Goal: Communication & Community: Answer question/provide support

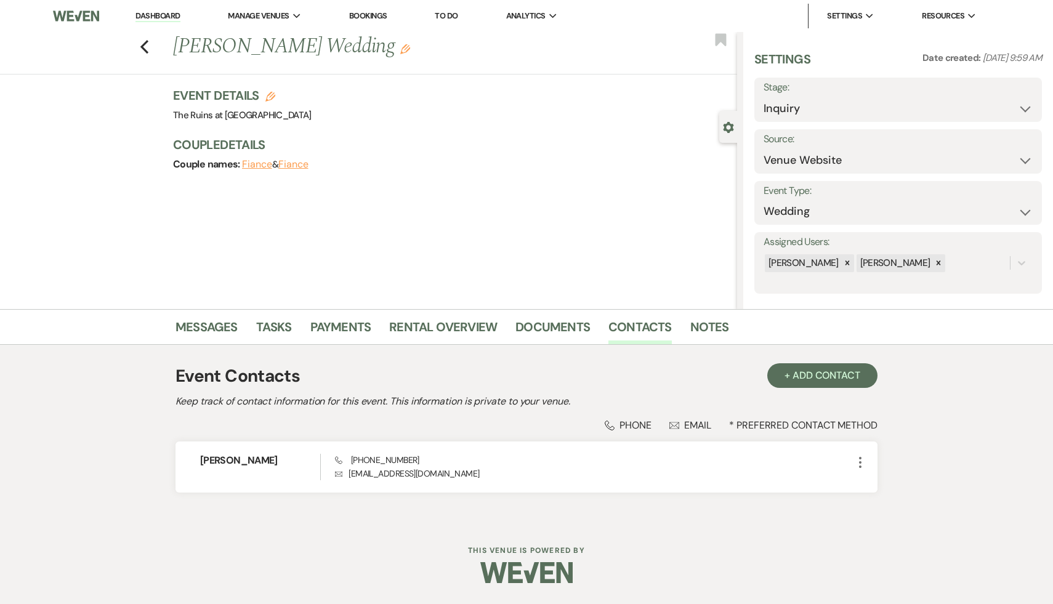
click at [139, 44] on div "Previous Stephanie Forsey's Wedding Edit Bookmark" at bounding box center [365, 53] width 743 height 42
click at [201, 324] on link "Messages" at bounding box center [206, 330] width 62 height 27
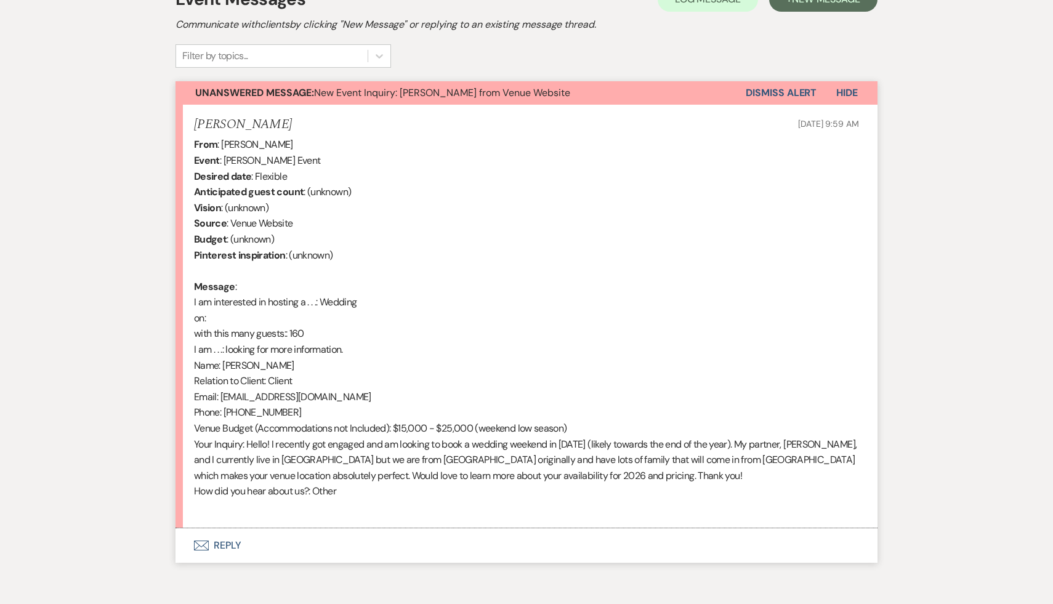
scroll to position [433, 0]
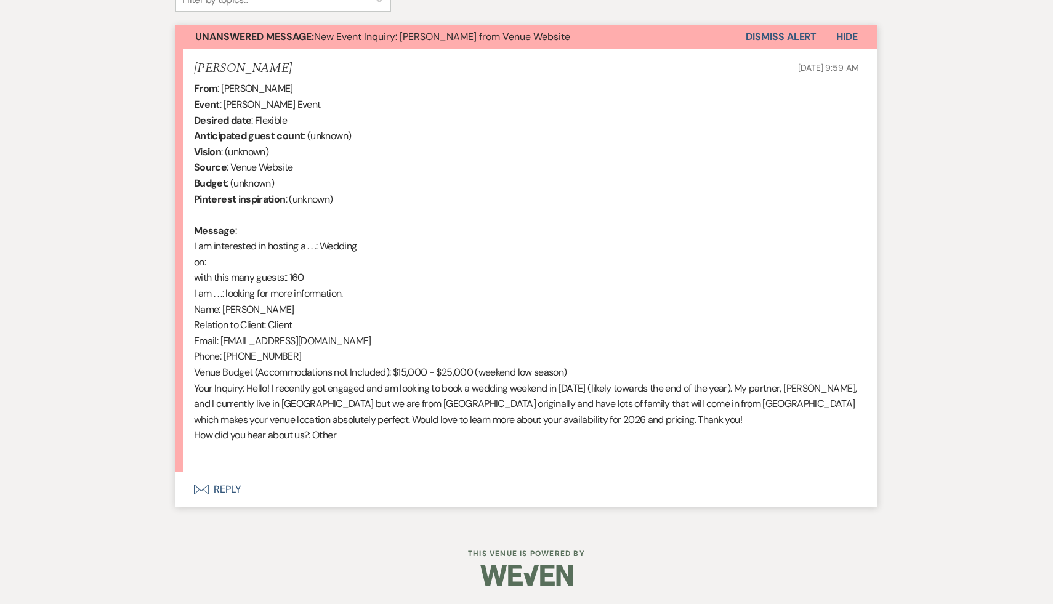
click at [229, 486] on button "Envelope Reply" at bounding box center [526, 489] width 702 height 34
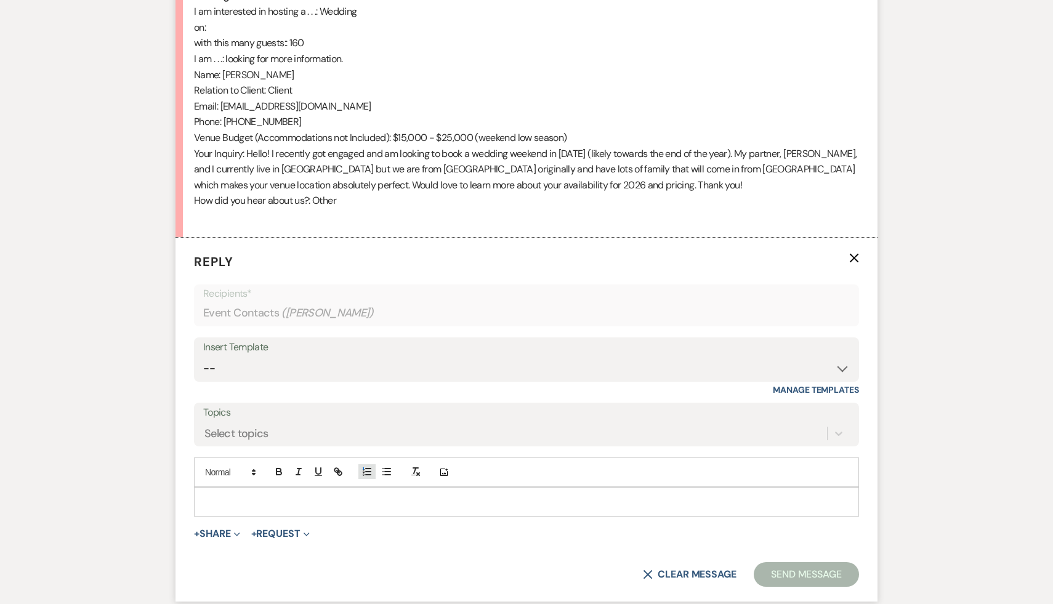
scroll to position [668, 0]
click at [841, 365] on select "-- Weven Planning Portal Introduction (Booked Events) Initial Inquiry Response …" at bounding box center [526, 368] width 647 height 24
select select "566"
click at [203, 356] on select "-- Weven Planning Portal Introduction (Booked Events) Initial Inquiry Response …" at bounding box center [526, 368] width 647 height 24
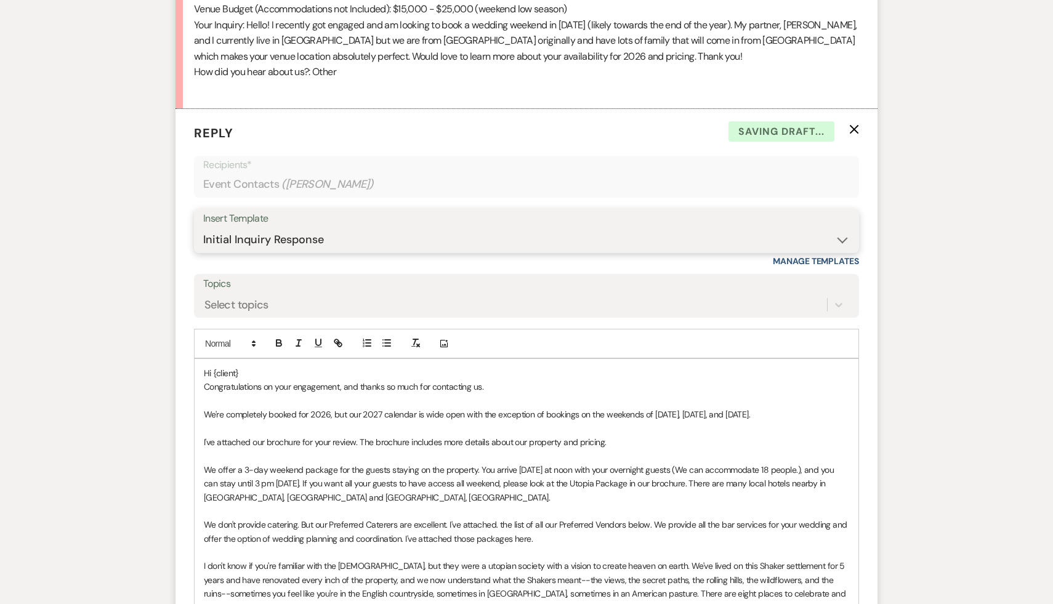
scroll to position [823, 0]
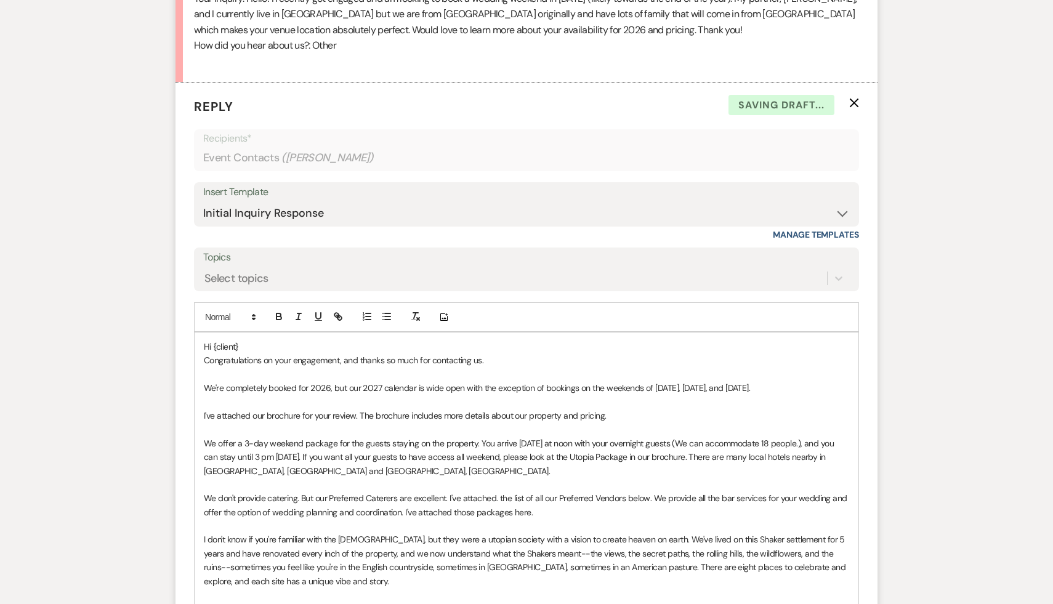
click at [253, 343] on p "Hi {client}" at bounding box center [526, 347] width 645 height 14
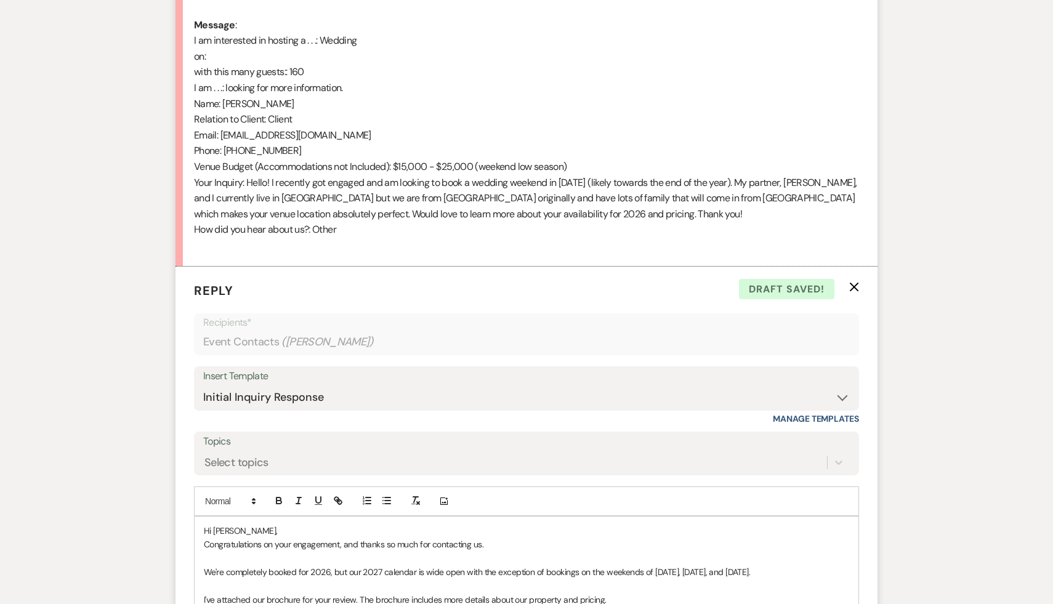
scroll to position [837, 0]
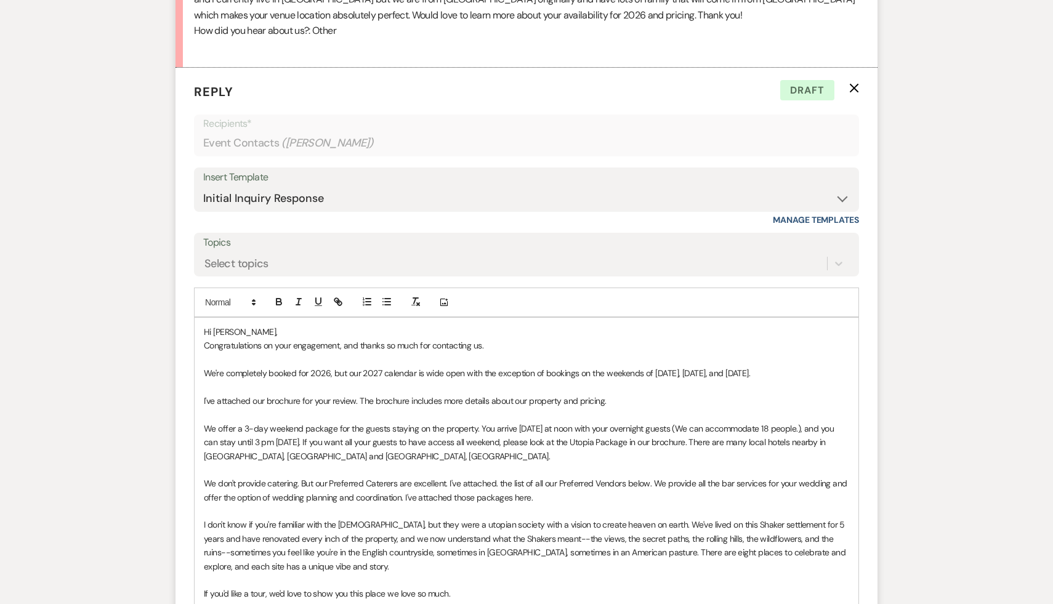
click at [520, 342] on p "Congratulations on your engagement, and thanks so much for contacting us." at bounding box center [526, 346] width 645 height 14
drag, startPoint x: 768, startPoint y: 374, endPoint x: 203, endPoint y: 374, distance: 565.2
click at [203, 374] on div "Hi Stephanie, Congratulations on your engagement, and thanks so much for contac…" at bounding box center [527, 484] width 664 height 332
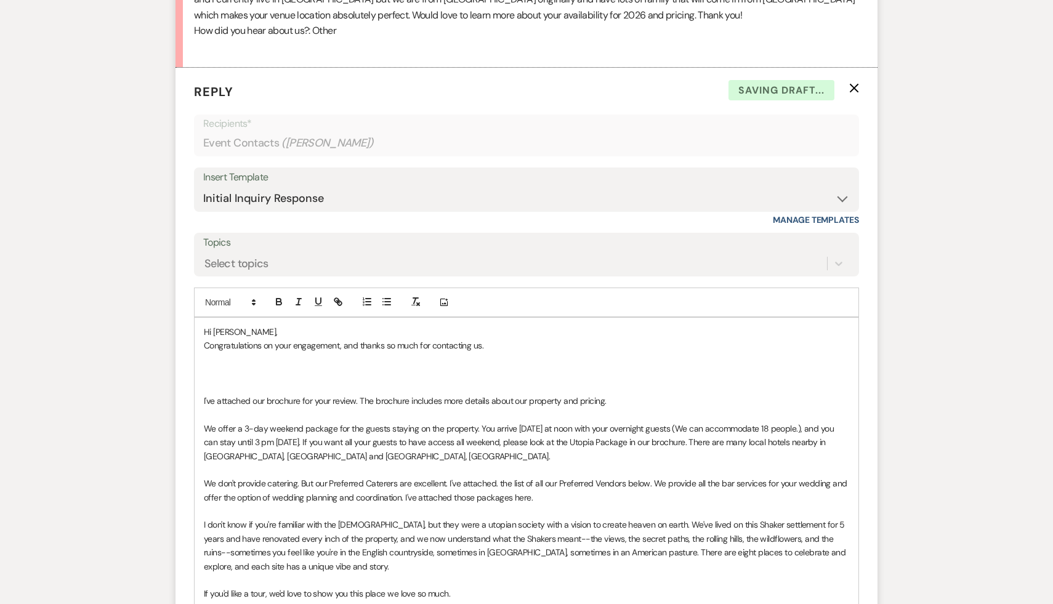
click at [521, 347] on p "Congratulations on your engagement, and thanks so much for contacting us." at bounding box center [526, 346] width 645 height 14
click at [264, 365] on p at bounding box center [526, 360] width 645 height 14
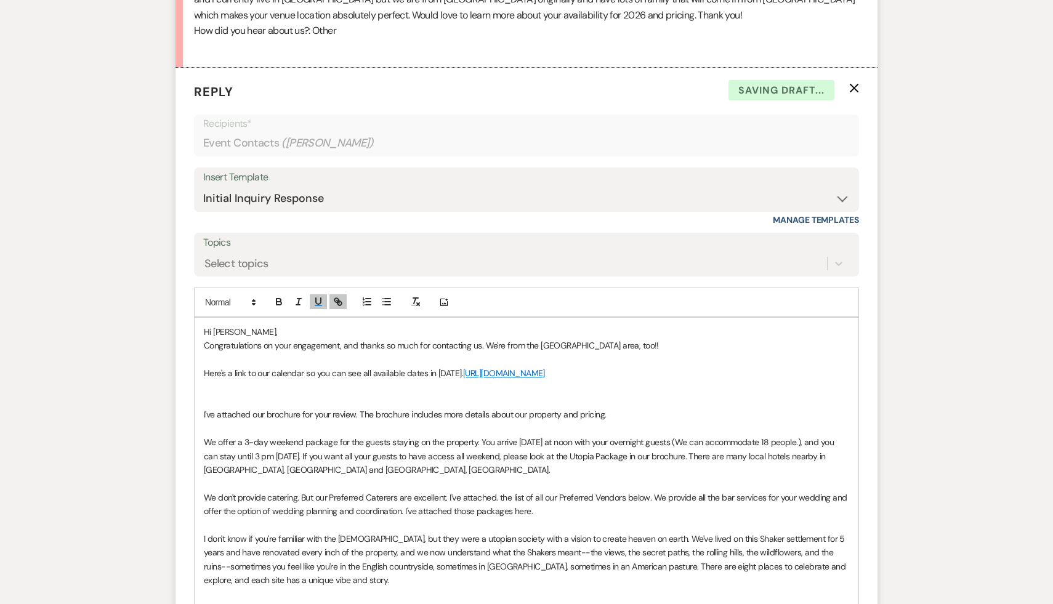
click at [310, 398] on p at bounding box center [526, 401] width 645 height 14
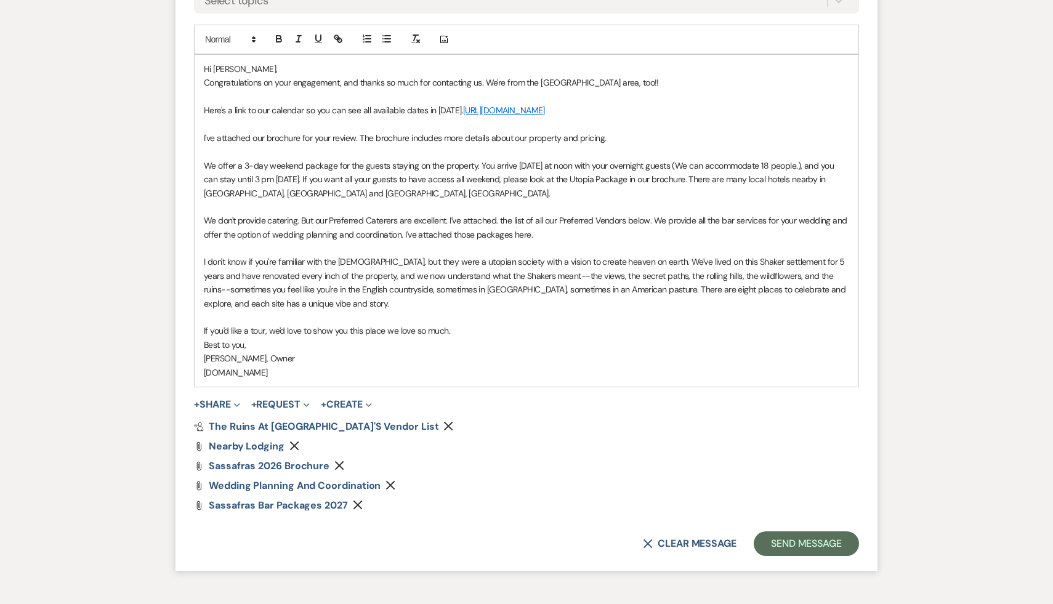
scroll to position [1102, 0]
click at [802, 544] on button "Send Message" at bounding box center [806, 542] width 105 height 25
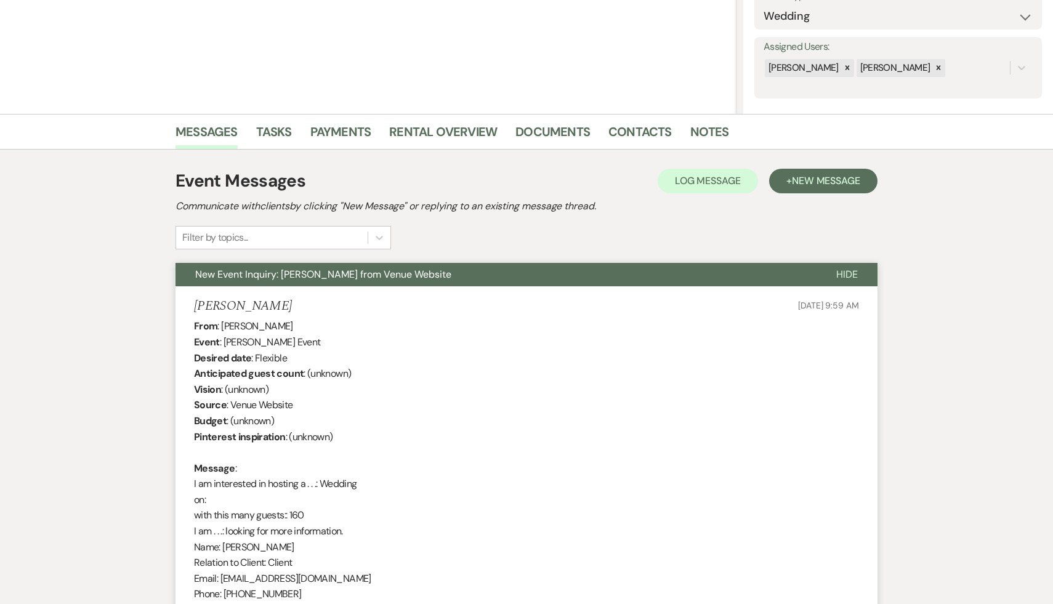
scroll to position [0, 0]
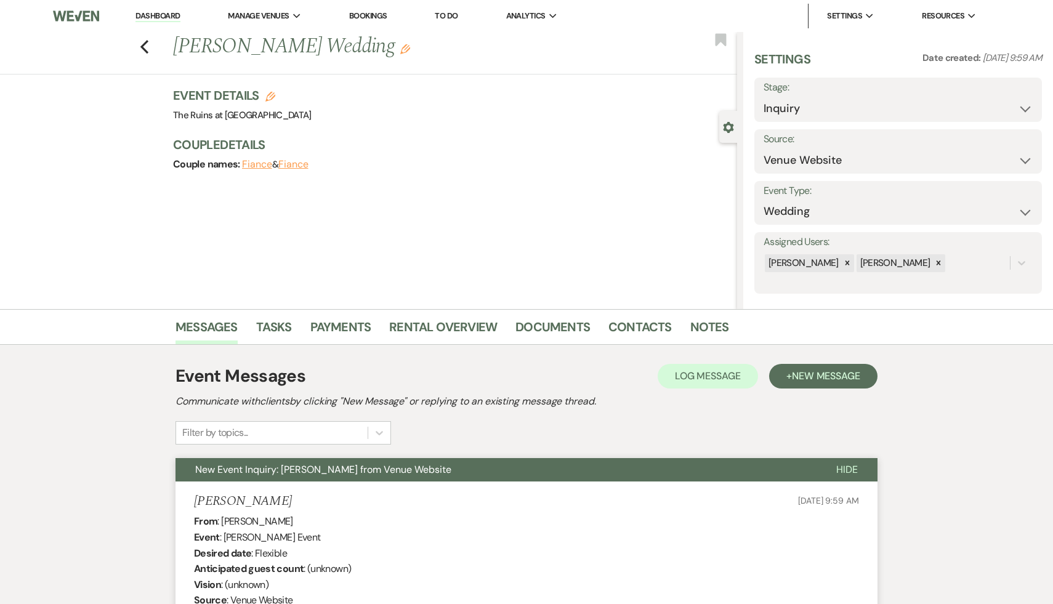
click at [171, 16] on link "Dashboard" at bounding box center [157, 16] width 44 height 12
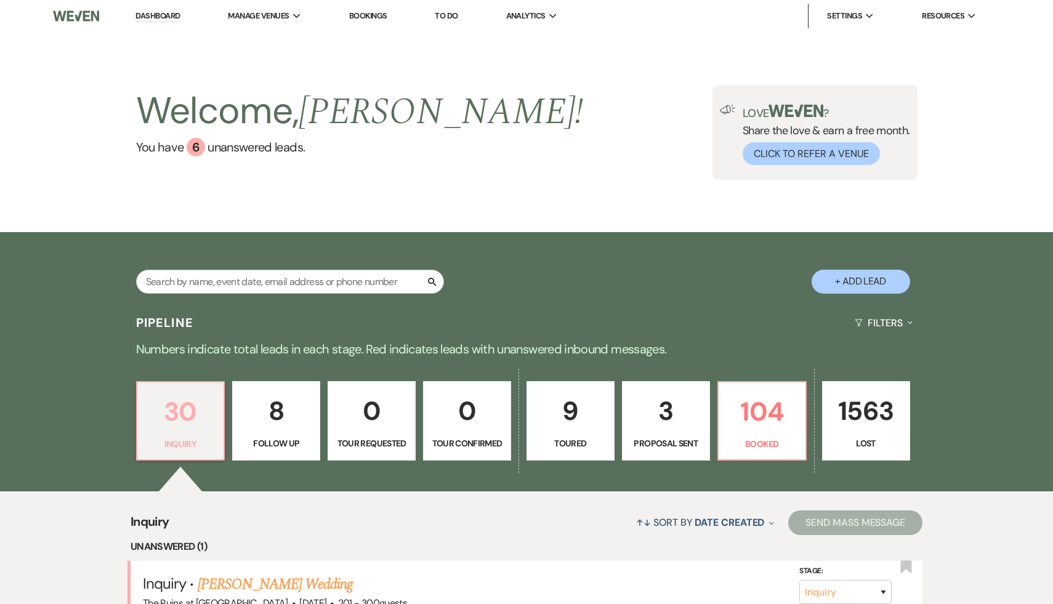
click at [198, 416] on p "30" at bounding box center [181, 411] width 72 height 41
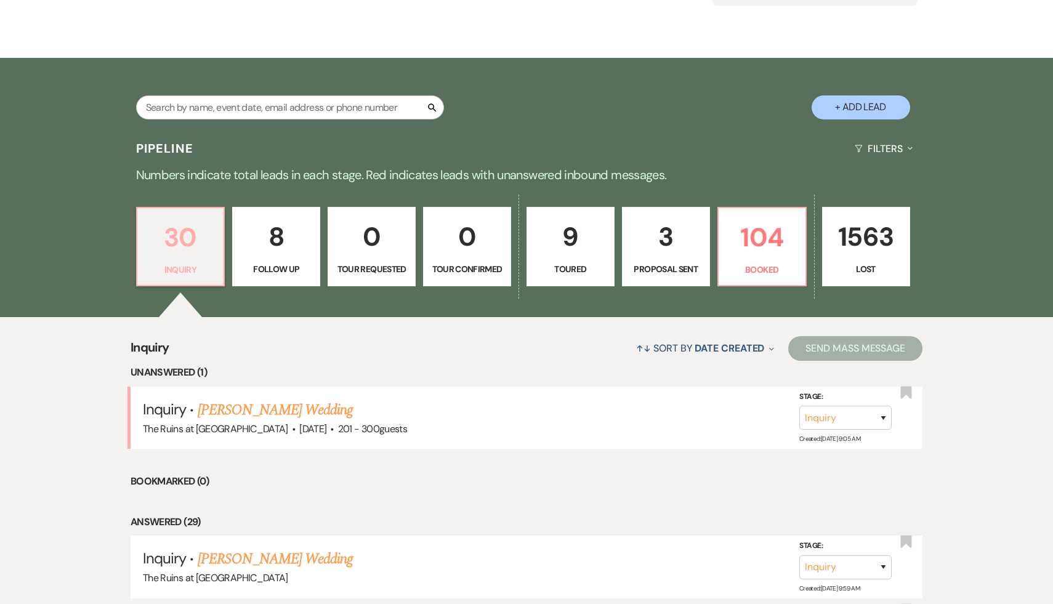
scroll to position [191, 0]
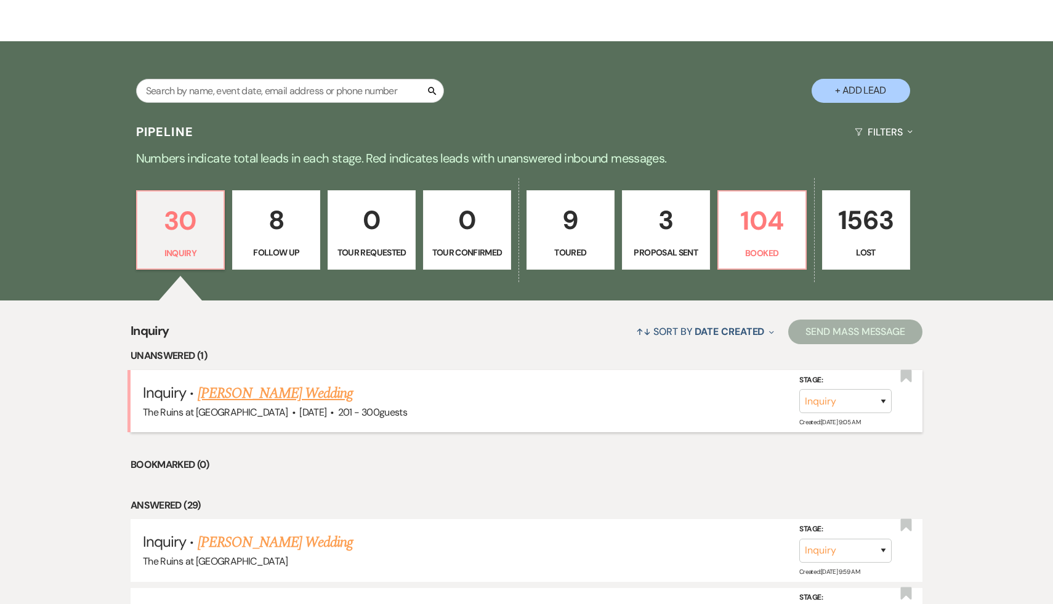
click at [267, 395] on link "[PERSON_NAME] Wedding" at bounding box center [276, 393] width 156 height 22
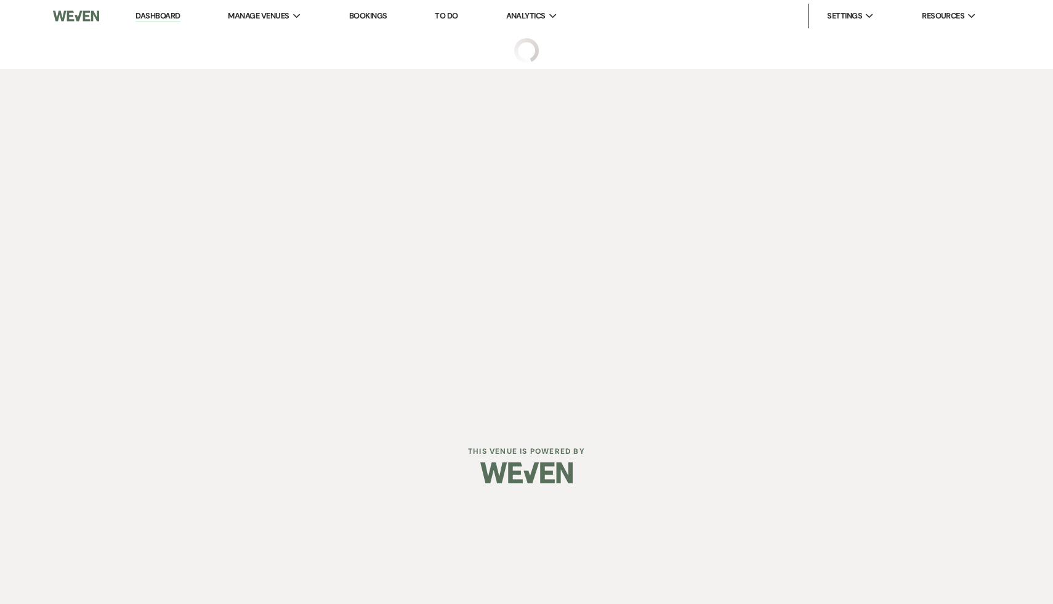
select select "2"
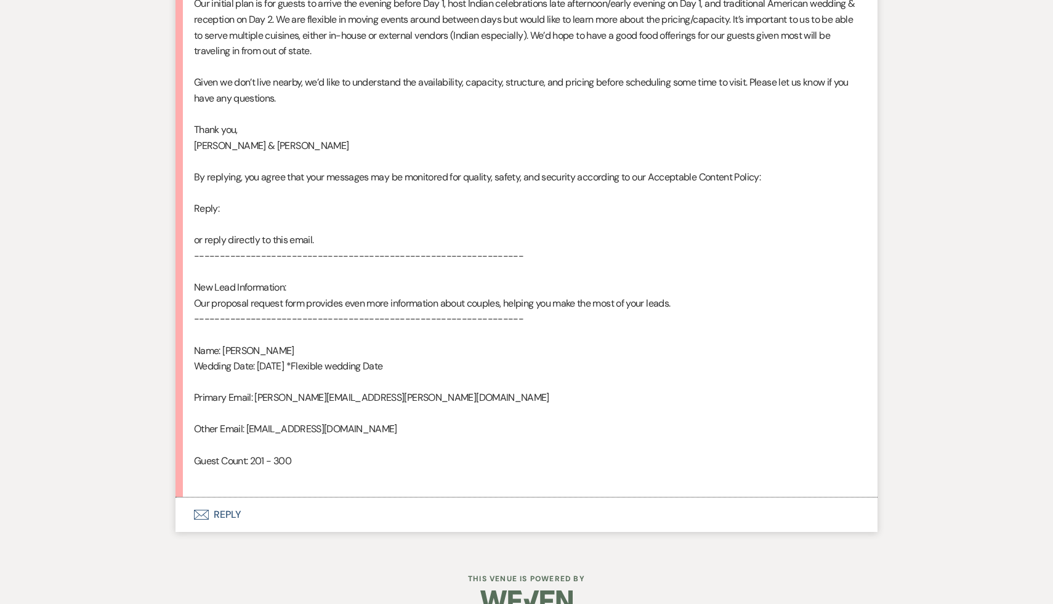
scroll to position [811, 0]
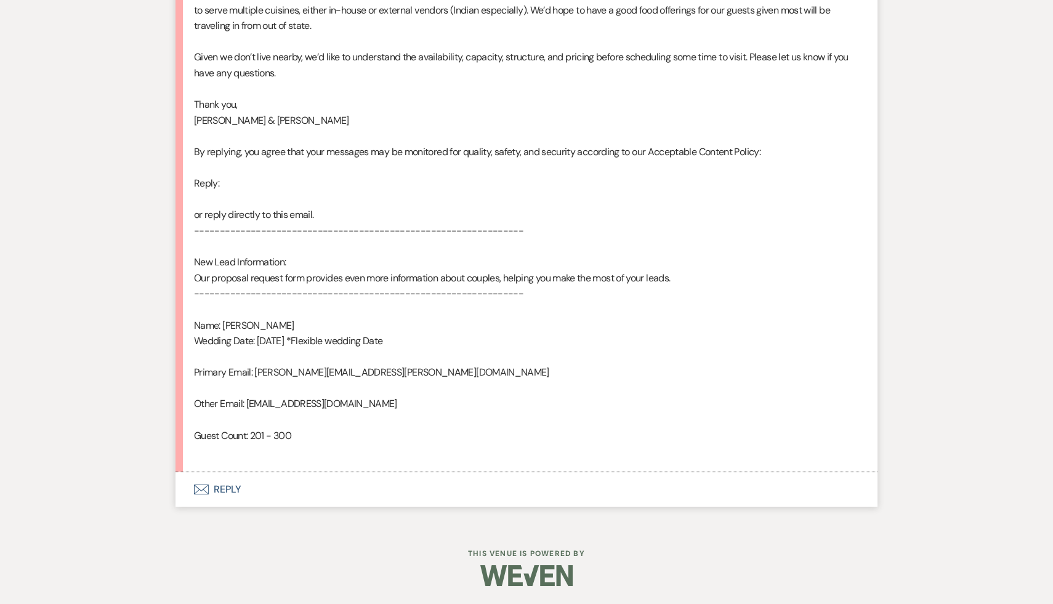
click at [222, 490] on button "Envelope Reply" at bounding box center [526, 489] width 702 height 34
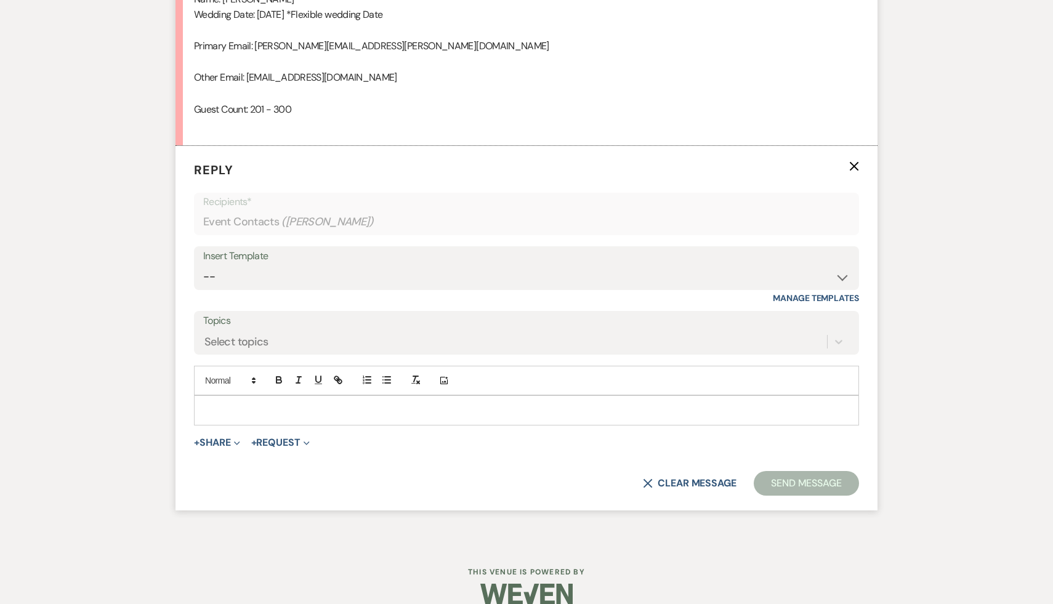
scroll to position [1156, 0]
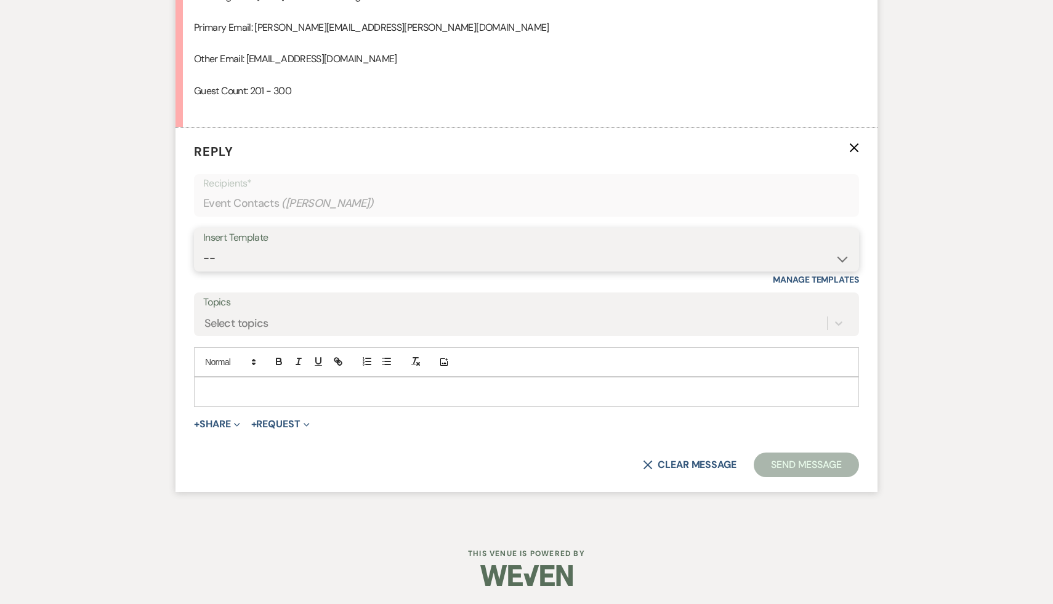
click at [842, 255] on select "-- Weven Planning Portal Introduction (Booked Events) Initial Inquiry Response …" at bounding box center [526, 258] width 647 height 24
select select "566"
click at [203, 246] on select "-- Weven Planning Portal Introduction (Booked Events) Initial Inquiry Response …" at bounding box center [526, 258] width 647 height 24
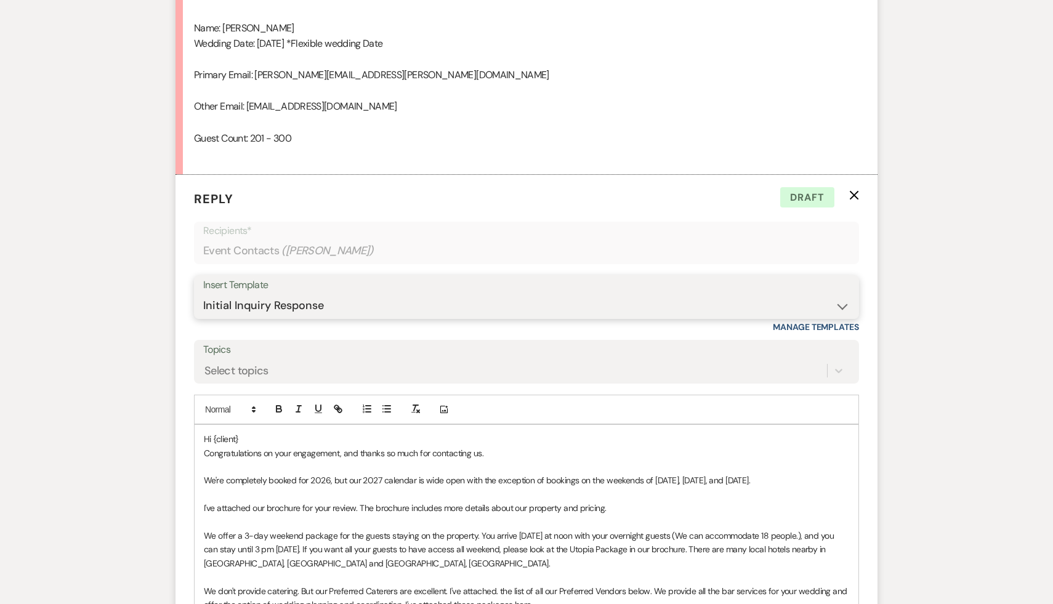
scroll to position [1179, 0]
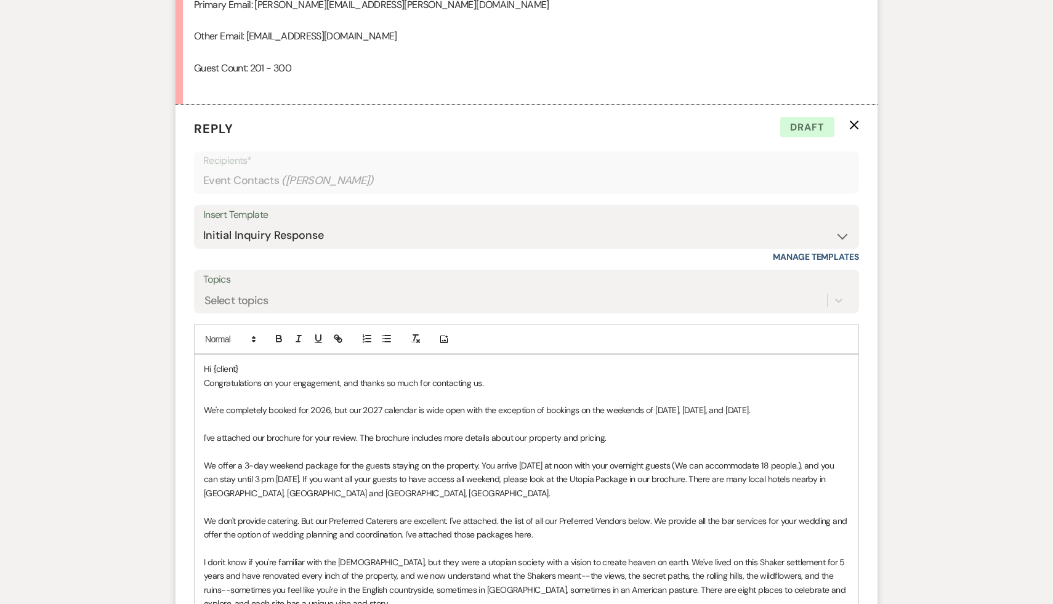
click at [258, 365] on p "Hi {client}" at bounding box center [526, 369] width 645 height 14
click at [510, 382] on p "Congratulations on your engagement, and thanks so much for contacting us." at bounding box center [526, 383] width 645 height 14
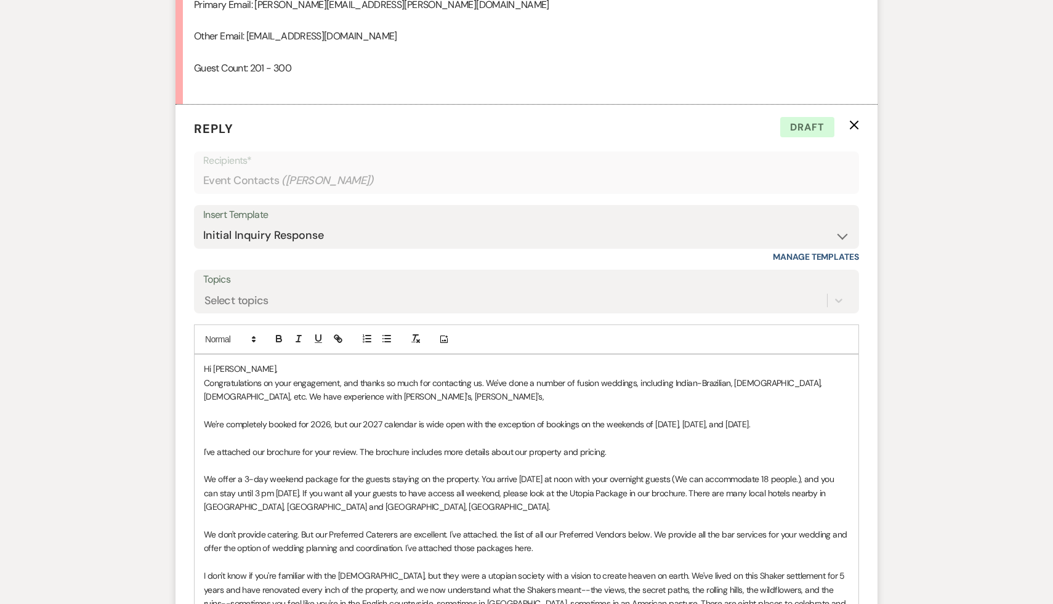
click at [377, 397] on p "Congratulations on your engagement, and thanks so much for contacting us. We've…" at bounding box center [526, 390] width 645 height 28
click at [474, 396] on p "Congratulations on your engagement, and thanks so much for contacting us. We've…" at bounding box center [526, 390] width 645 height 28
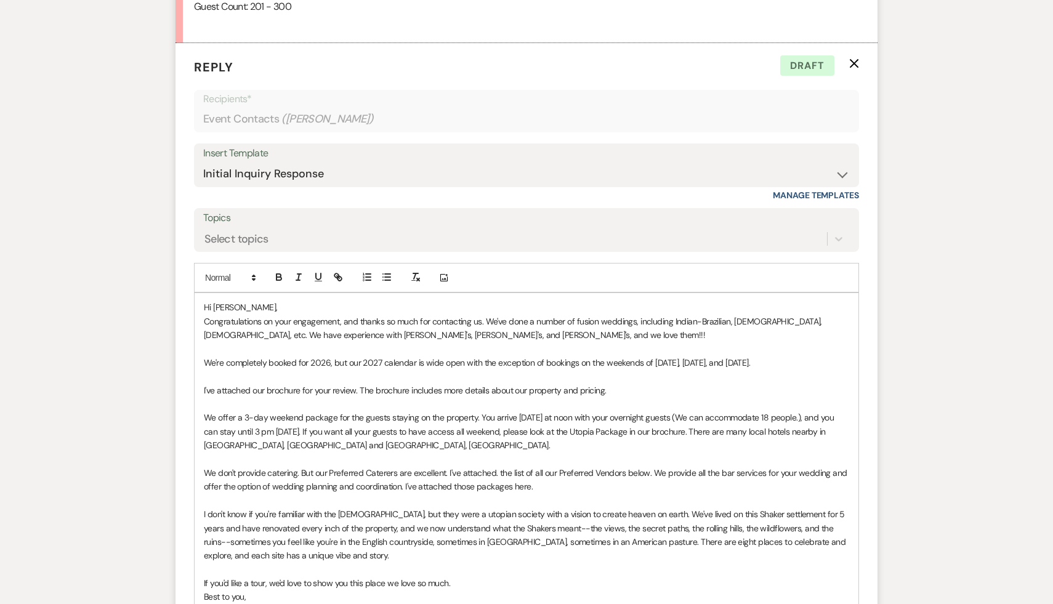
scroll to position [1243, 0]
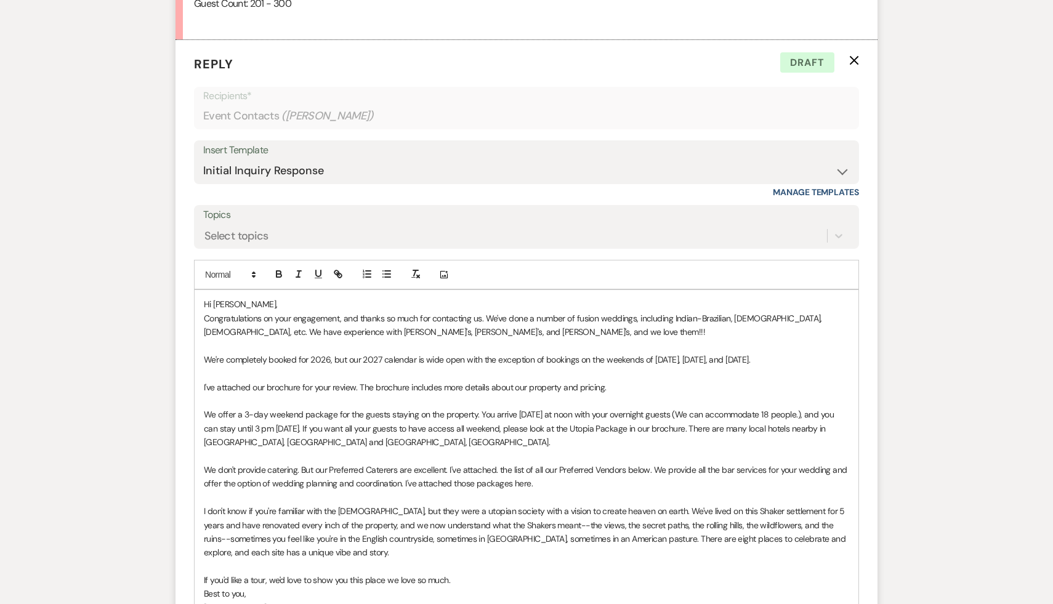
click at [504, 449] on p at bounding box center [526, 456] width 645 height 14
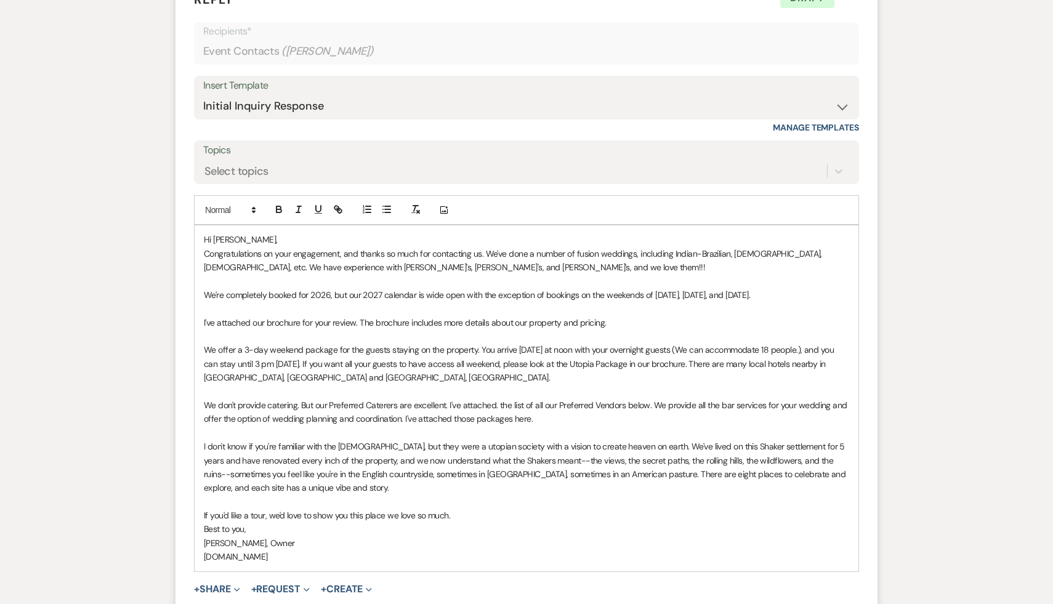
scroll to position [1313, 0]
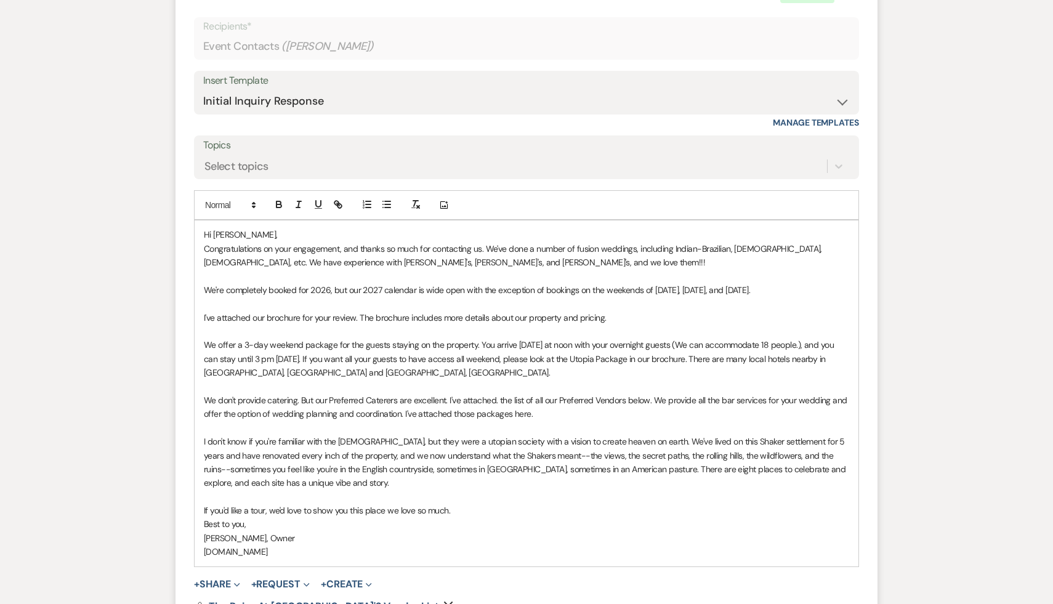
click at [333, 374] on p "We offer a 3-day weekend package for the guests staying on the property. You ar…" at bounding box center [526, 358] width 645 height 41
click at [318, 358] on span "We offer a 3-day weekend package for the guests staying on the property. You ar…" at bounding box center [520, 358] width 632 height 39
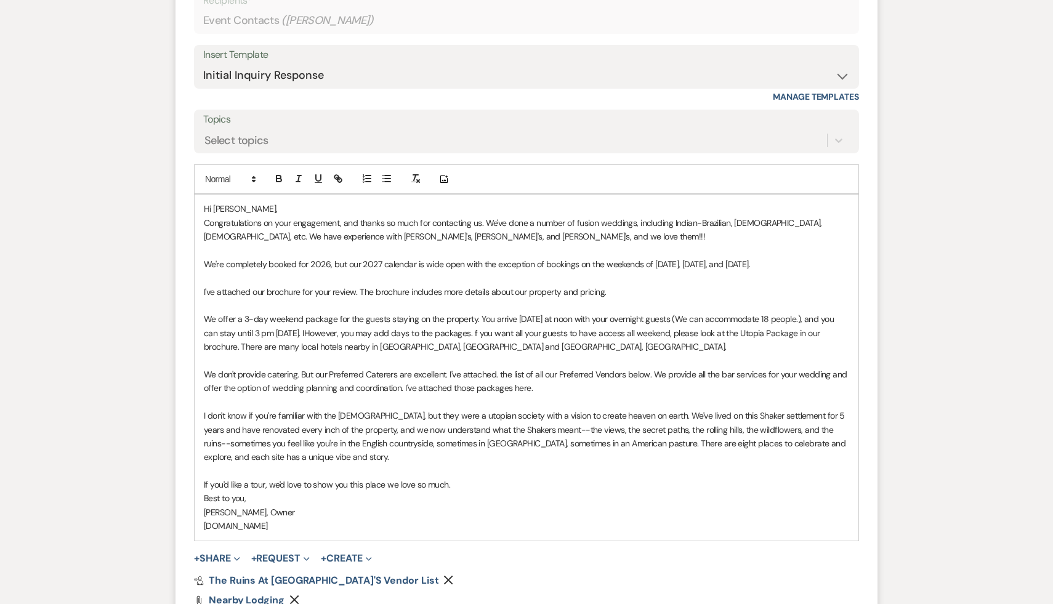
scroll to position [1340, 0]
click at [648, 374] on p "We don't provide catering. But our Preferred Caterers are excellent. I've attac…" at bounding box center [526, 380] width 645 height 28
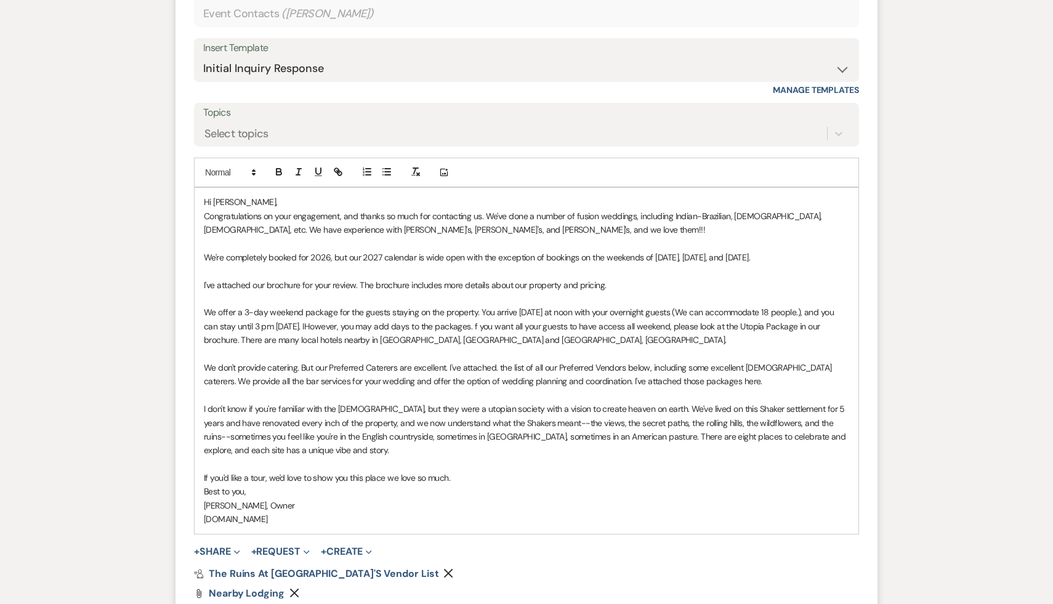
scroll to position [1350, 0]
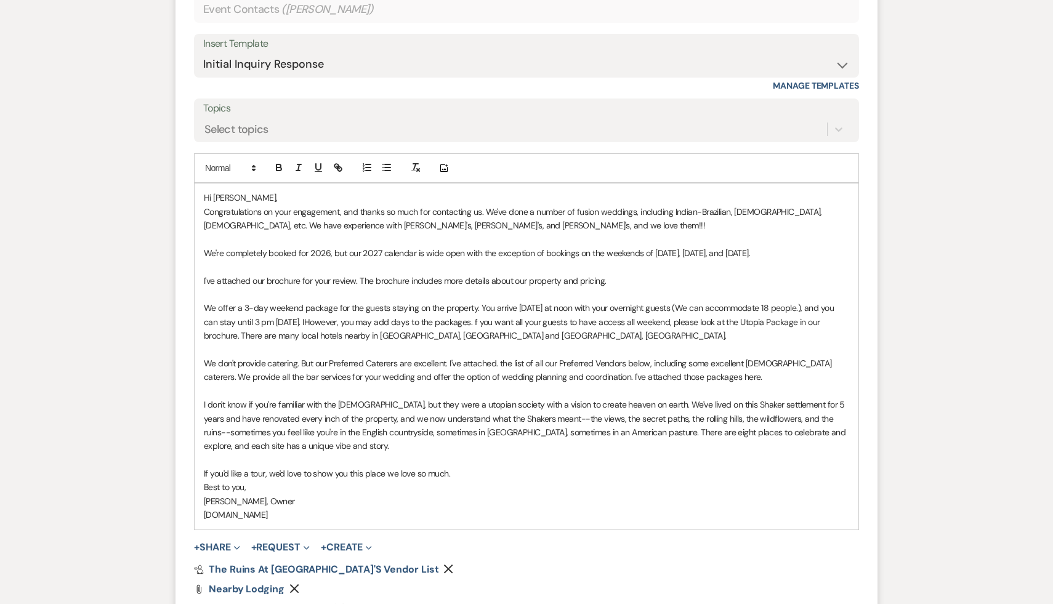
click at [507, 478] on p "If you'd like a tour, we'd love to show you this place we love so much." at bounding box center [526, 474] width 645 height 14
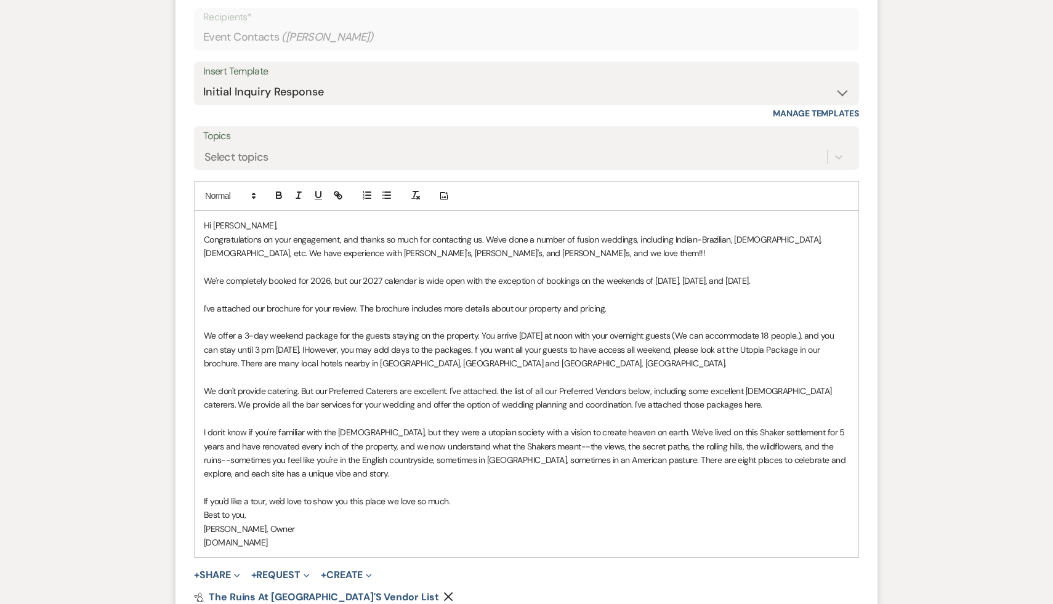
scroll to position [1294, 0]
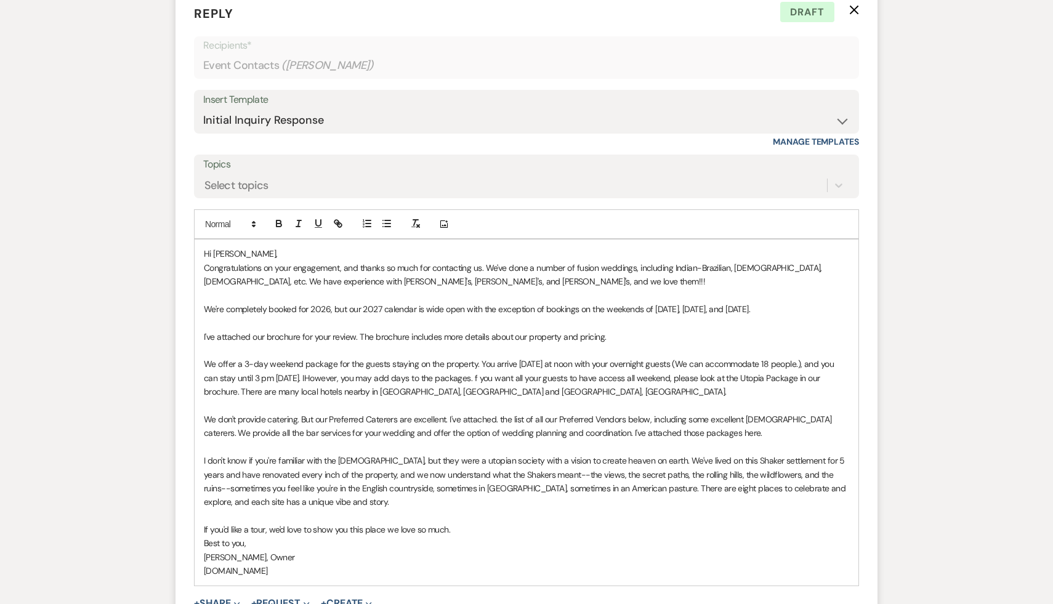
click at [632, 336] on p "I've attached our brochure for your review. The brochure includes more details …" at bounding box center [526, 337] width 645 height 14
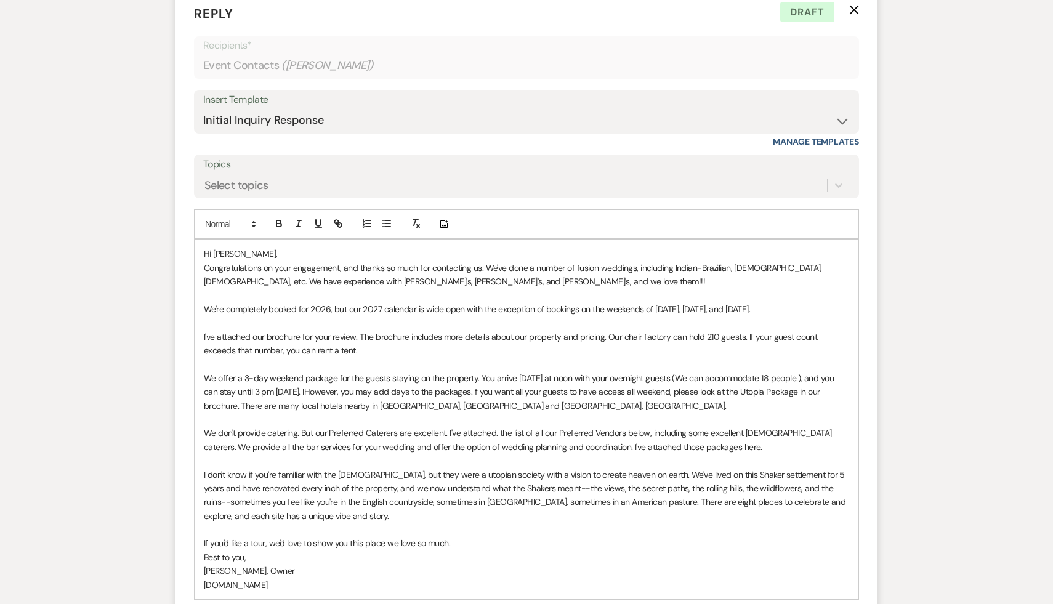
click at [553, 534] on p at bounding box center [526, 530] width 645 height 14
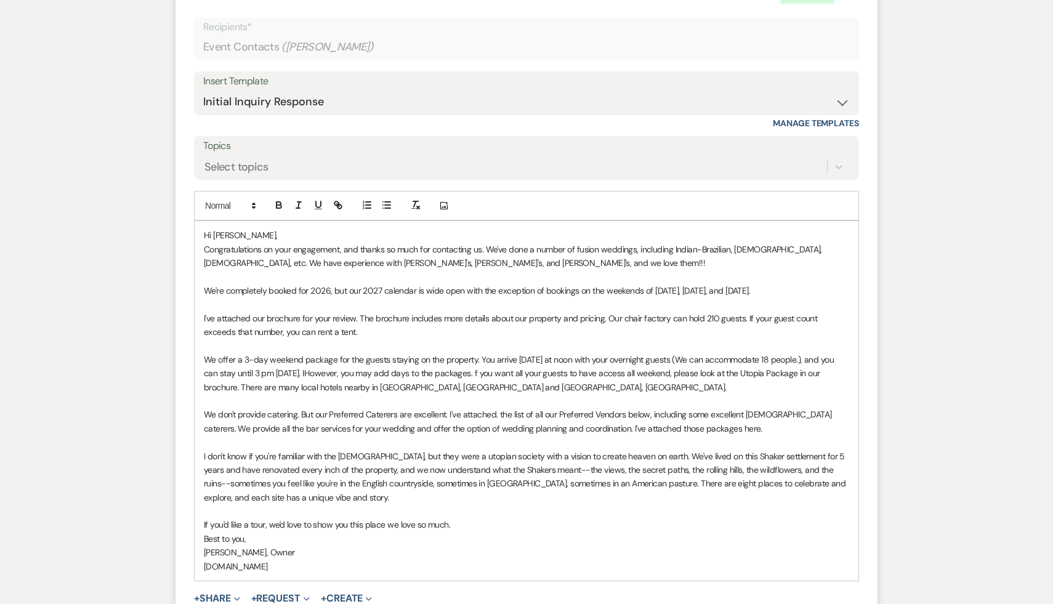
scroll to position [1313, 0]
click at [554, 534] on p "Best to you," at bounding box center [526, 538] width 645 height 14
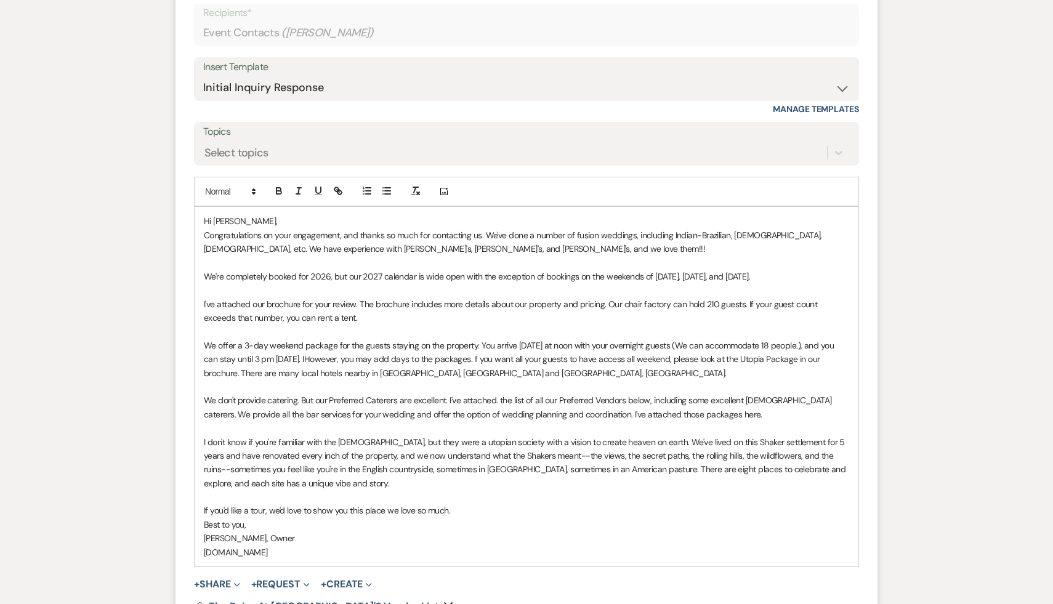
scroll to position [1327, 0]
click at [338, 316] on p "I've attached our brochure for your review. The brochure includes more details …" at bounding box center [526, 311] width 645 height 28
click at [381, 403] on p "We don't provide catering. But our Preferred Caterers are excellent. I've attac…" at bounding box center [526, 407] width 645 height 28
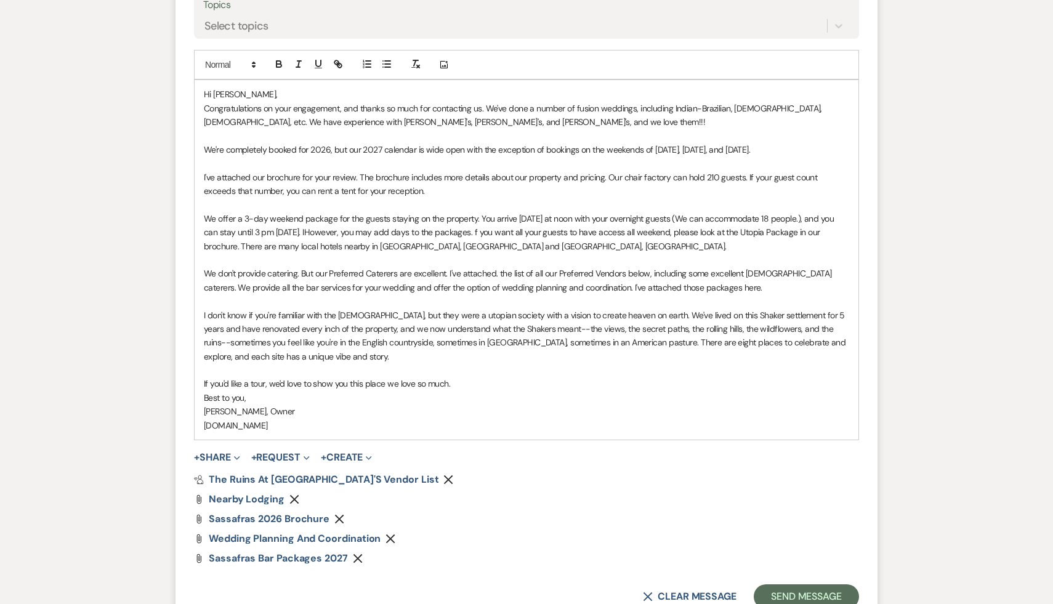
scroll to position [1461, 0]
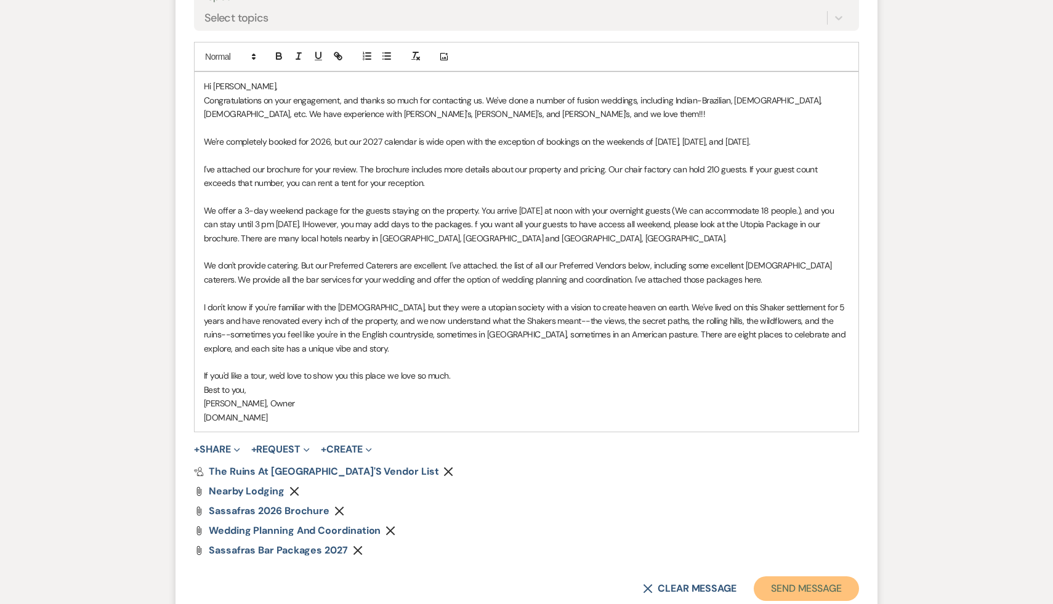
click at [805, 586] on button "Send Message" at bounding box center [806, 588] width 105 height 25
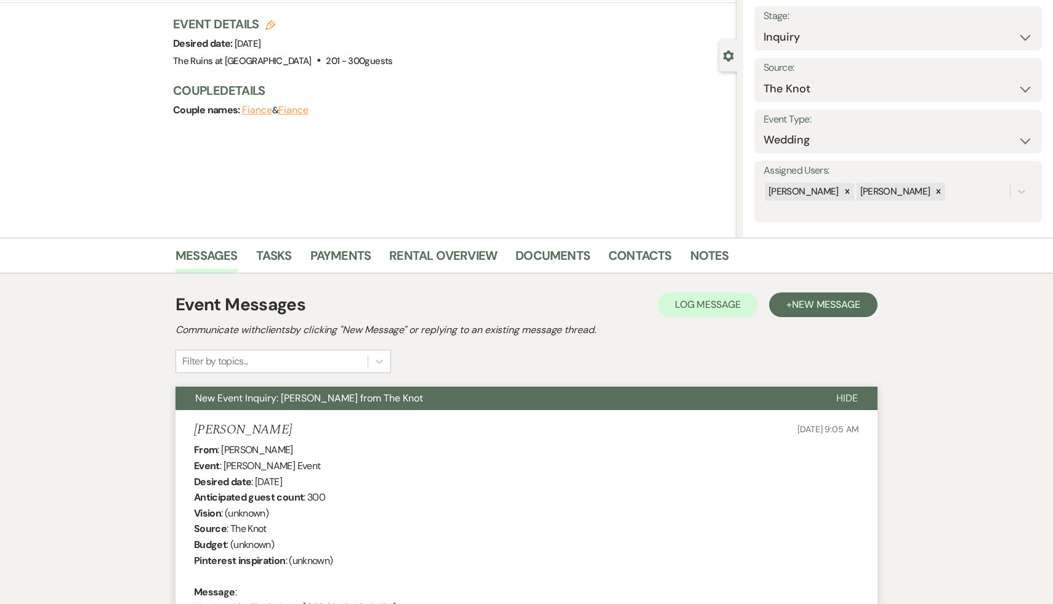
scroll to position [8, 0]
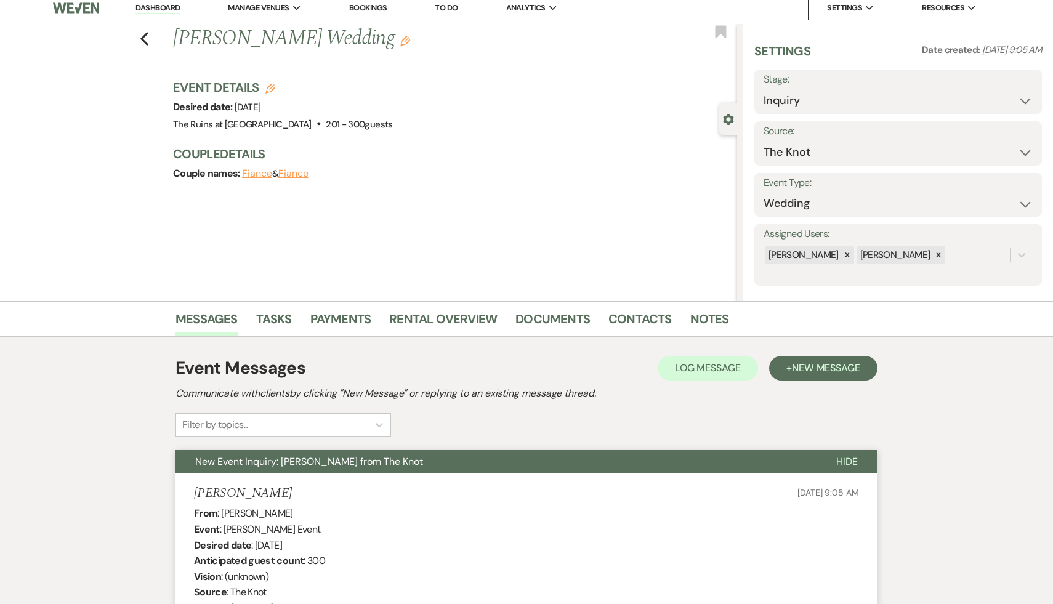
click at [157, 10] on link "Dashboard" at bounding box center [157, 8] width 44 height 12
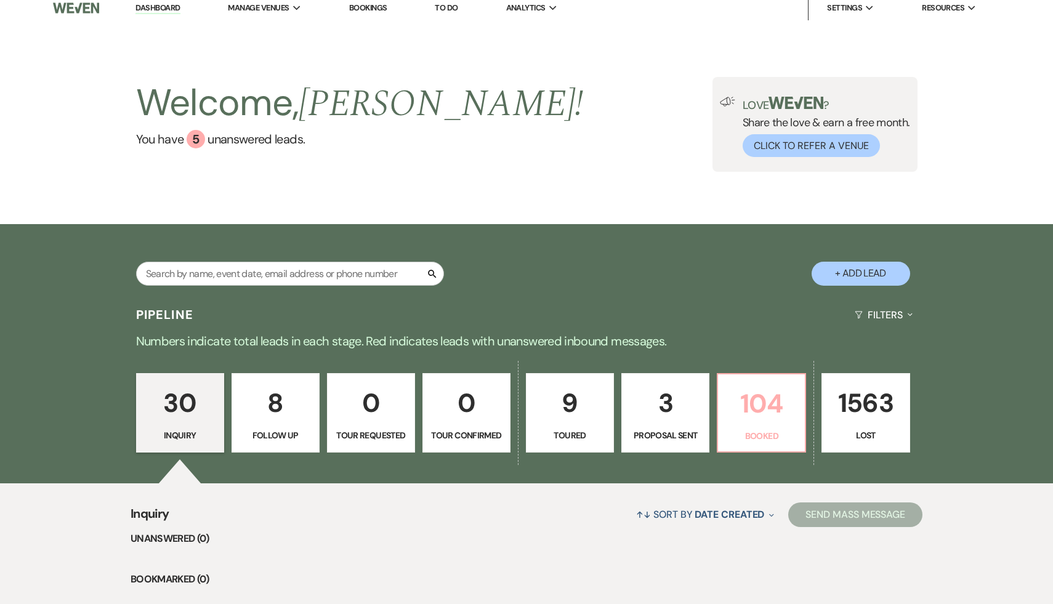
click at [742, 402] on p "104" at bounding box center [761, 403] width 72 height 41
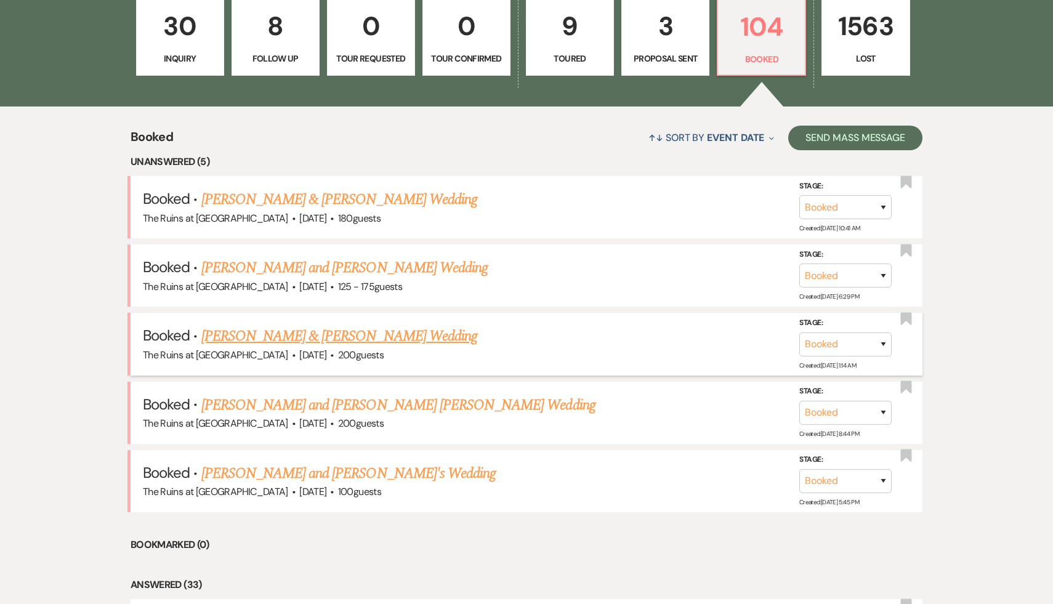
scroll to position [449, 0]
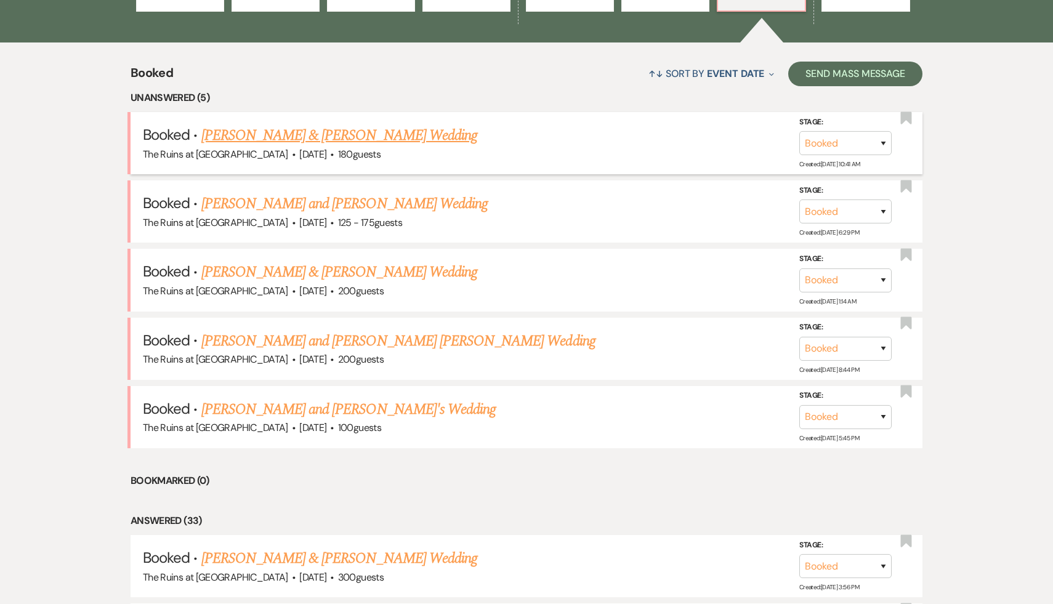
click at [371, 139] on link "[PERSON_NAME] & [PERSON_NAME] Wedding" at bounding box center [339, 135] width 276 height 22
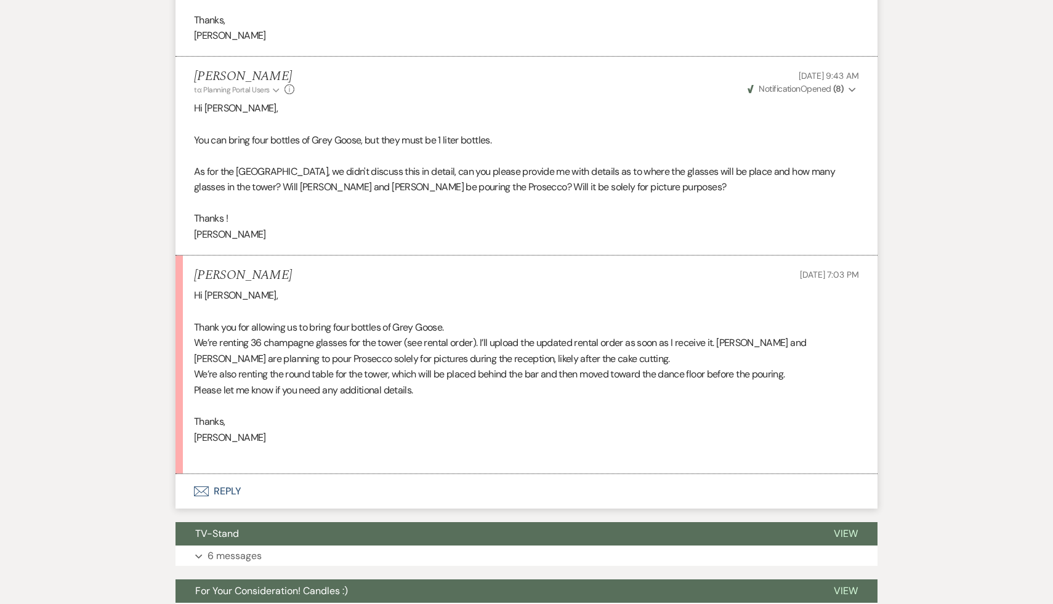
scroll to position [5278, 0]
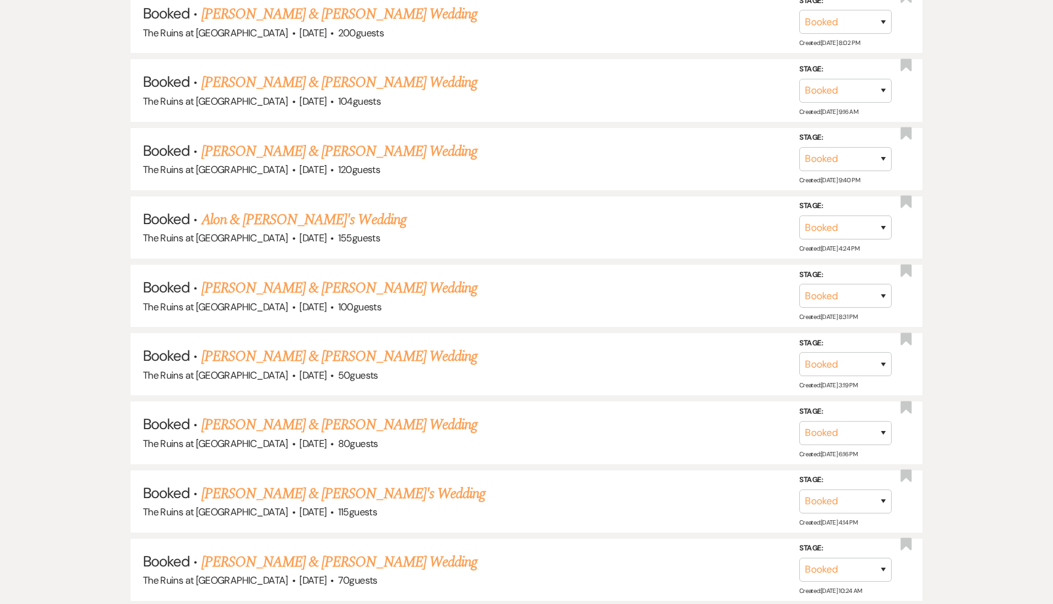
scroll to position [449, 0]
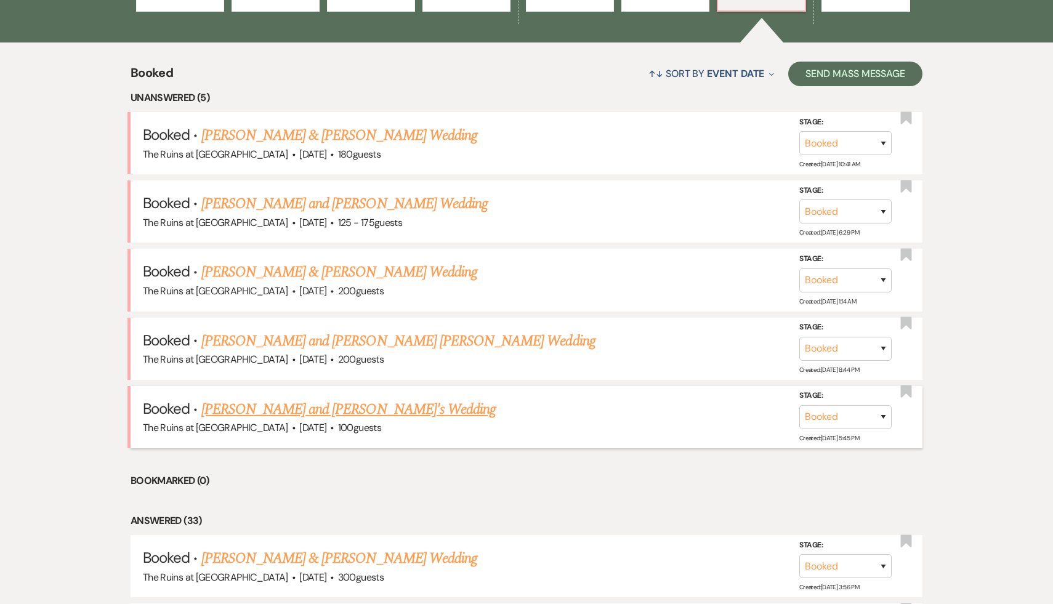
click at [376, 406] on link "[PERSON_NAME] and [PERSON_NAME]'s Wedding" at bounding box center [348, 409] width 295 height 22
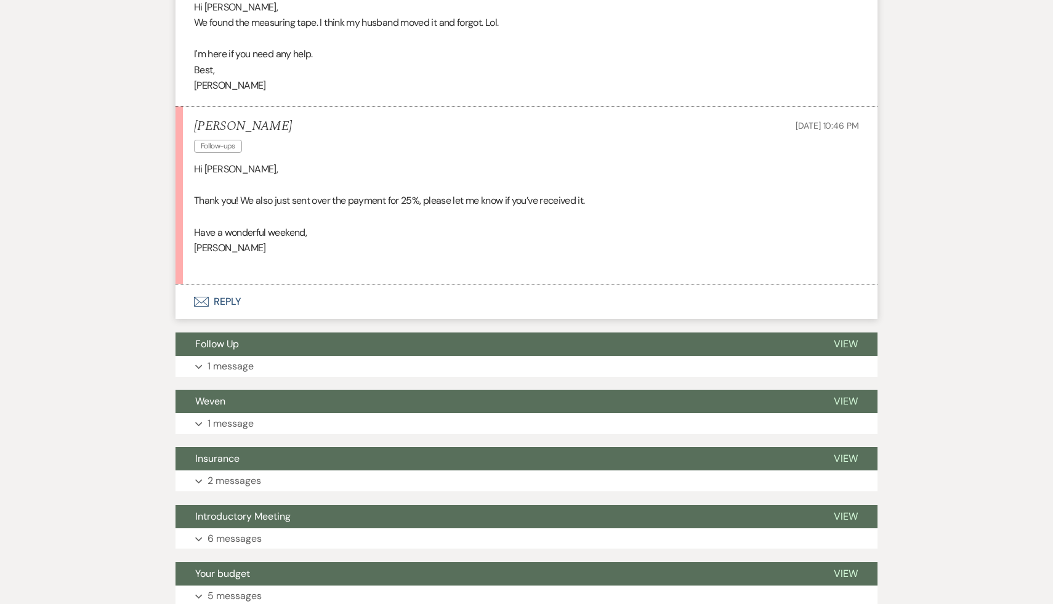
scroll to position [1041, 0]
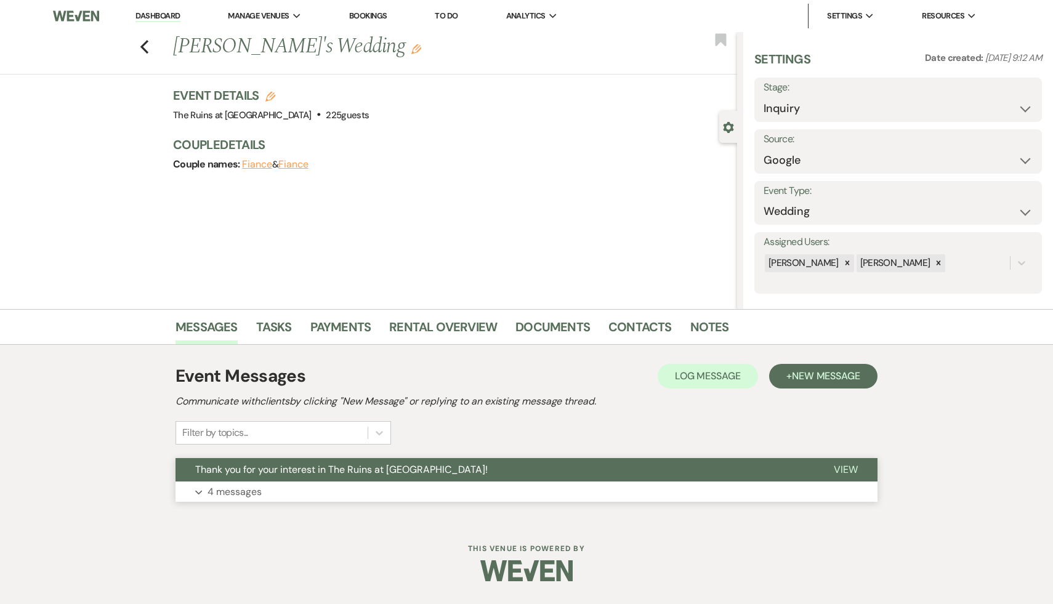
click at [354, 469] on span "Thank you for your interest in The Ruins at Sassafras!" at bounding box center [341, 469] width 292 height 13
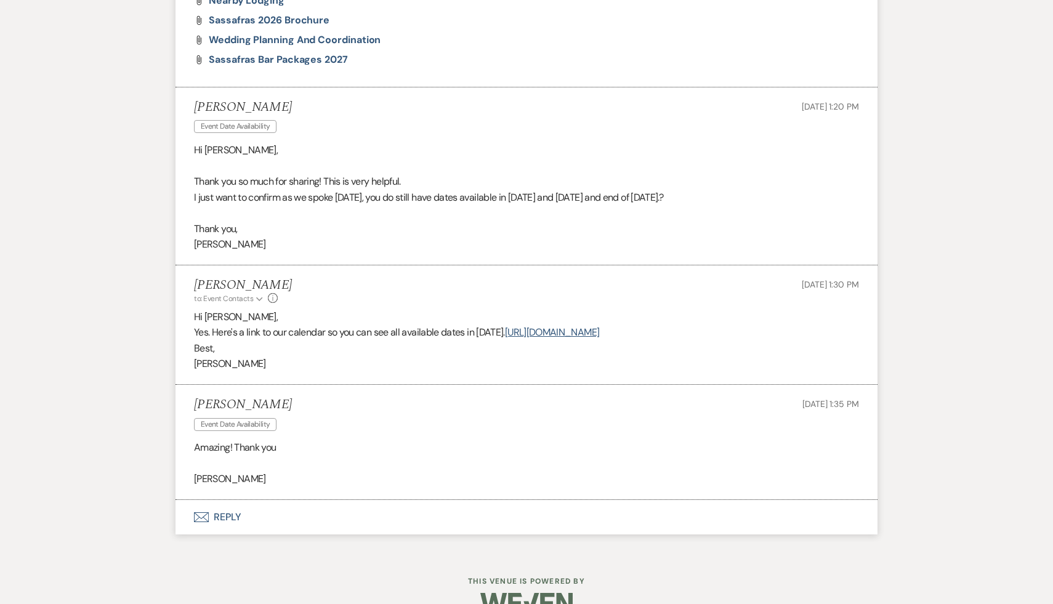
scroll to position [966, 0]
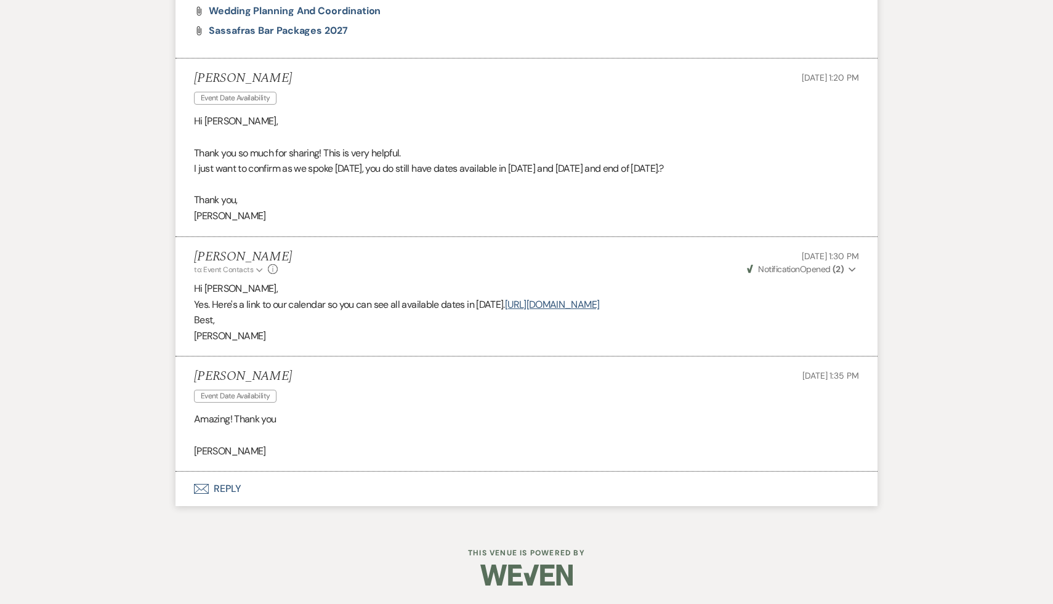
drag, startPoint x: 727, startPoint y: 310, endPoint x: 212, endPoint y: 297, distance: 514.9
click at [212, 297] on p "Yes. Here's a link to our calendar so you can see all available dates in 2026. …" at bounding box center [526, 305] width 665 height 16
copy p "Here's a link to our calendar so you can see all available dates in 2026. https…"
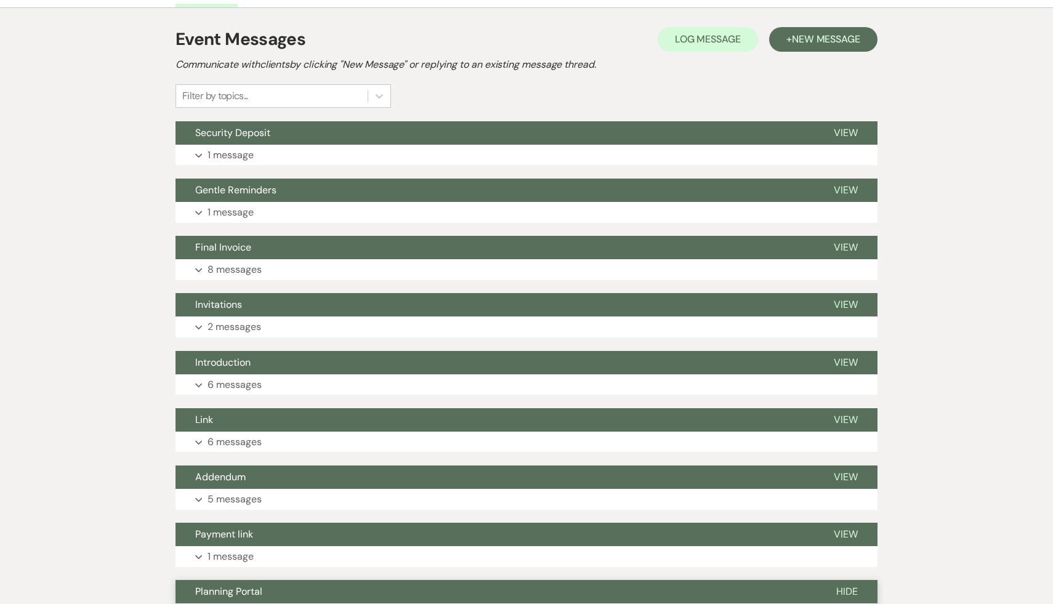
scroll to position [137, 0]
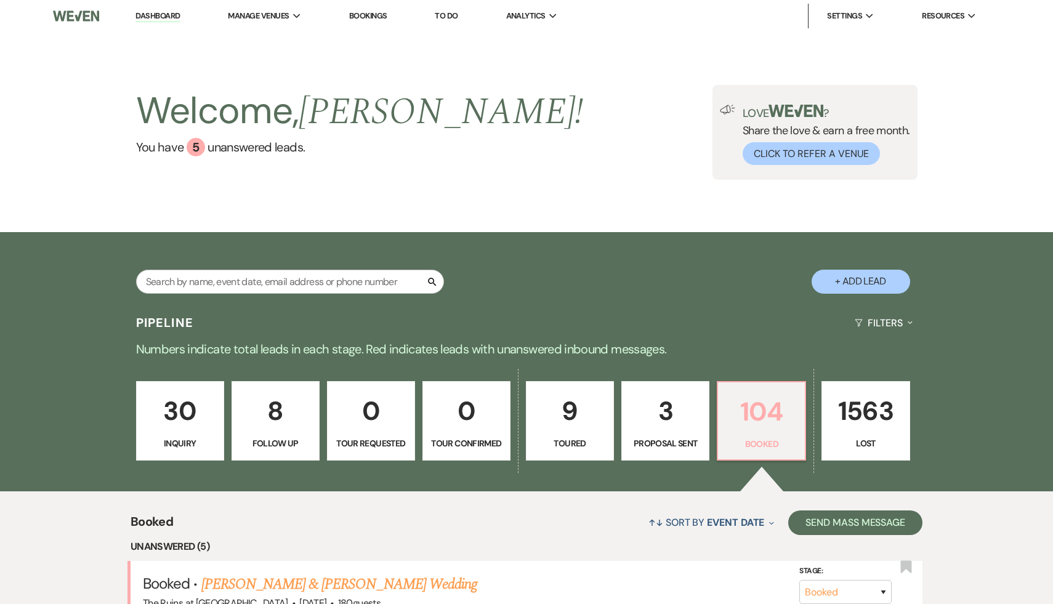
click at [759, 411] on p "104" at bounding box center [761, 411] width 72 height 41
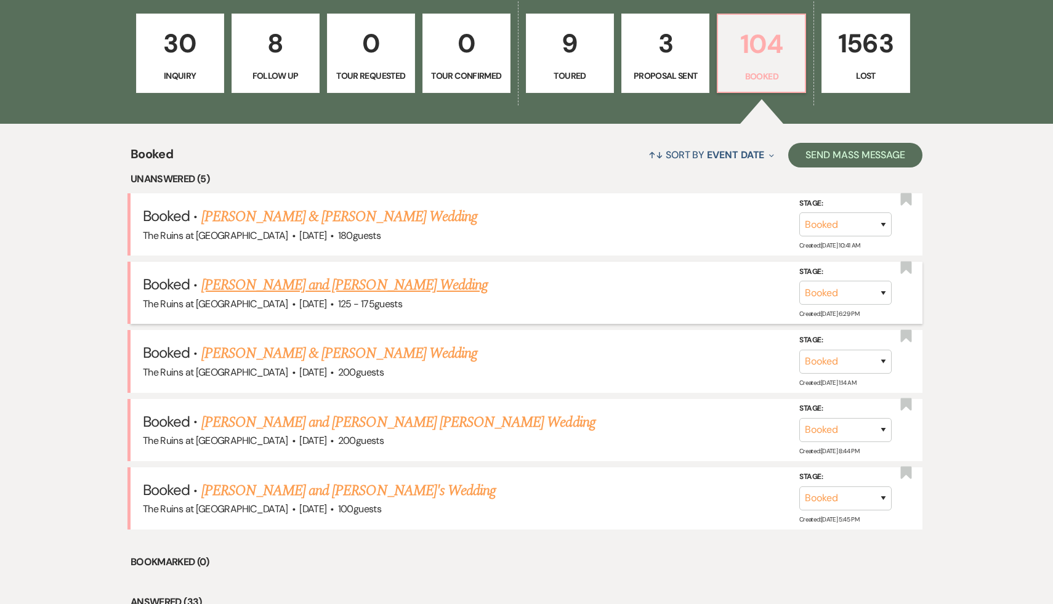
scroll to position [369, 0]
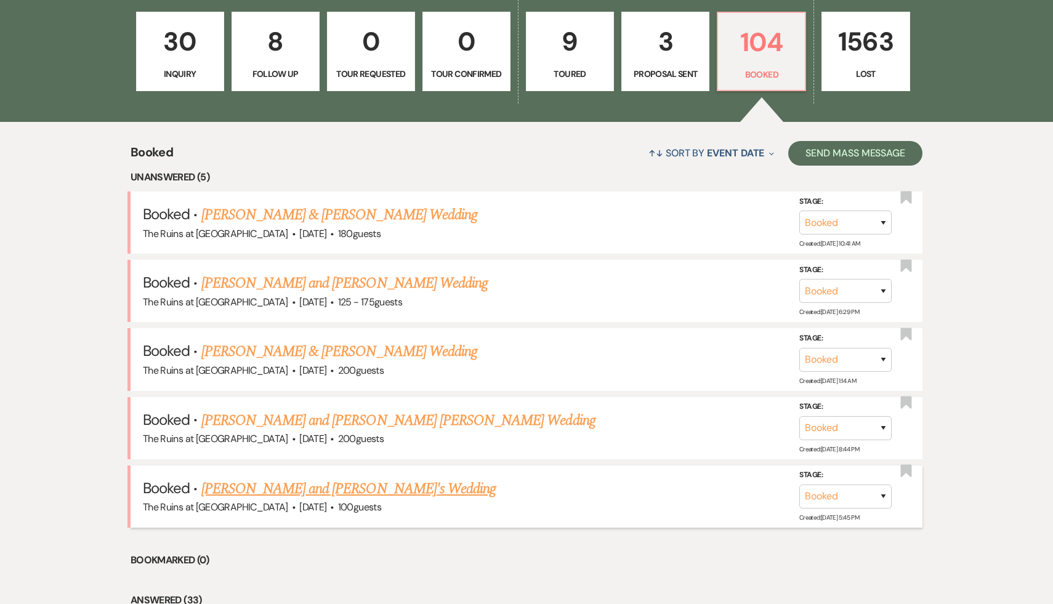
click at [346, 490] on link "[PERSON_NAME] and [PERSON_NAME]'s Wedding" at bounding box center [348, 489] width 295 height 22
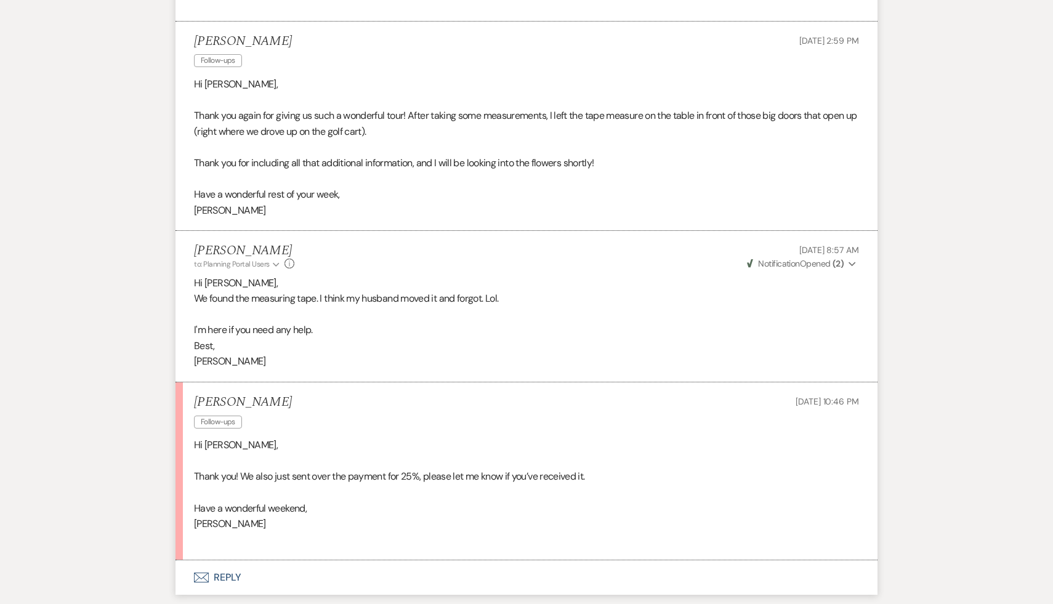
scroll to position [941, 0]
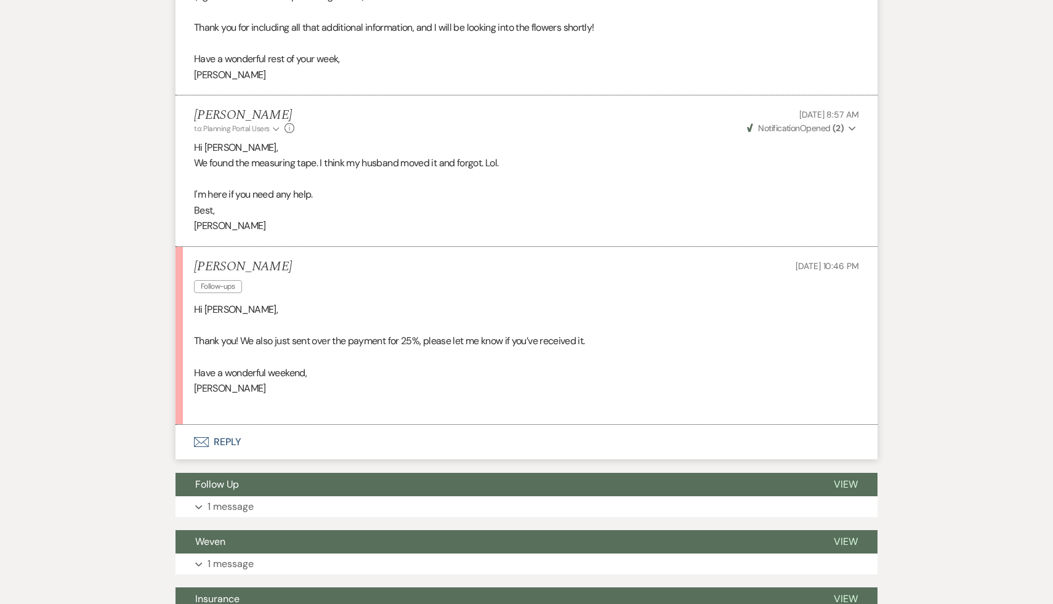
click at [419, 392] on p "[PERSON_NAME]" at bounding box center [526, 389] width 665 height 16
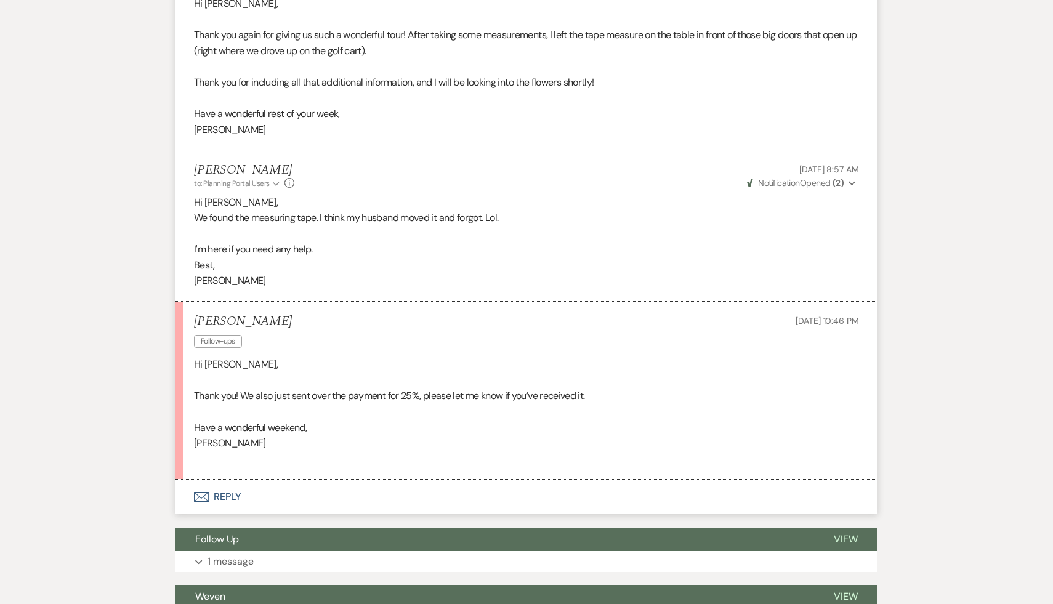
scroll to position [999, 0]
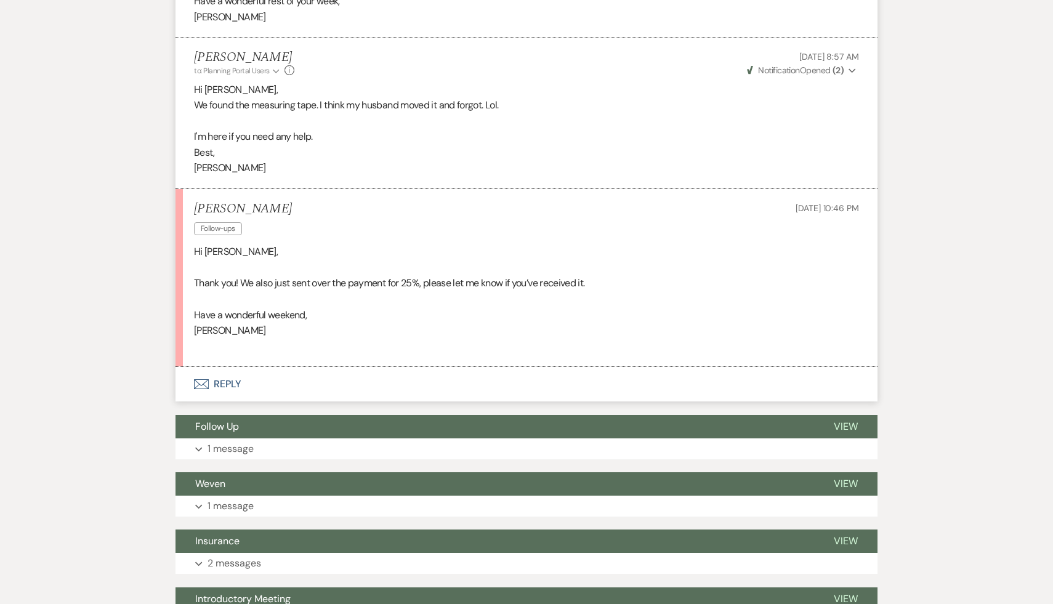
click at [222, 383] on button "Envelope Reply" at bounding box center [526, 384] width 702 height 34
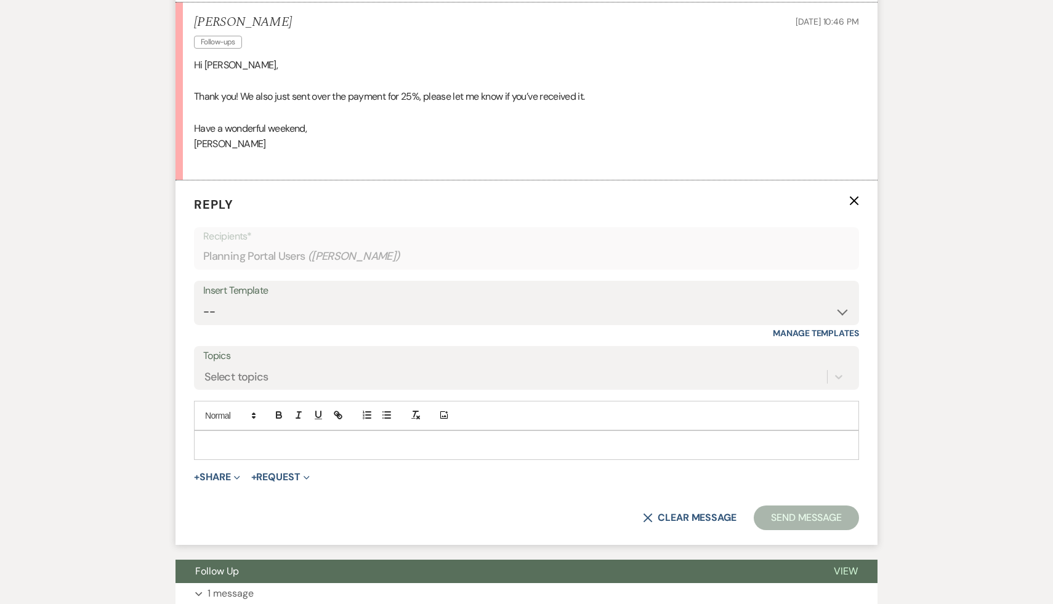
scroll to position [1191, 0]
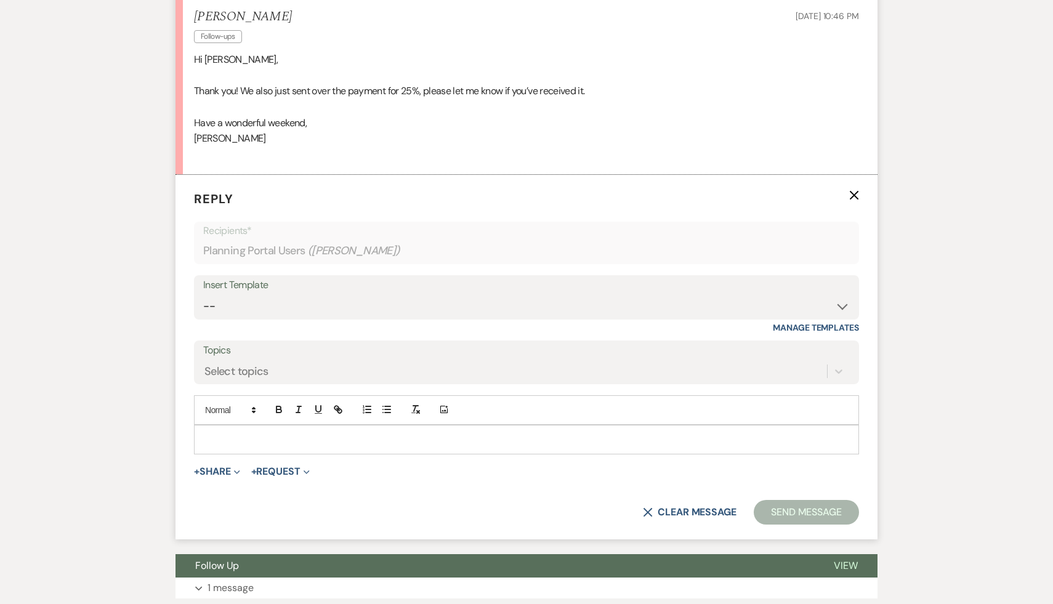
click at [239, 435] on p at bounding box center [526, 440] width 645 height 14
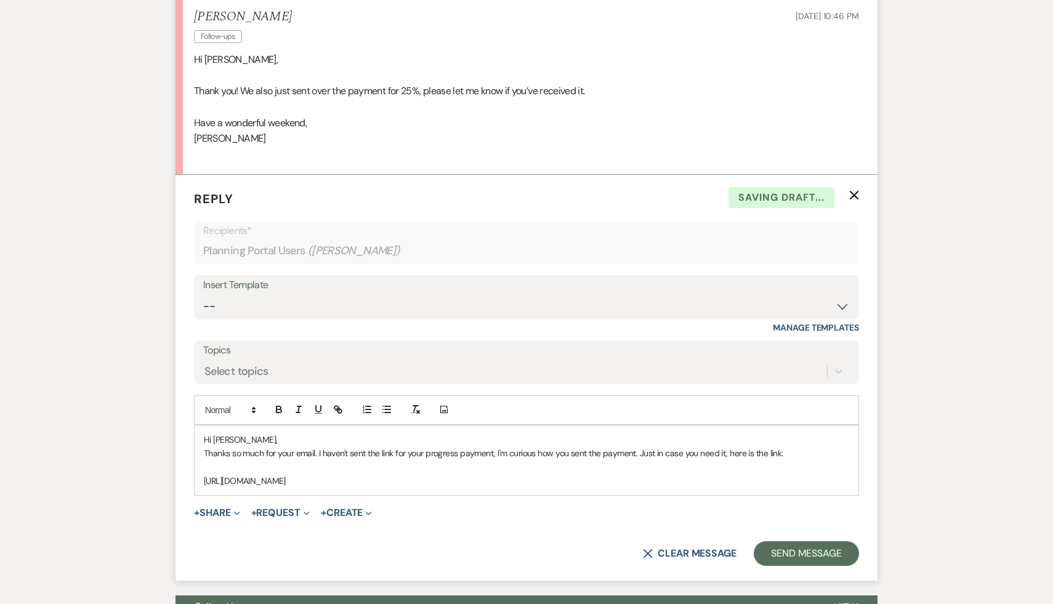
drag, startPoint x: 594, startPoint y: 480, endPoint x: 187, endPoint y: 480, distance: 406.4
click at [187, 480] on form "Reply X Saving draft... Recipients* Planning Portal Users ( [PERSON_NAME] ) Ins…" at bounding box center [526, 378] width 702 height 406
click at [339, 409] on icon "button" at bounding box center [339, 411] width 4 height 4
click at [454, 506] on link at bounding box center [451, 504] width 26 height 9
click at [655, 480] on p "[URL][DOMAIN_NAME]" at bounding box center [526, 481] width 645 height 14
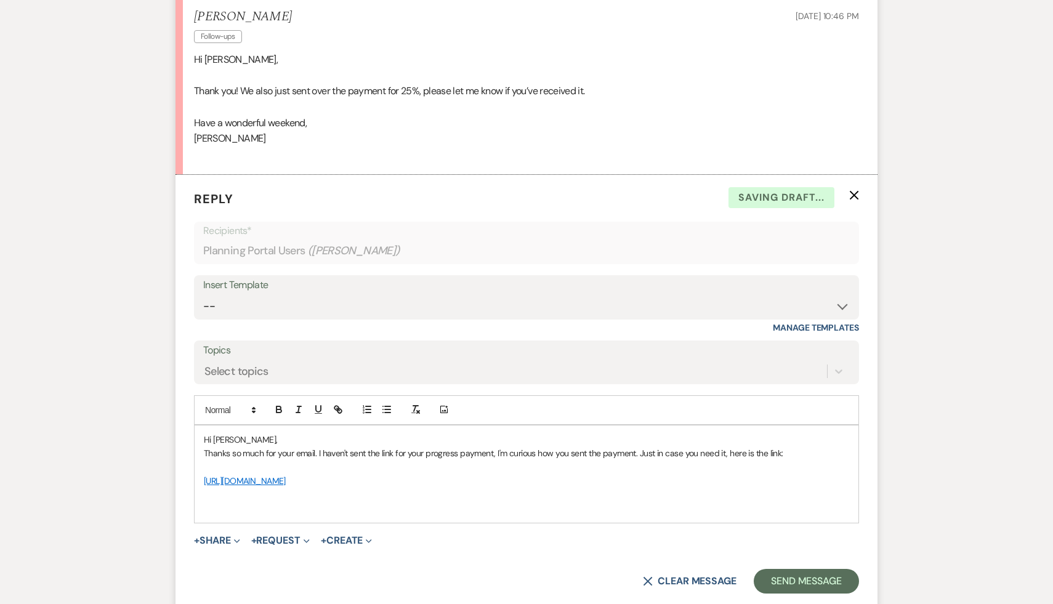
click at [286, 478] on link "[URL][DOMAIN_NAME]" at bounding box center [245, 480] width 82 height 11
click at [385, 501] on link "[URL][DOMAIN_NAME]" at bounding box center [346, 505] width 78 height 16
drag, startPoint x: 563, startPoint y: 483, endPoint x: 301, endPoint y: 461, distance: 263.3
click at [301, 461] on div "Hi [PERSON_NAME], Thanks so much for your email. I haven't sent the link for yo…" at bounding box center [527, 473] width 664 height 97
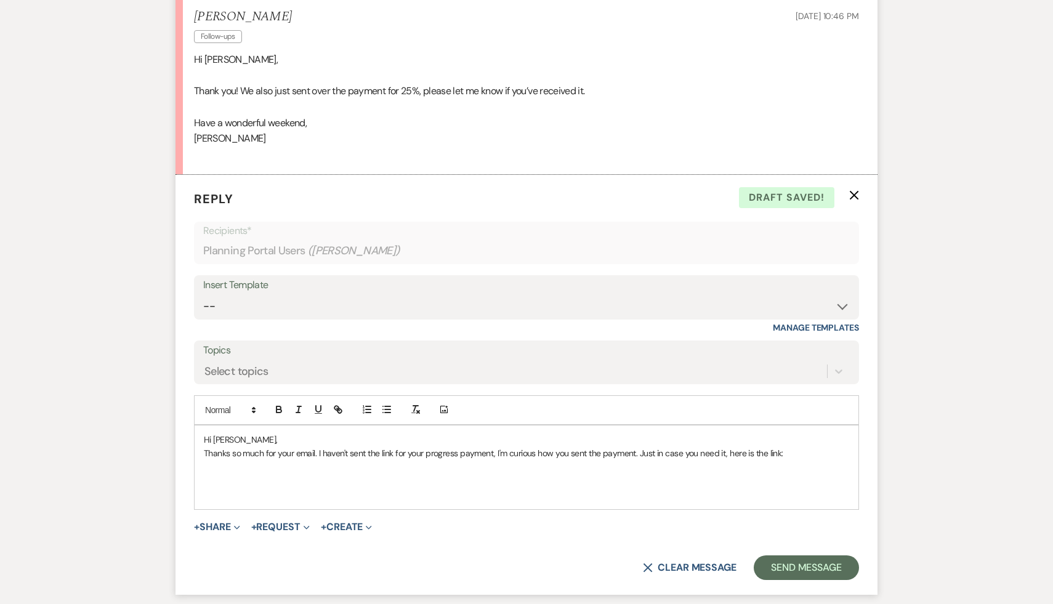
click at [494, 453] on p "Thanks so much for your email. I haven't sent the link for your progress paymen…" at bounding box center [526, 453] width 645 height 14
click at [829, 456] on p "Thanks so much for your email. I haven't sent the link for your progress paymen…" at bounding box center [526, 453] width 645 height 14
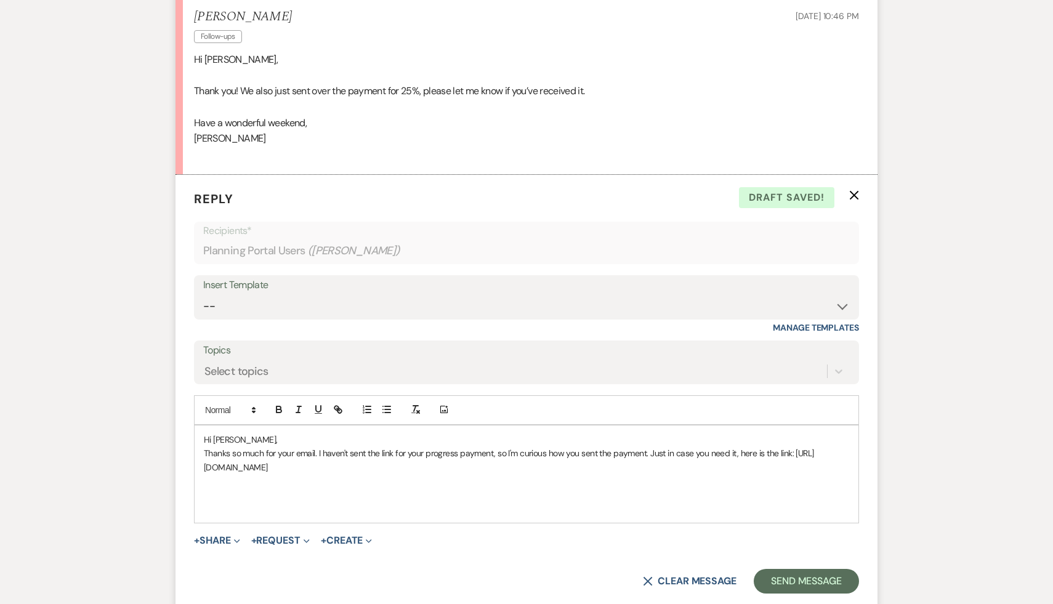
drag, startPoint x: 550, startPoint y: 470, endPoint x: 192, endPoint y: 462, distance: 358.5
click at [192, 462] on form "Reply X Draft saved! Recipients* Planning Portal Users ( [PERSON_NAME] ) Insert…" at bounding box center [526, 391] width 702 height 433
click at [343, 410] on icon "button" at bounding box center [337, 409] width 11 height 11
type input "[URL][DOMAIN_NAME]"
click at [453, 486] on link at bounding box center [446, 490] width 26 height 9
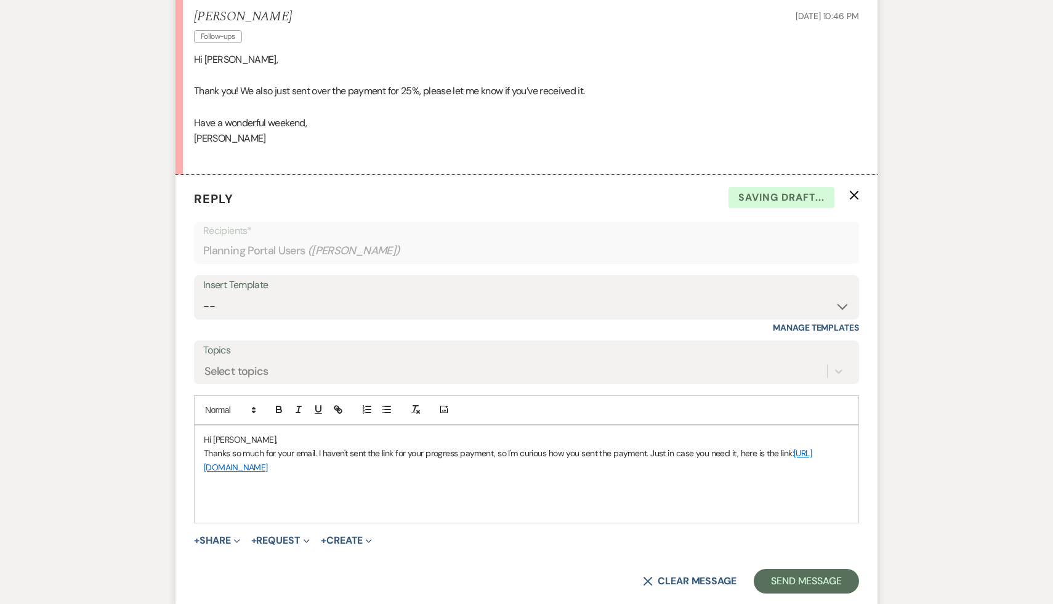
click at [480, 494] on p at bounding box center [526, 495] width 645 height 14
click at [650, 453] on p "Thanks so much for your email. I haven't sent the link for your progress paymen…" at bounding box center [526, 460] width 645 height 28
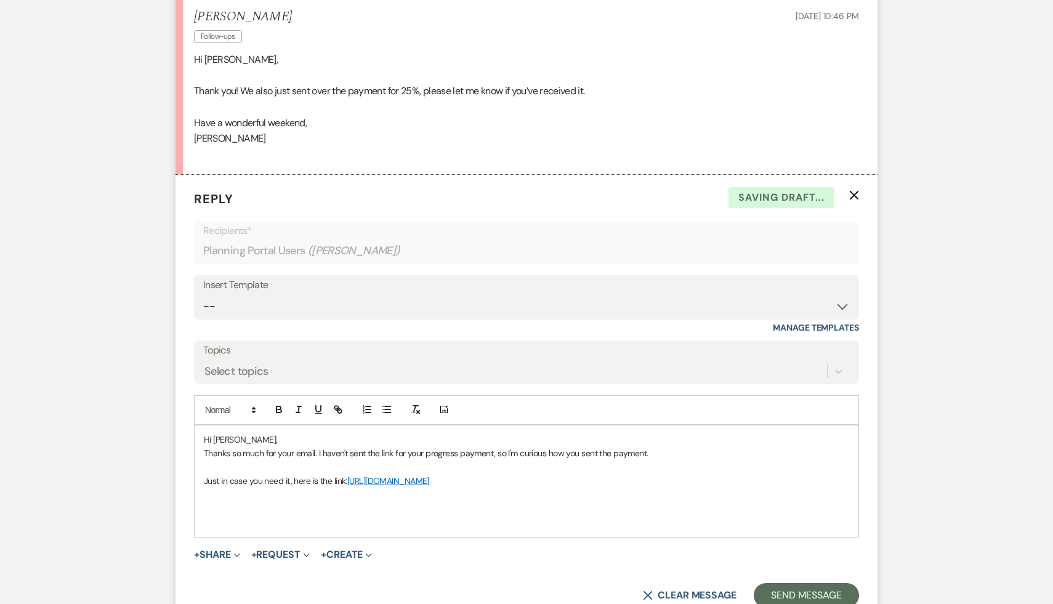
click at [429, 483] on link "[URL][DOMAIN_NAME]" at bounding box center [388, 480] width 82 height 11
click at [524, 505] on link "[URL][DOMAIN_NAME]" at bounding box center [487, 505] width 78 height 16
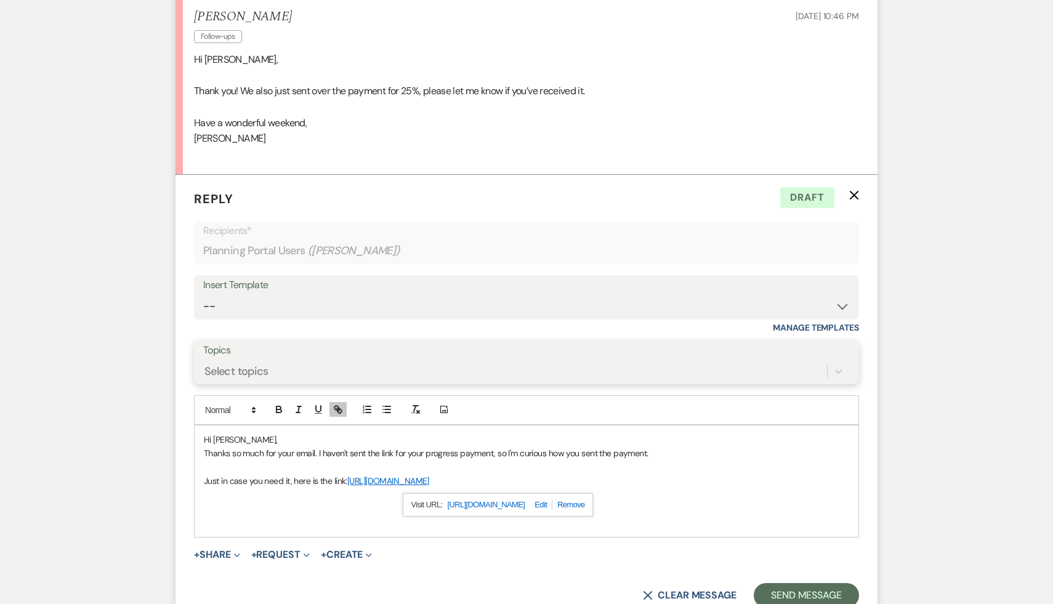
click at [544, 360] on div "Select topics" at bounding box center [526, 371] width 647 height 23
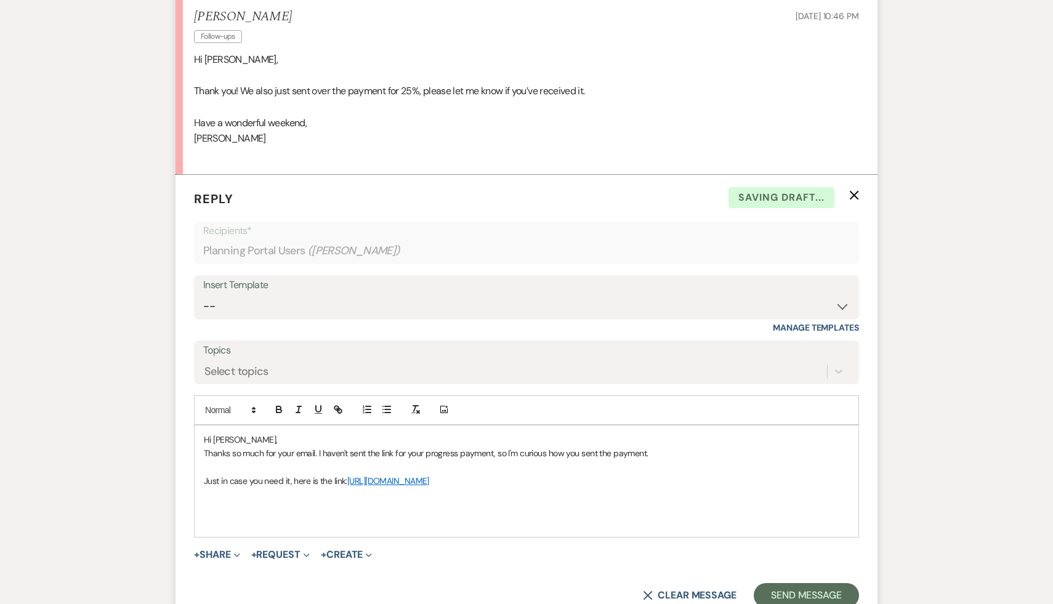
click at [995, 265] on div "Messages Tasks Payments Vendors Rental Overview Timeline Docs & Files Contacts …" at bounding box center [526, 85] width 1053 height 2148
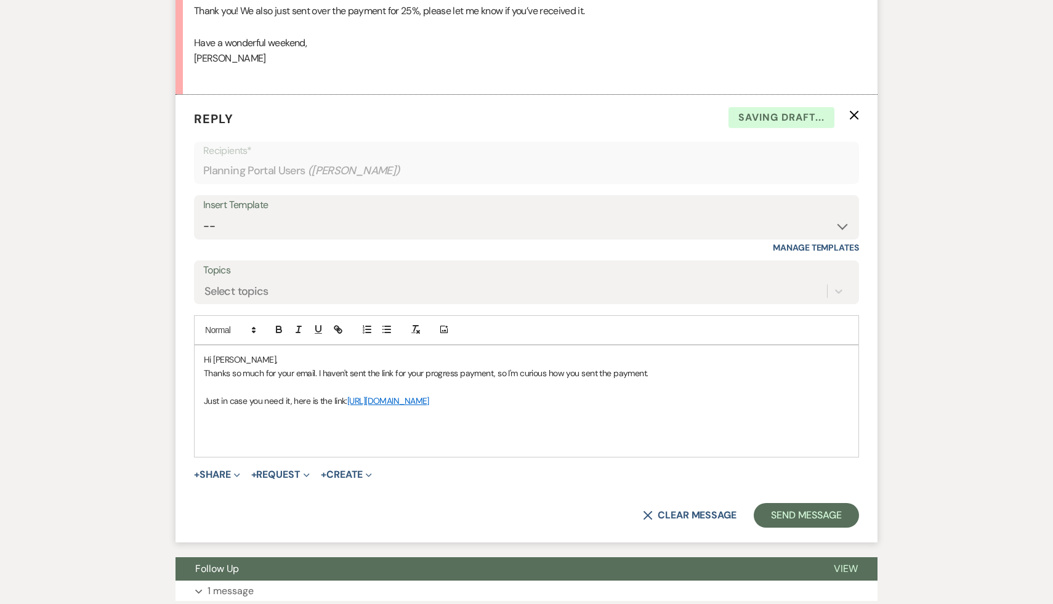
scroll to position [1276, 0]
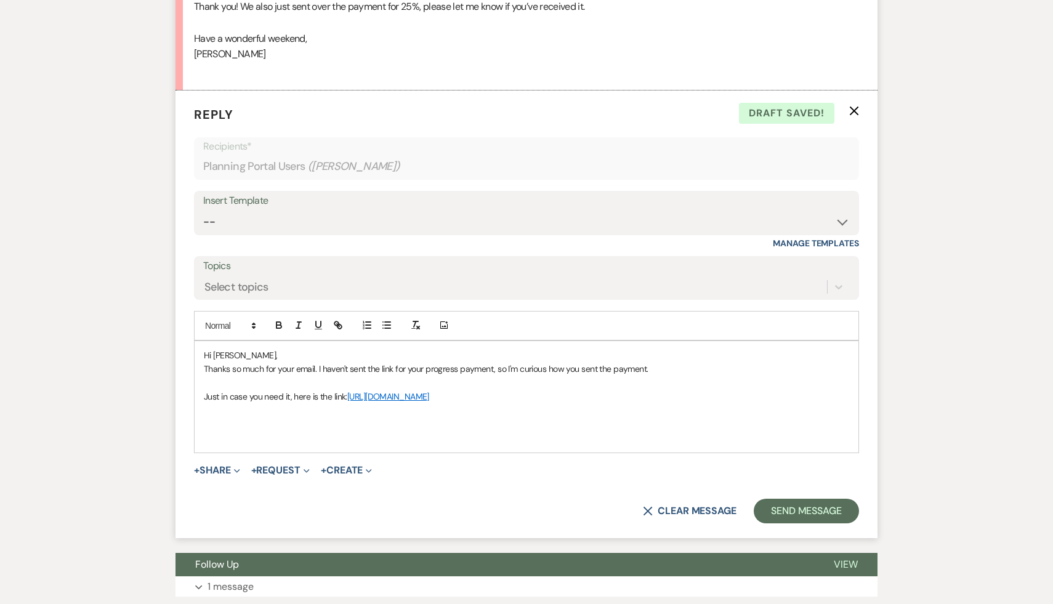
click at [665, 368] on p "Thanks so much for your email. I haven't sent the link for your progress paymen…" at bounding box center [526, 369] width 645 height 14
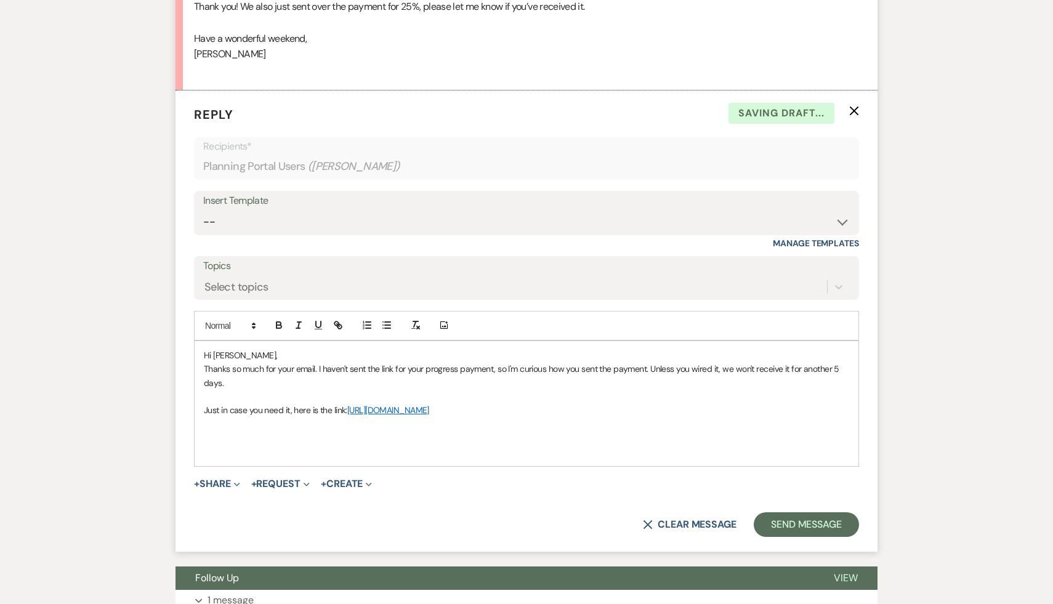
click at [715, 413] on p "Just in case you need it, here is the link: [URL][DOMAIN_NAME]" at bounding box center [526, 410] width 645 height 14
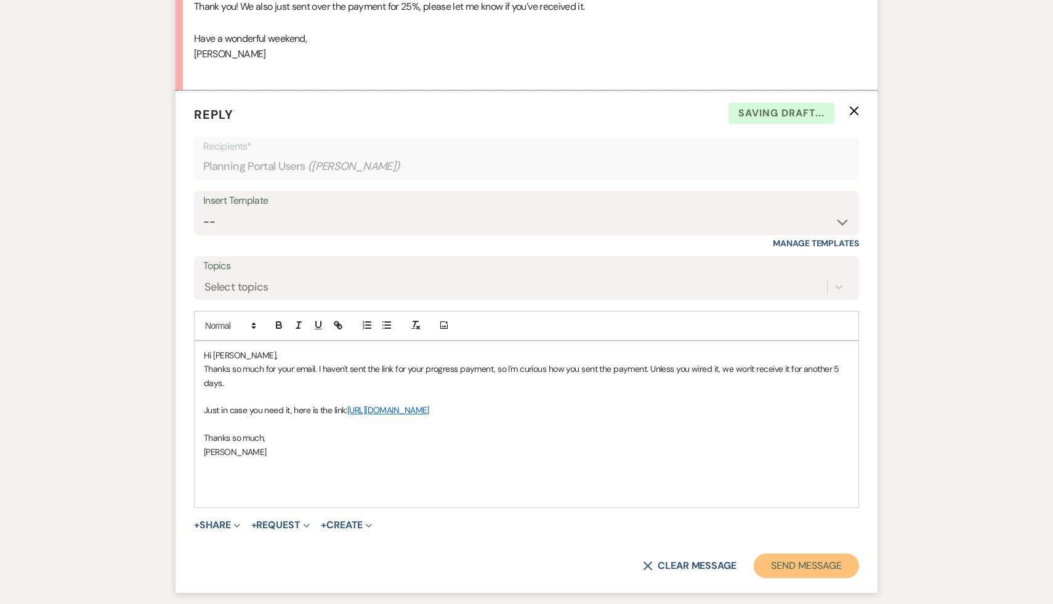
click at [784, 566] on button "Send Message" at bounding box center [806, 566] width 105 height 25
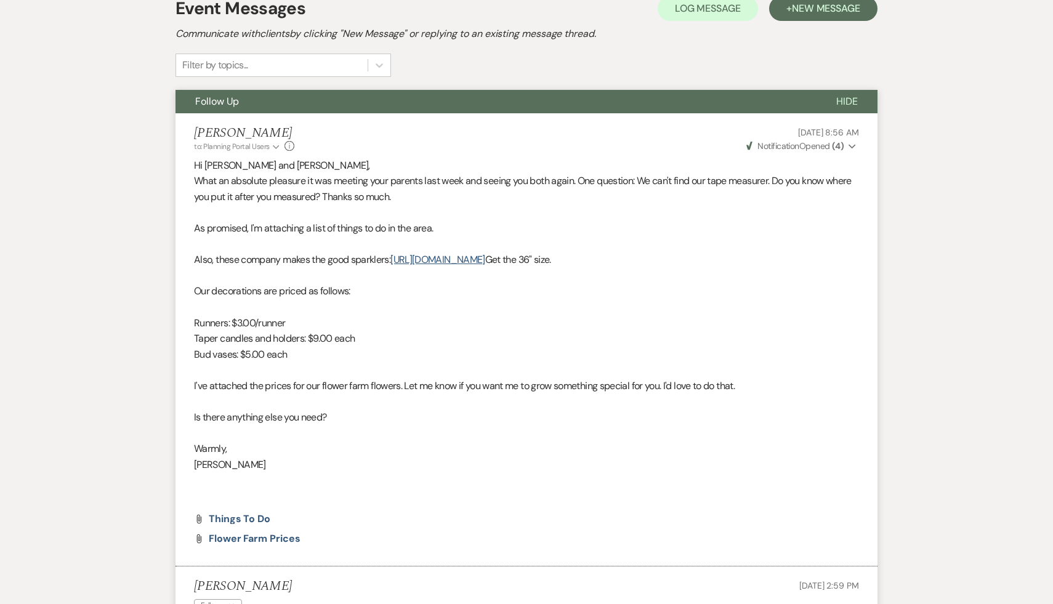
scroll to position [0, 0]
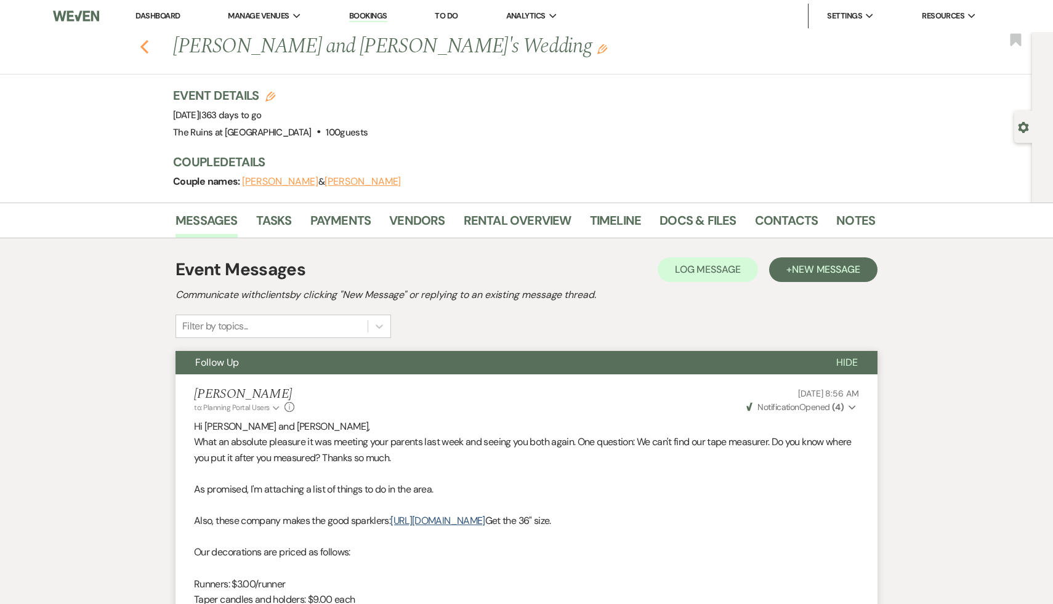
click at [146, 44] on icon "Previous" at bounding box center [144, 46] width 9 height 15
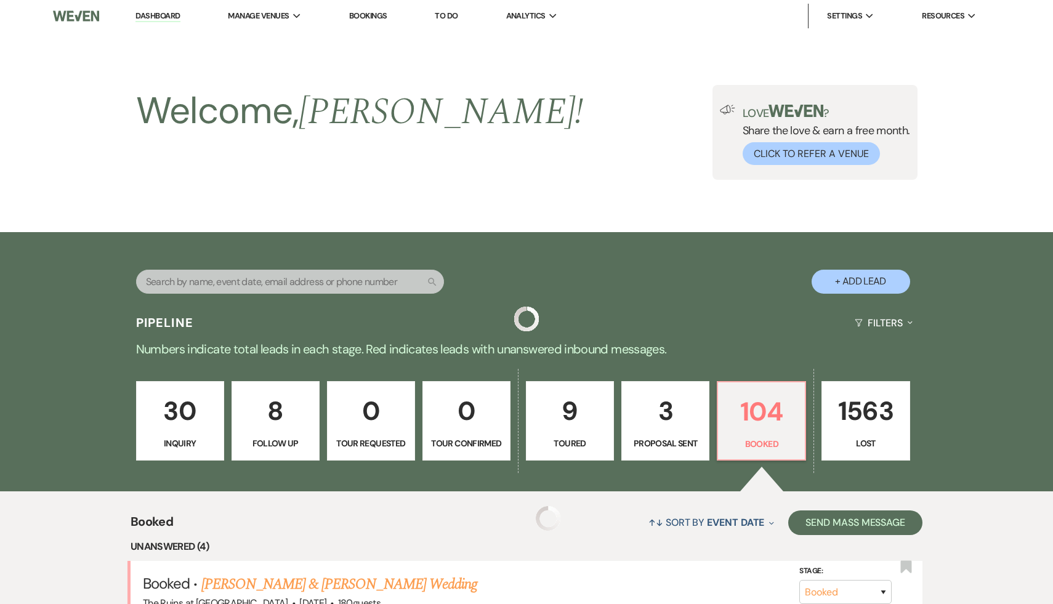
scroll to position [369, 0]
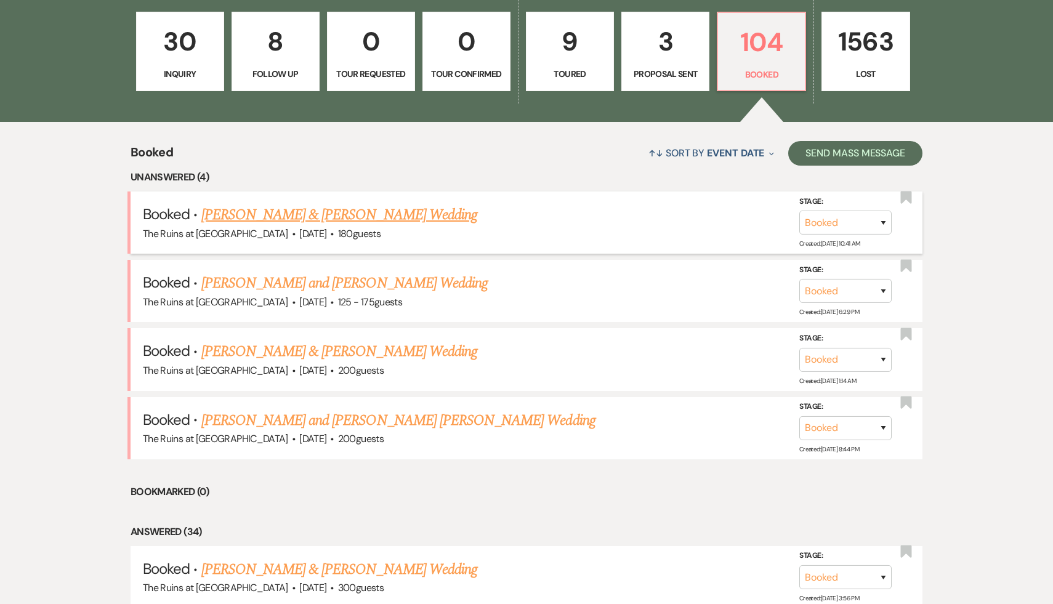
click at [360, 214] on link "[PERSON_NAME] & [PERSON_NAME] Wedding" at bounding box center [339, 215] width 276 height 22
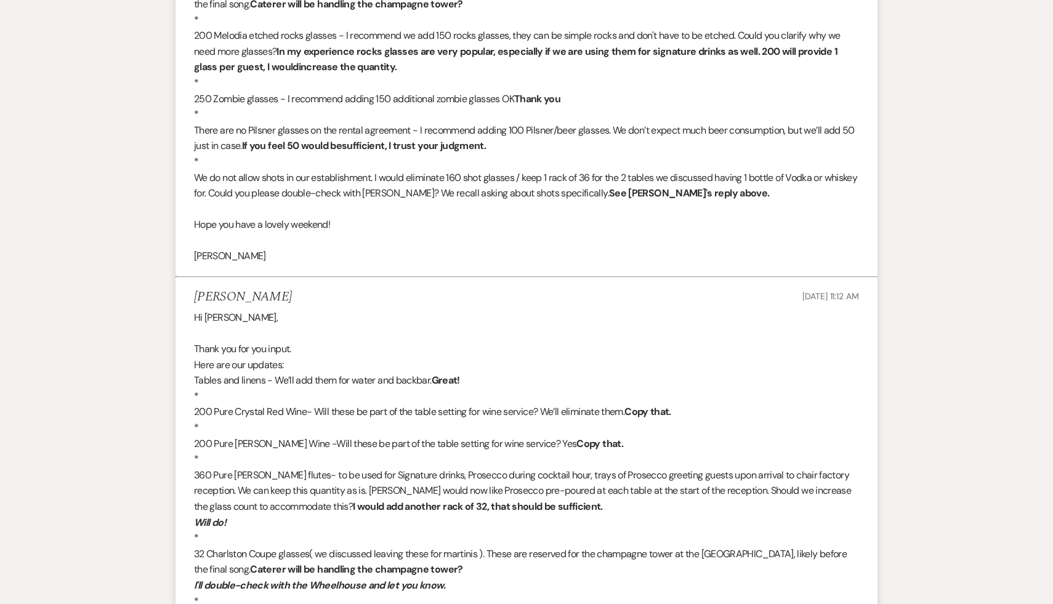
scroll to position [3327, 0]
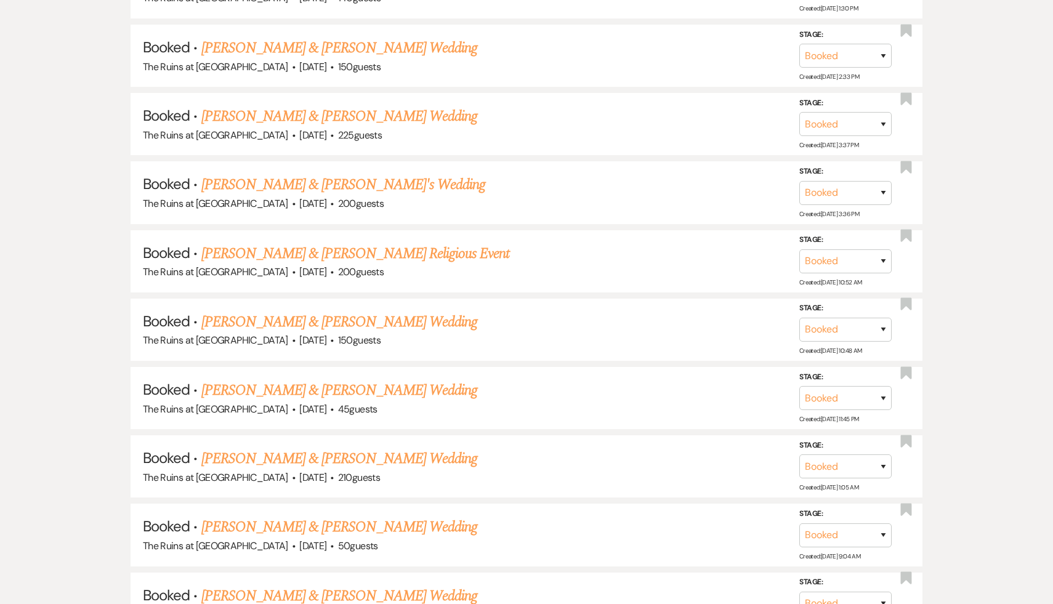
scroll to position [369, 0]
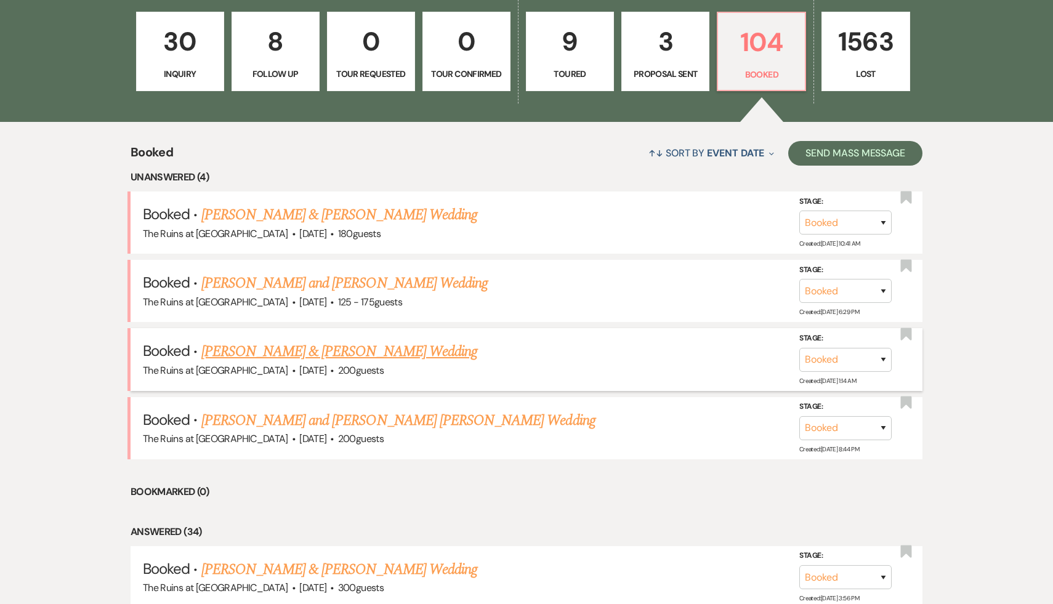
click at [380, 349] on link "[PERSON_NAME] & [PERSON_NAME] Wedding" at bounding box center [339, 351] width 276 height 22
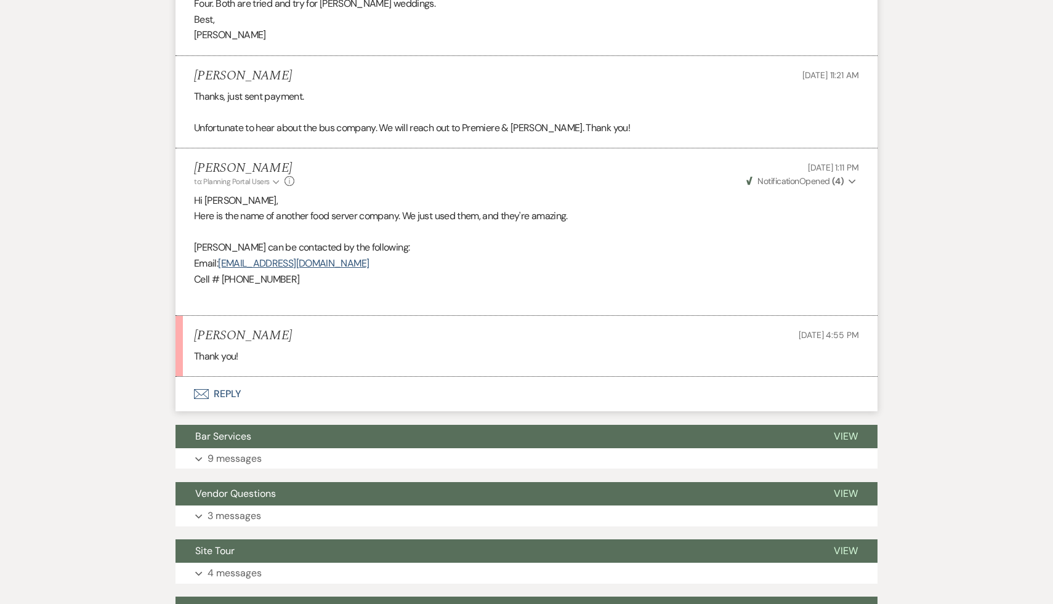
scroll to position [5253, 0]
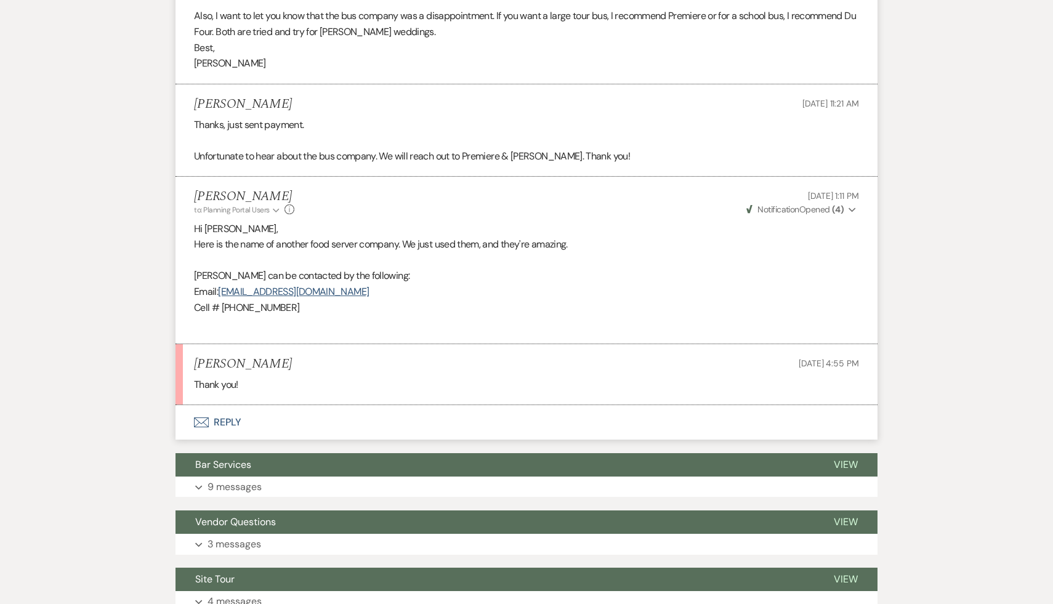
click at [487, 272] on p "[PERSON_NAME] can be contacted by the following:" at bounding box center [526, 276] width 665 height 16
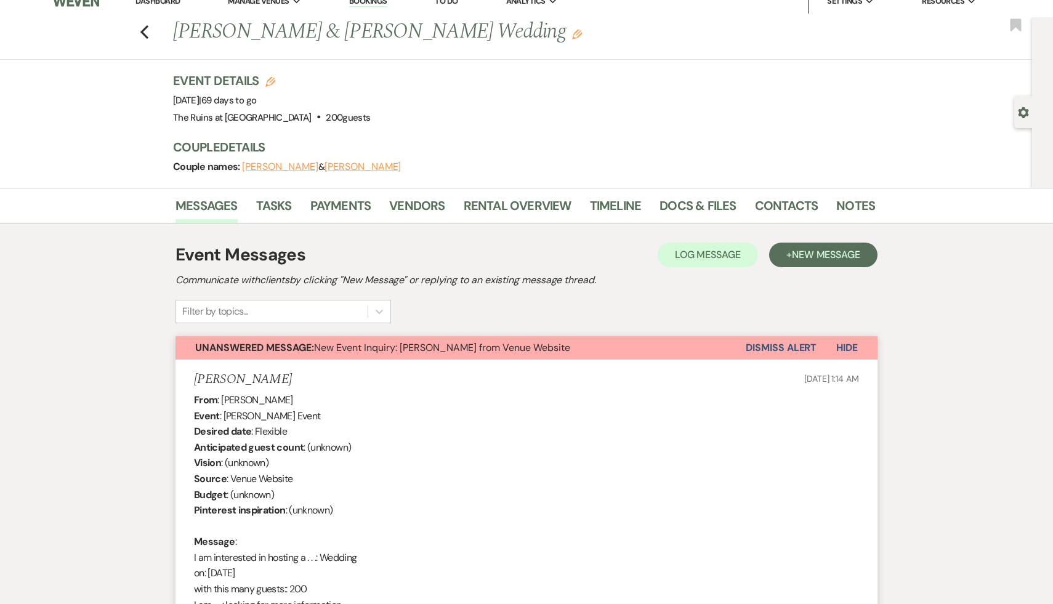
scroll to position [0, 0]
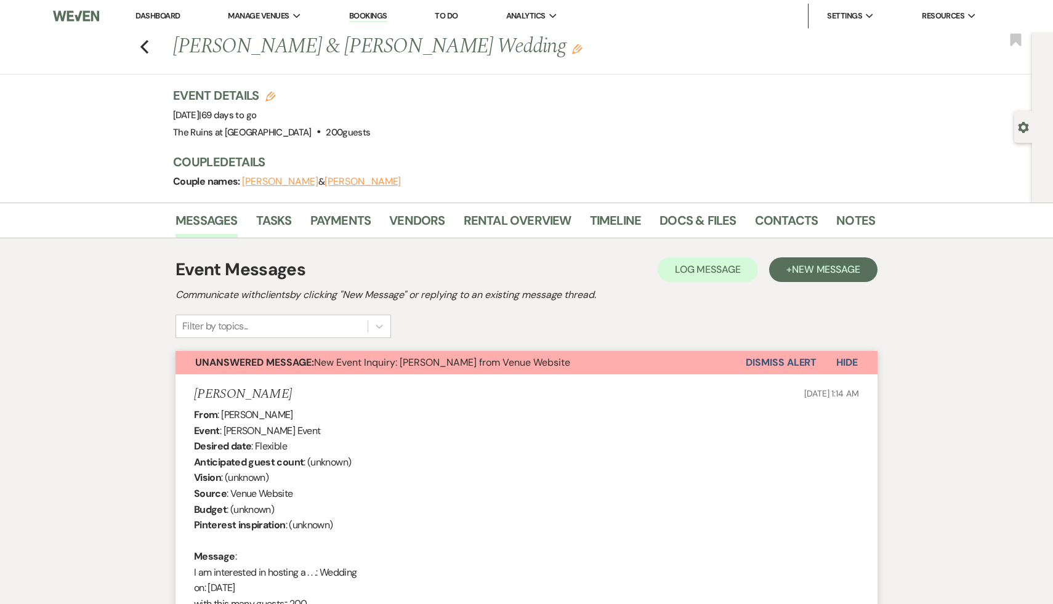
click at [772, 362] on button "Dismiss Alert" at bounding box center [781, 362] width 71 height 23
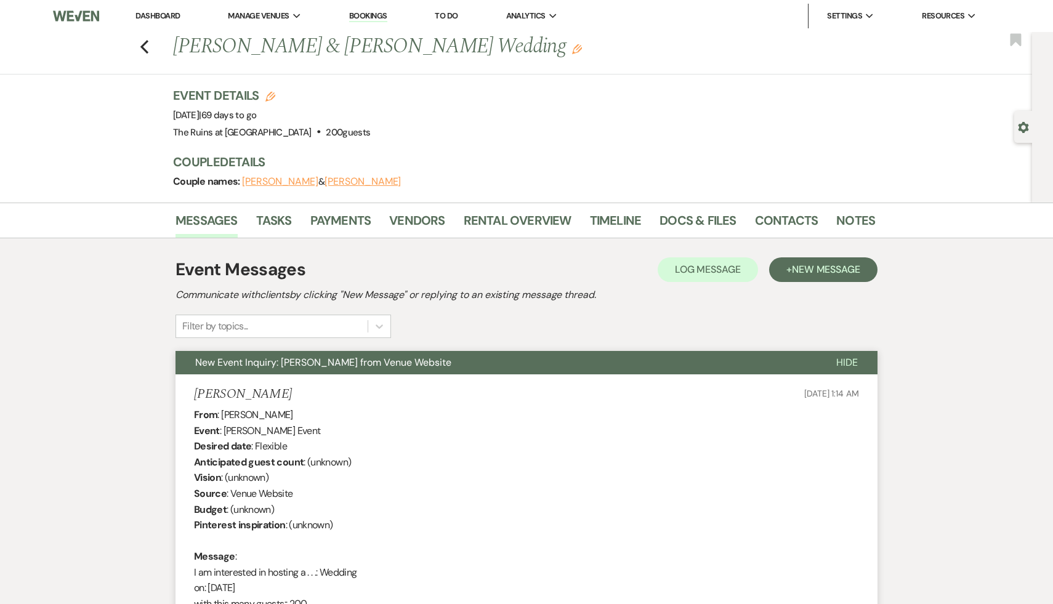
click at [147, 16] on link "Dashboard" at bounding box center [157, 15] width 44 height 10
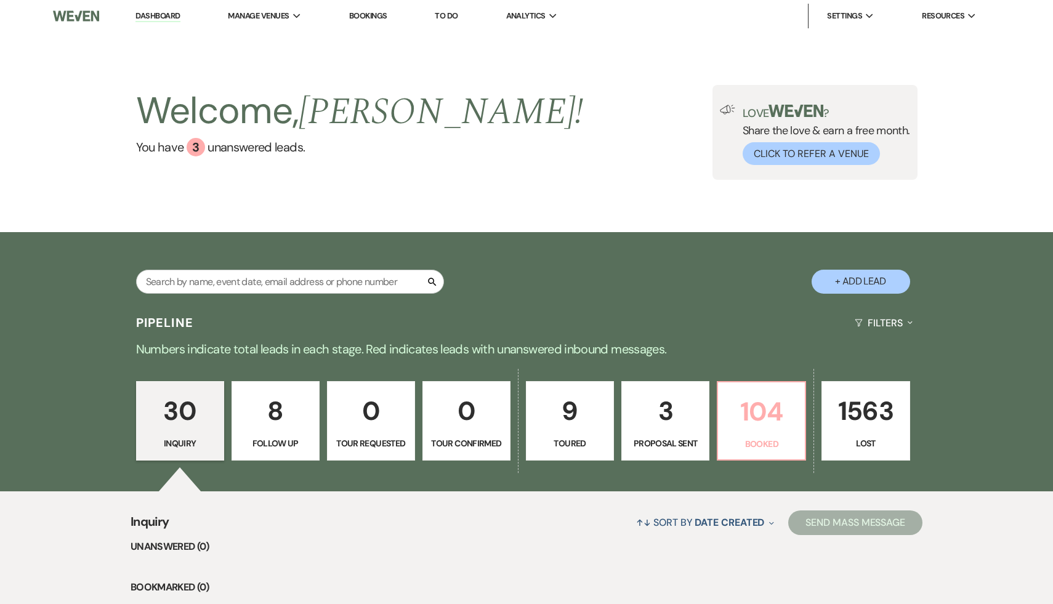
click at [760, 405] on p "104" at bounding box center [761, 411] width 72 height 41
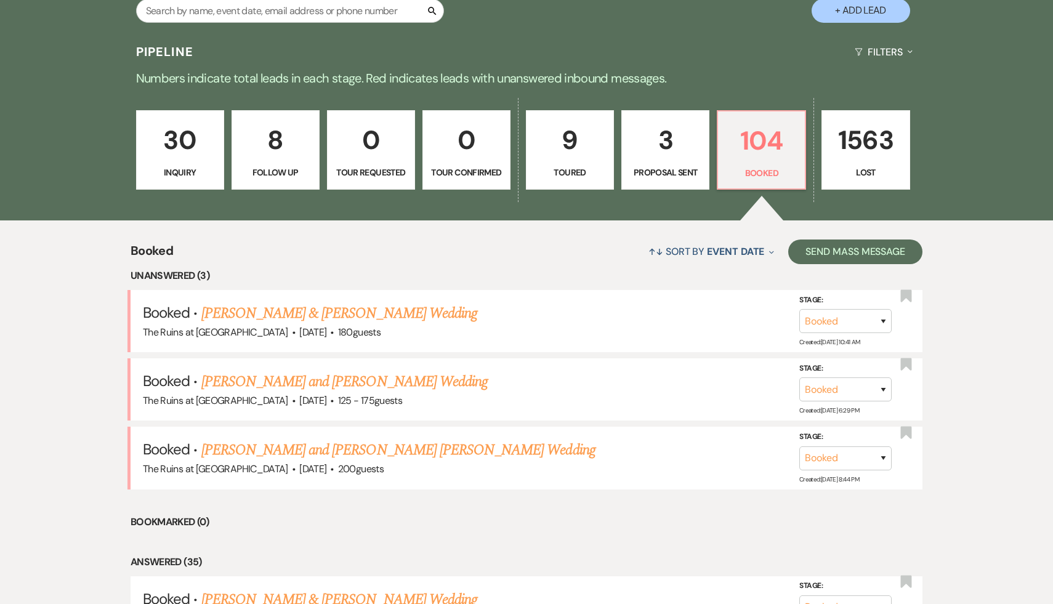
scroll to position [286, 0]
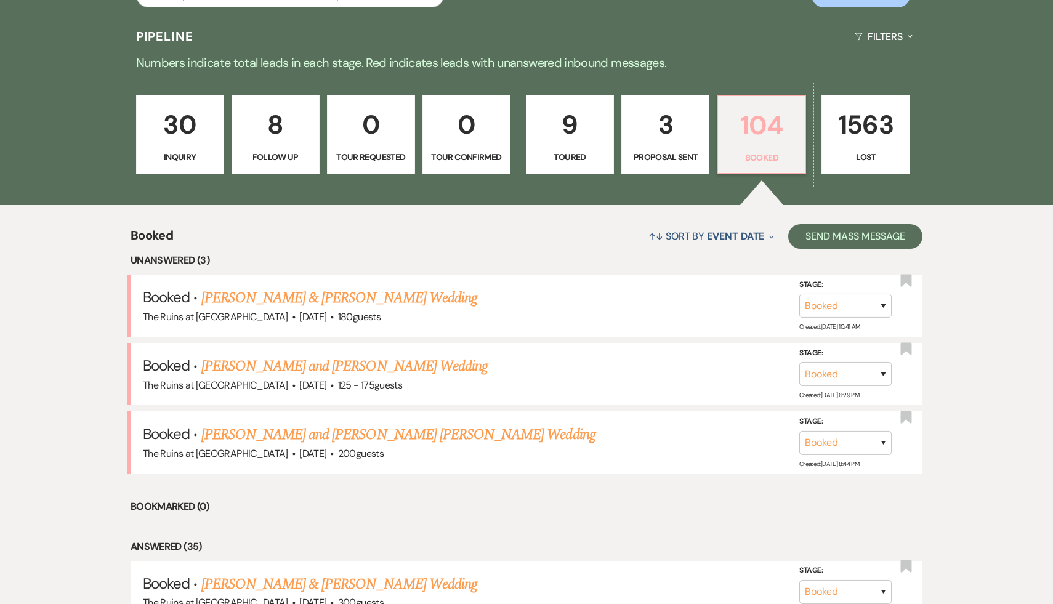
click at [742, 139] on p "104" at bounding box center [761, 125] width 72 height 41
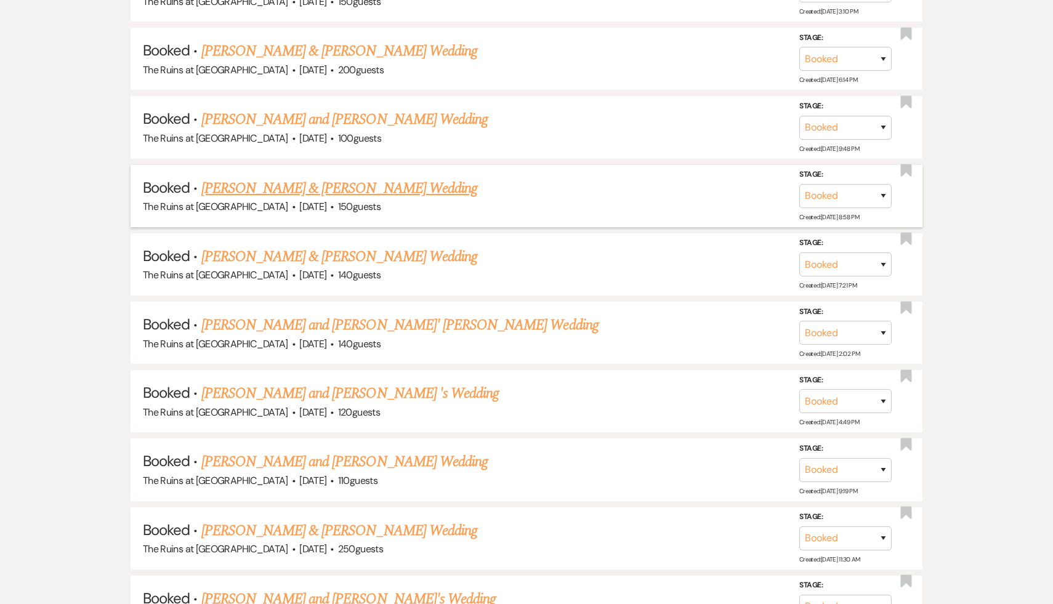
scroll to position [2121, 0]
click at [321, 381] on link "[PERSON_NAME] and [PERSON_NAME] 's Wedding" at bounding box center [350, 392] width 298 height 22
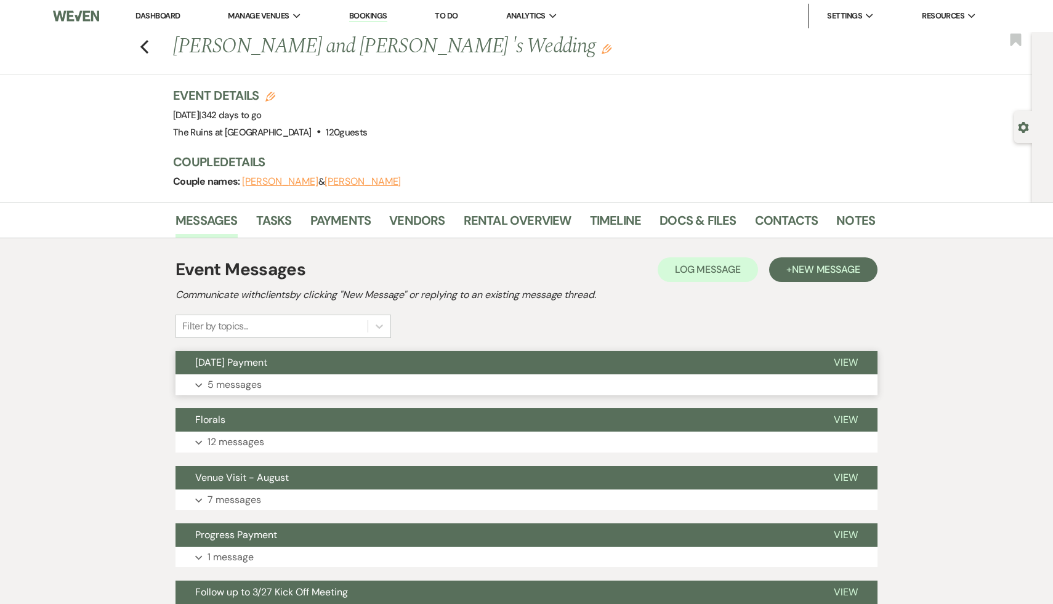
click at [267, 363] on span "[DATE] Payment" at bounding box center [231, 362] width 72 height 13
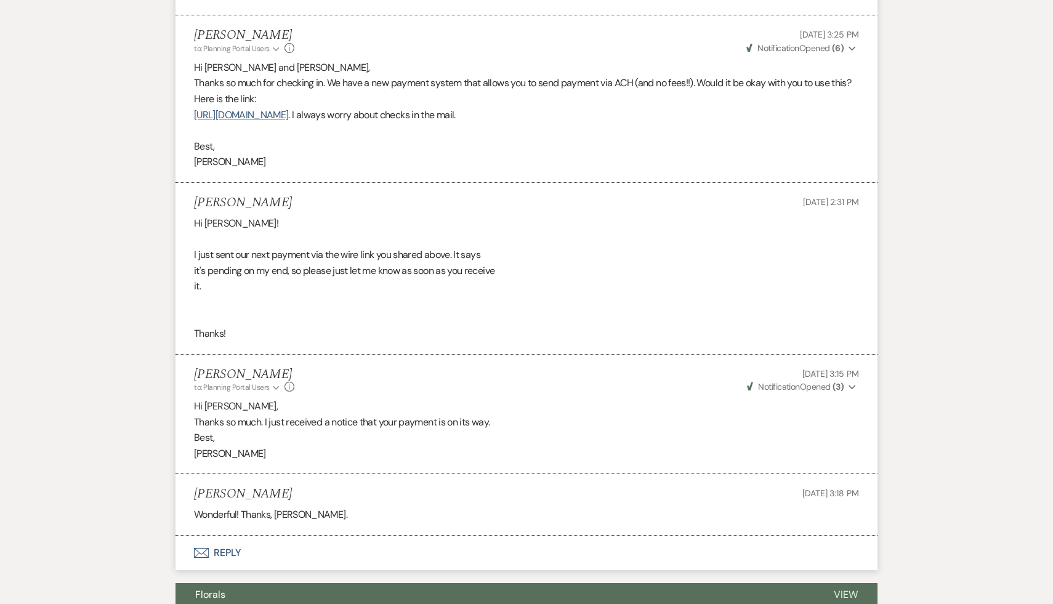
scroll to position [547, 0]
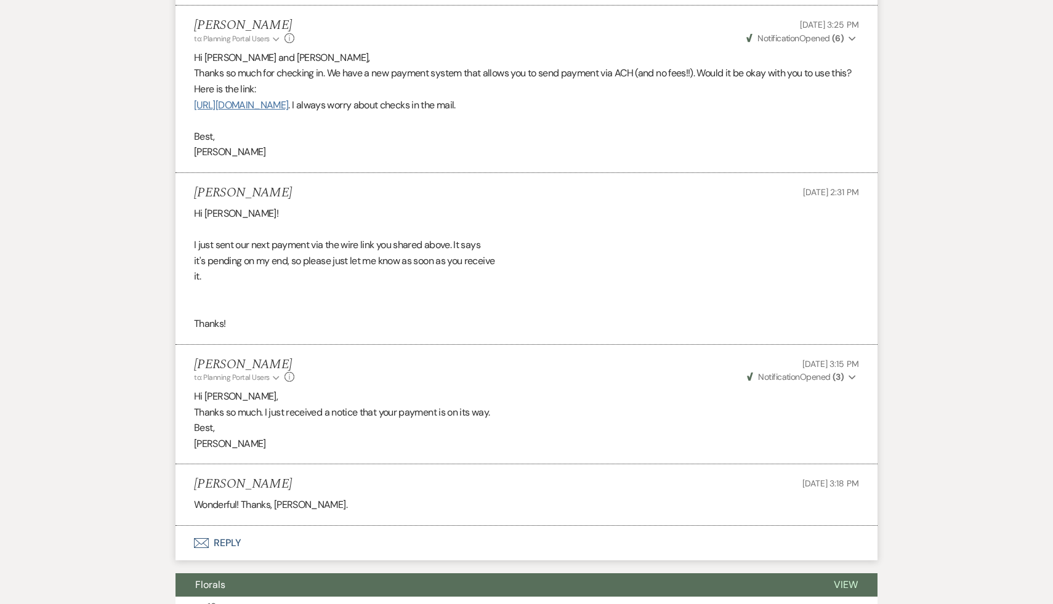
click at [288, 106] on link "[URL][DOMAIN_NAME]" at bounding box center [241, 105] width 94 height 13
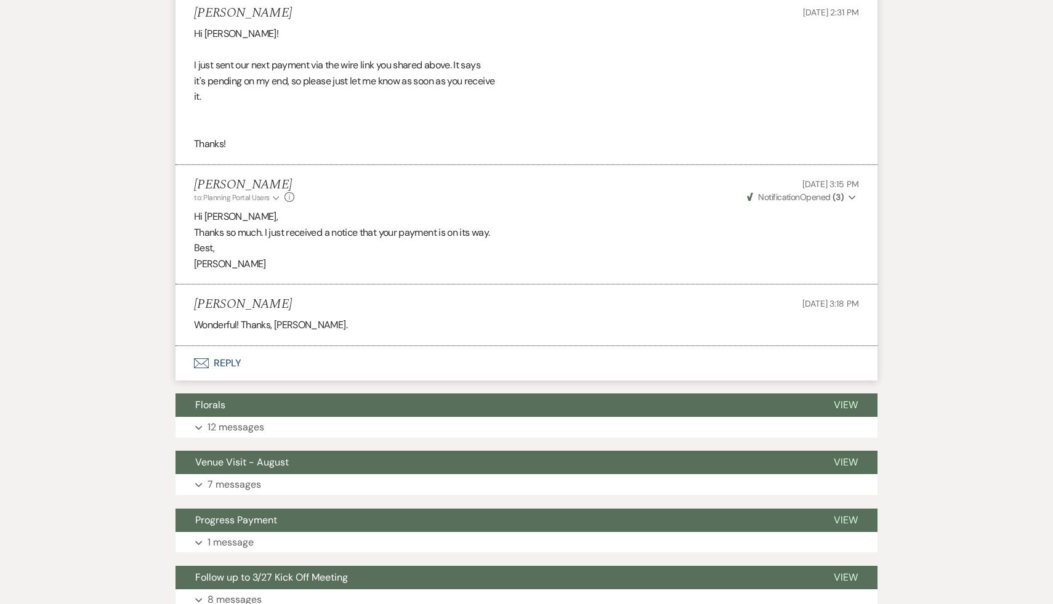
scroll to position [759, 0]
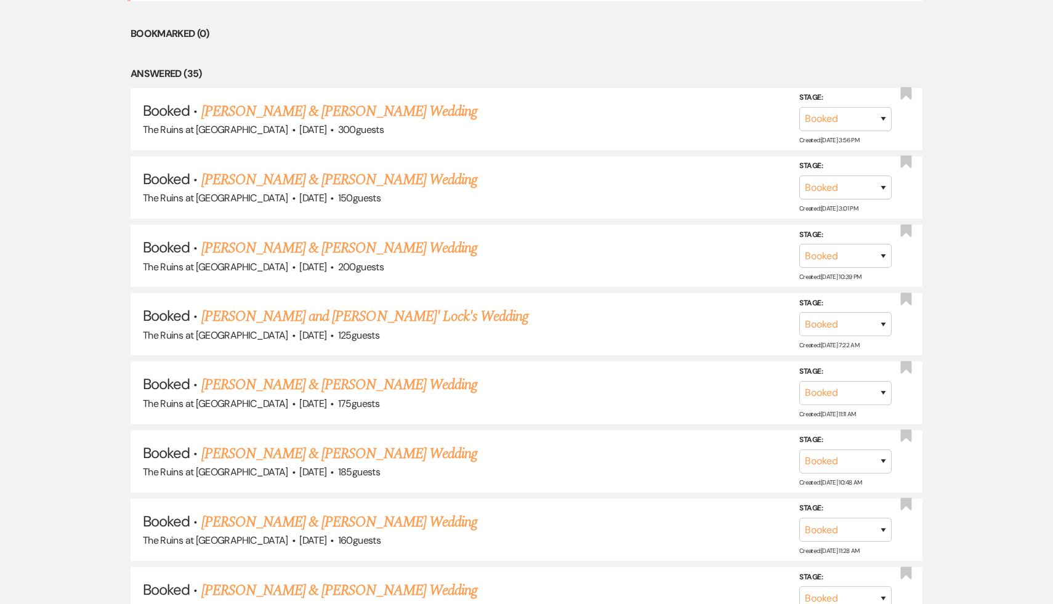
scroll to position [2121, 0]
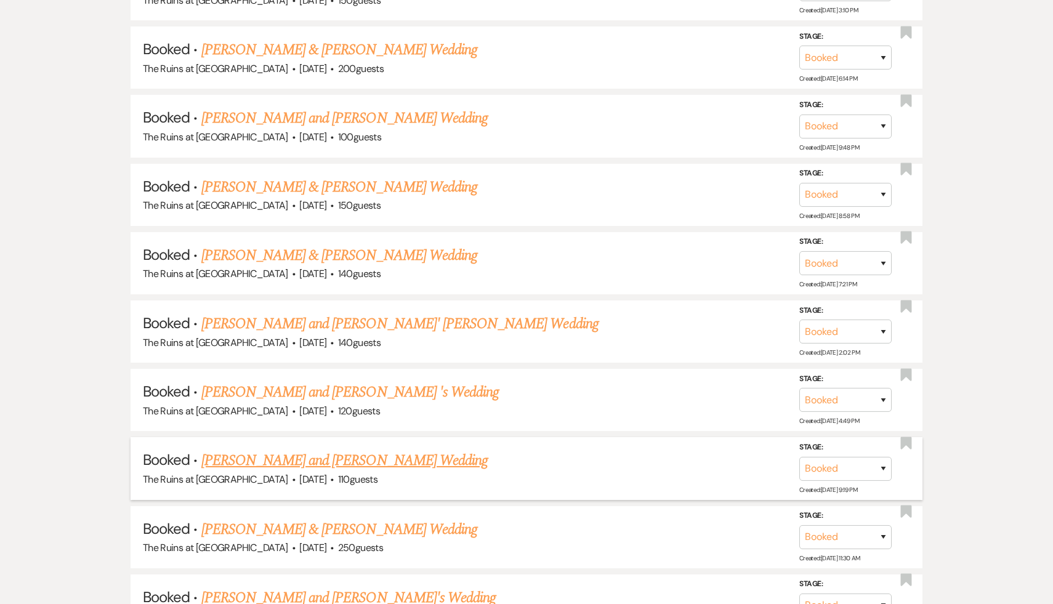
click at [336, 449] on link "[PERSON_NAME] and [PERSON_NAME] Wedding" at bounding box center [344, 460] width 287 height 22
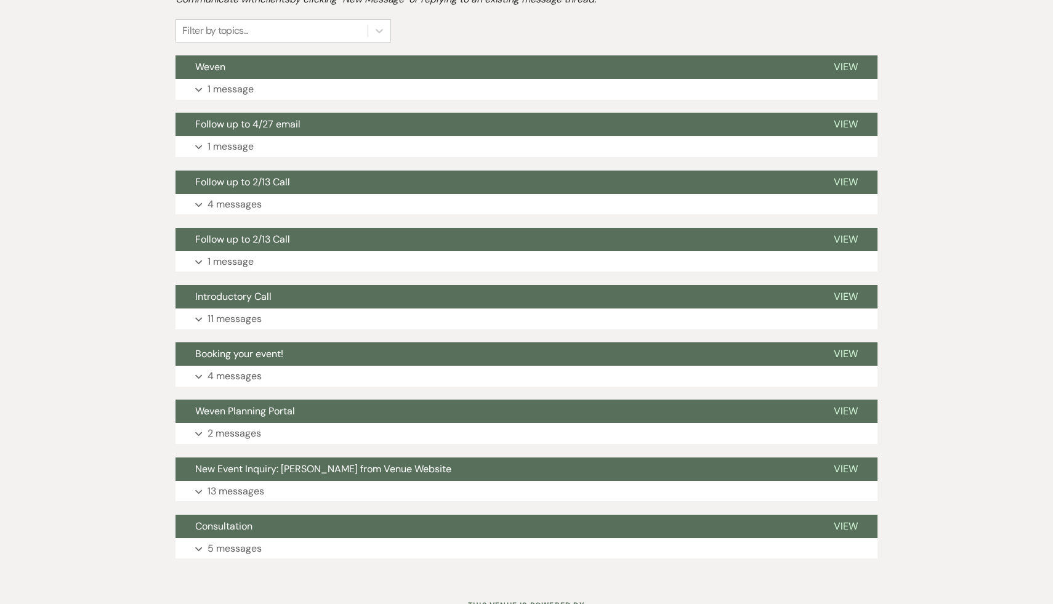
scroll to position [321, 0]
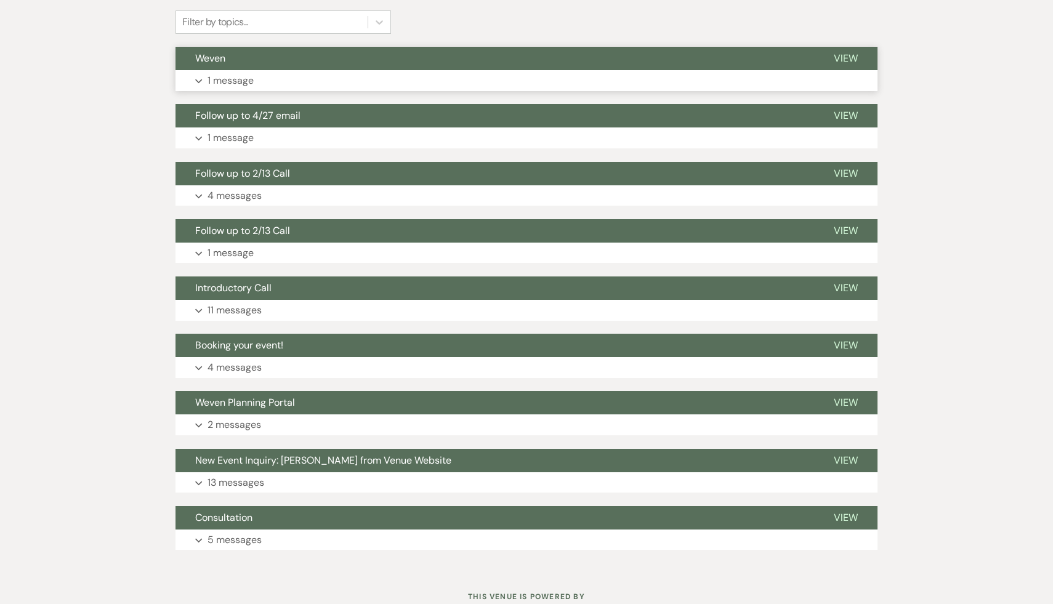
click at [202, 63] on span "Weven" at bounding box center [210, 58] width 30 height 13
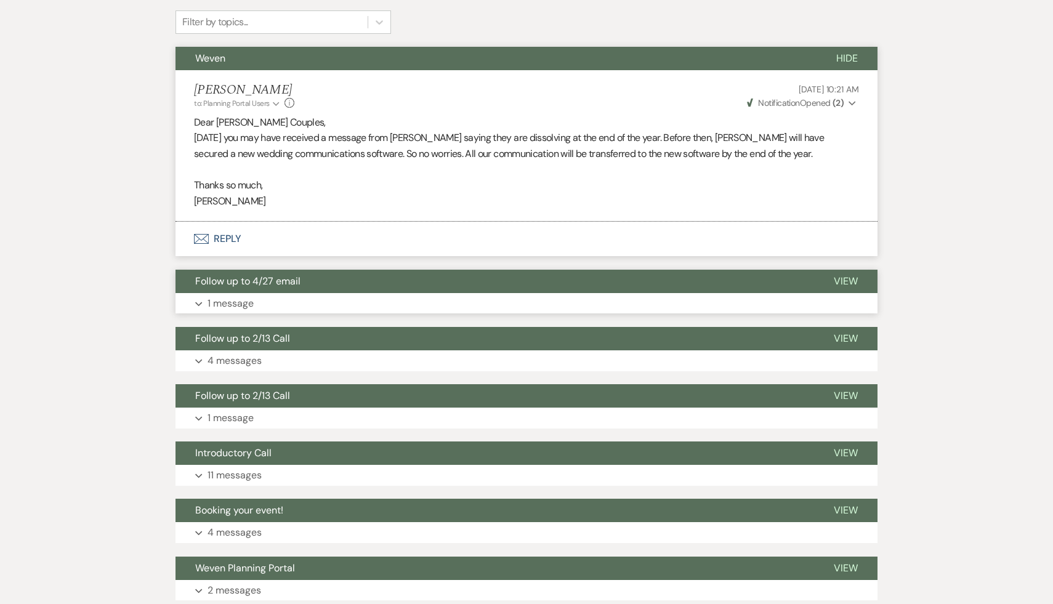
click at [238, 283] on span "Follow up to 4/27 email" at bounding box center [247, 281] width 105 height 13
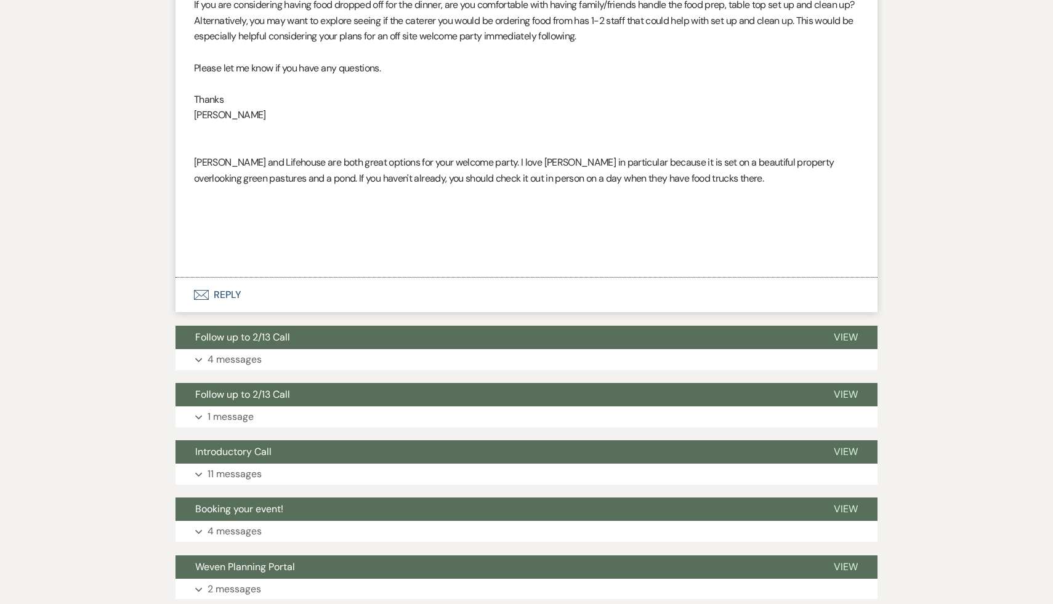
scroll to position [941, 0]
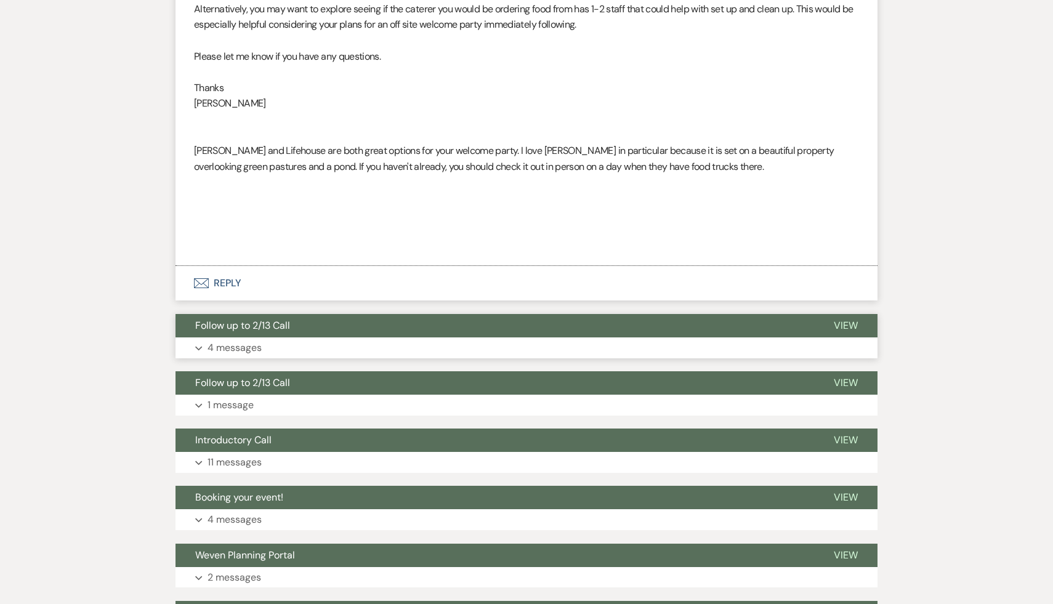
click at [241, 332] on span "Follow up to 2/13 Call" at bounding box center [242, 325] width 95 height 13
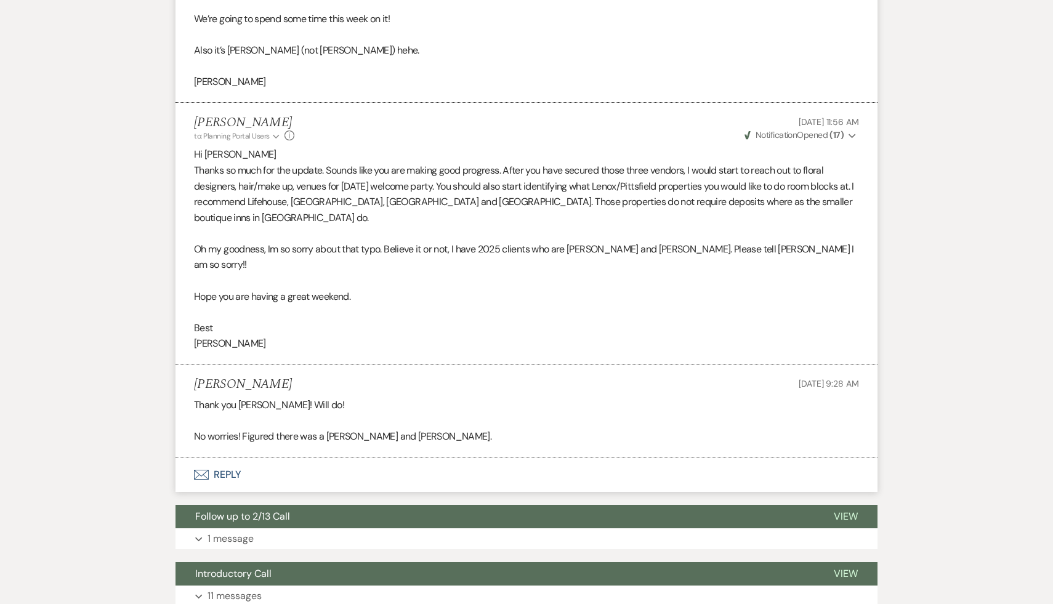
scroll to position [1610, 0]
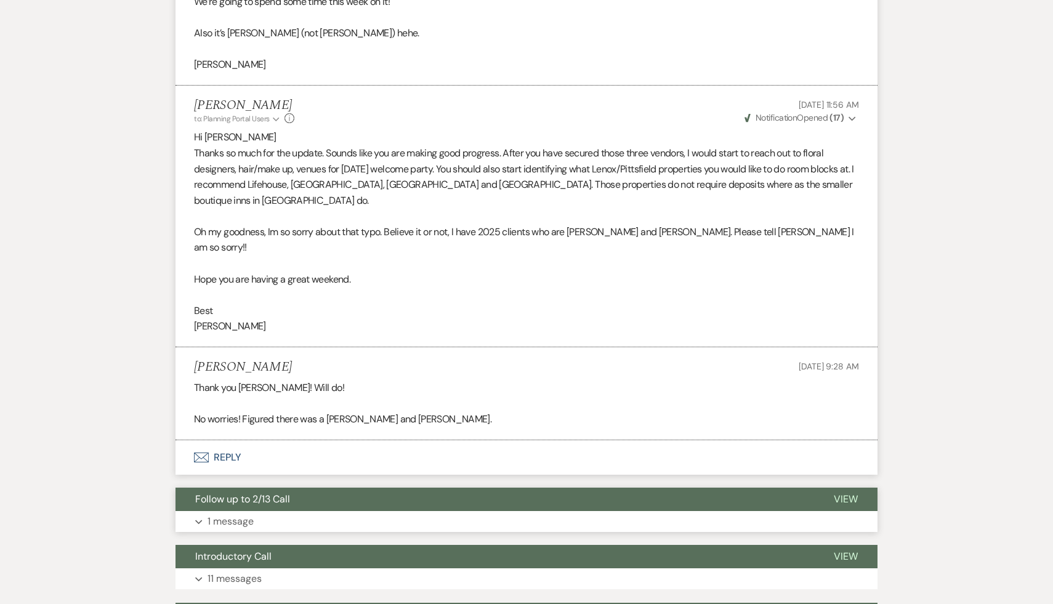
click at [245, 498] on span "Follow up to 2/13 Call" at bounding box center [242, 499] width 95 height 13
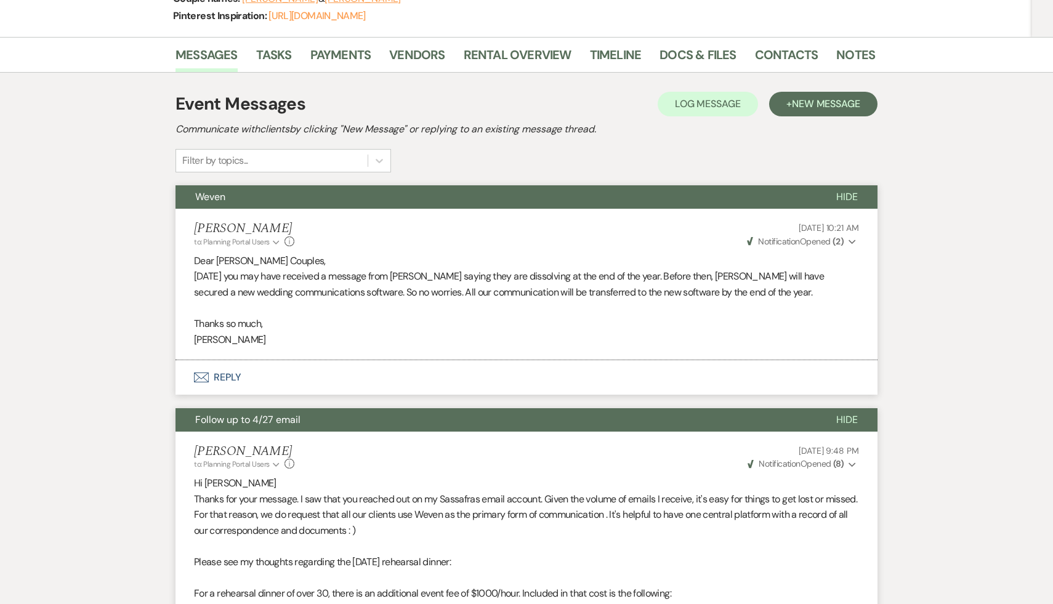
scroll to position [0, 0]
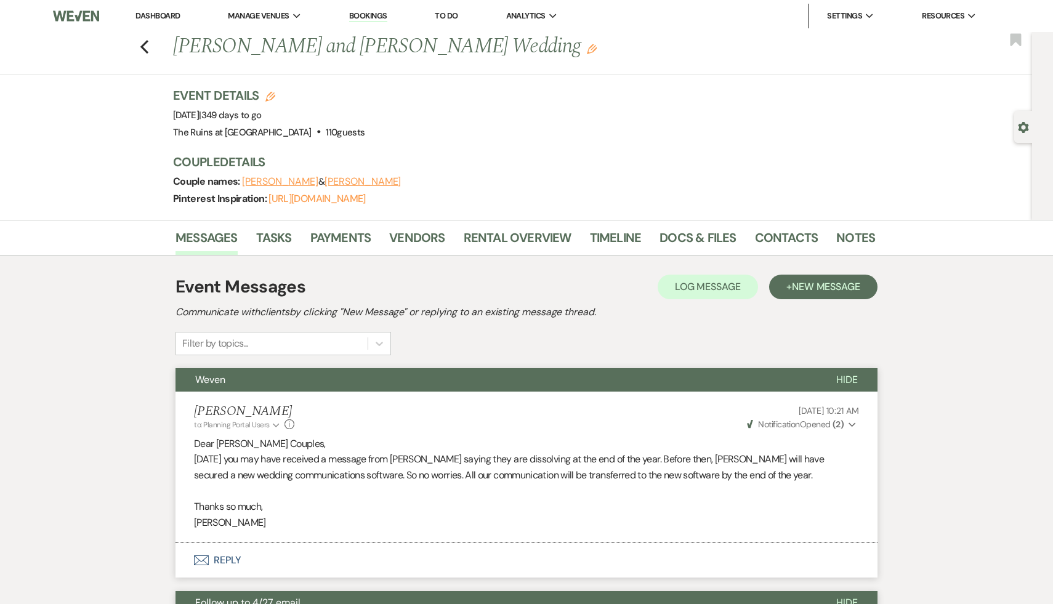
click at [158, 14] on link "Dashboard" at bounding box center [157, 15] width 44 height 10
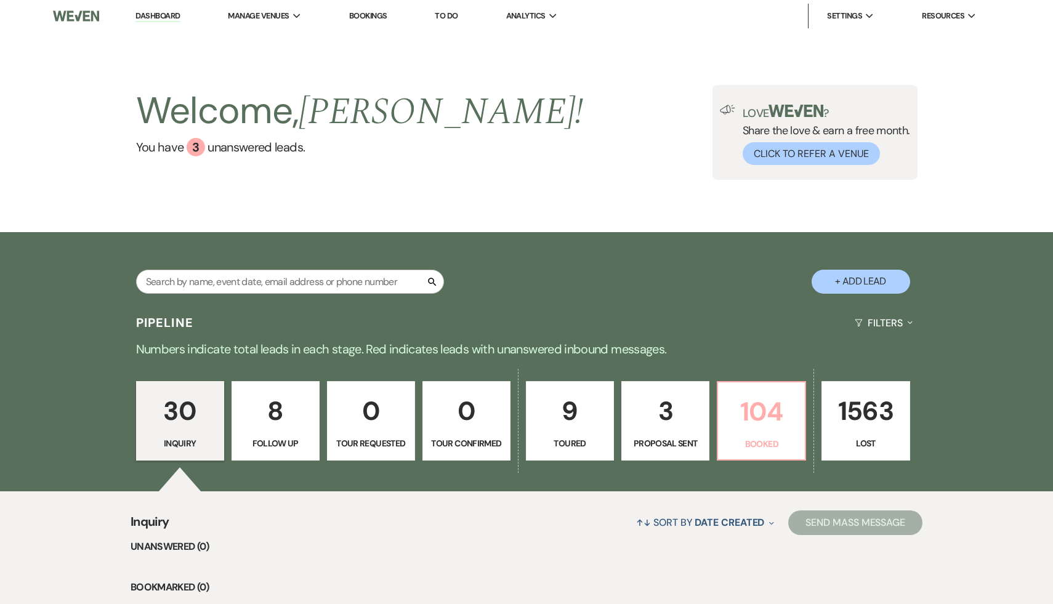
click at [770, 419] on p "104" at bounding box center [761, 411] width 72 height 41
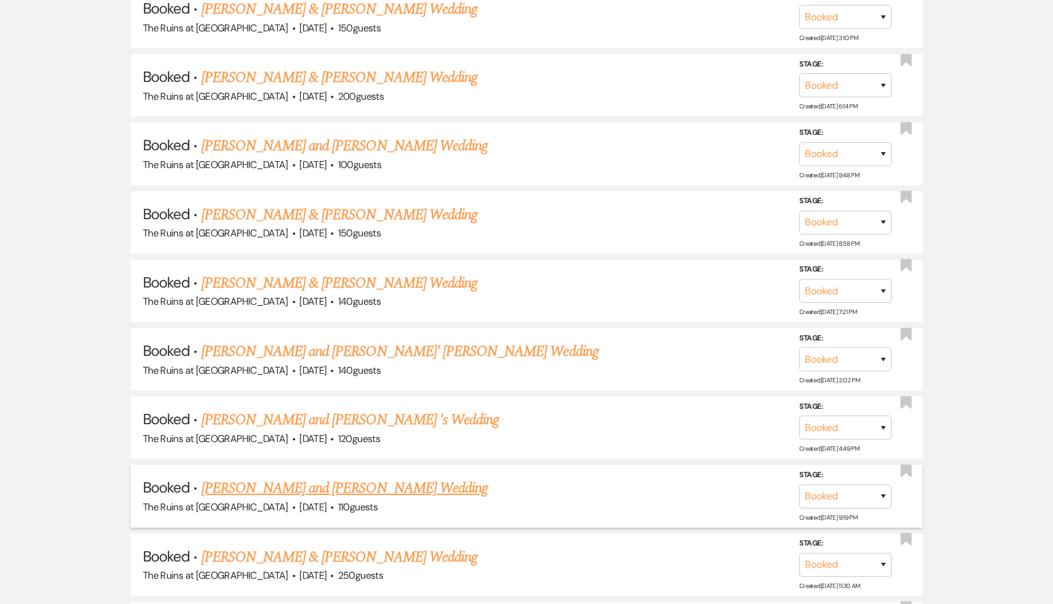
scroll to position [2095, 0]
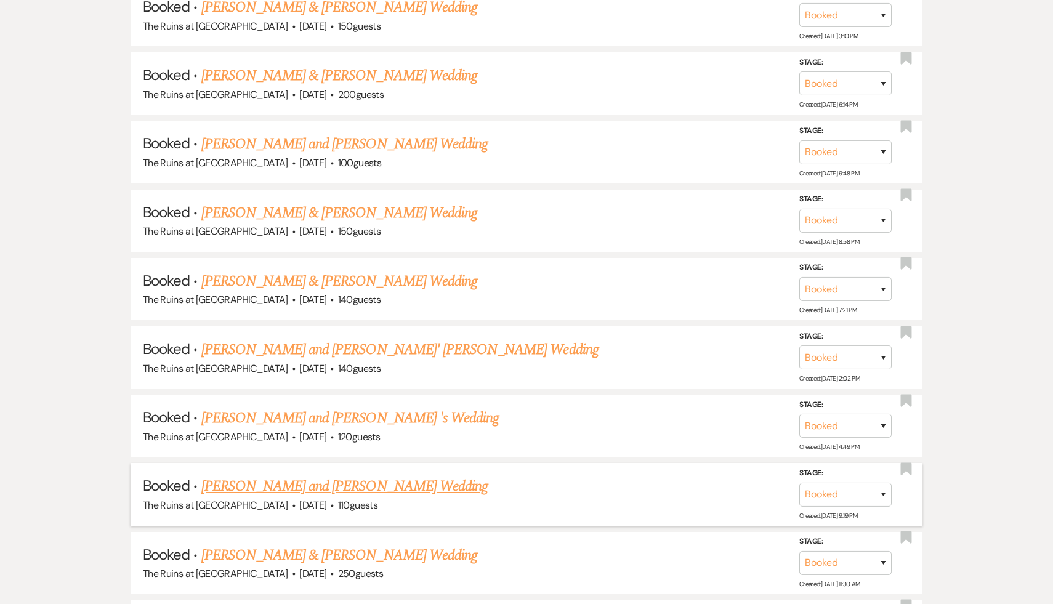
click at [349, 475] on link "[PERSON_NAME] and [PERSON_NAME] Wedding" at bounding box center [344, 486] width 287 height 22
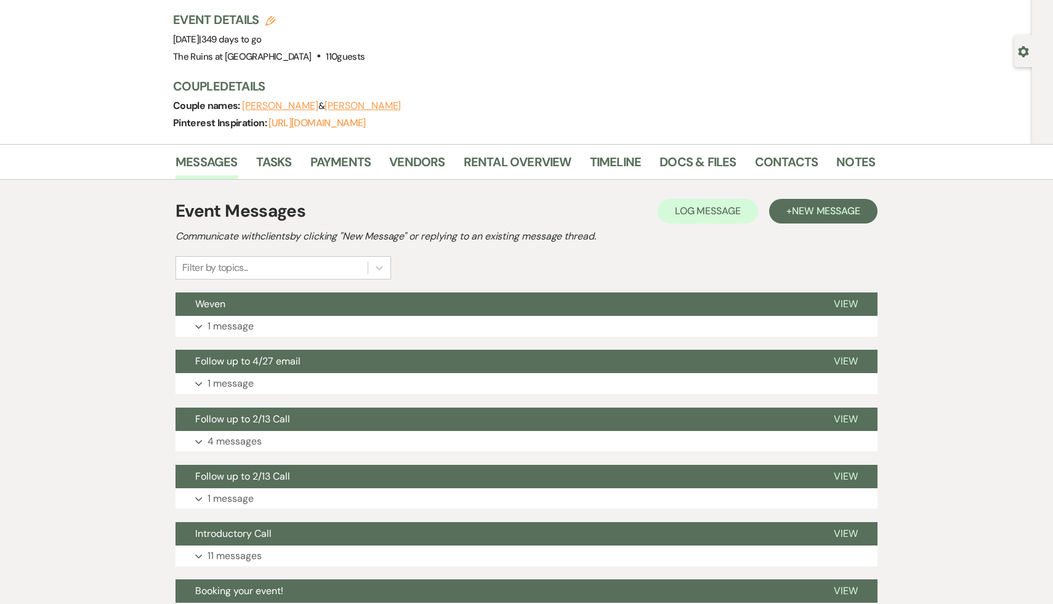
scroll to position [47, 0]
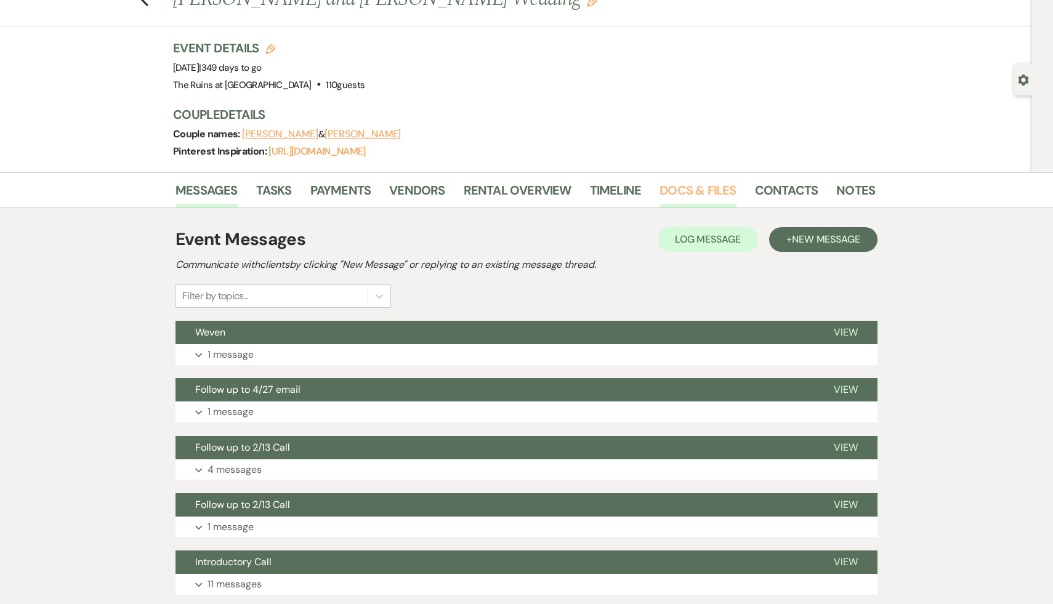
click at [683, 190] on link "Docs & Files" at bounding box center [697, 193] width 76 height 27
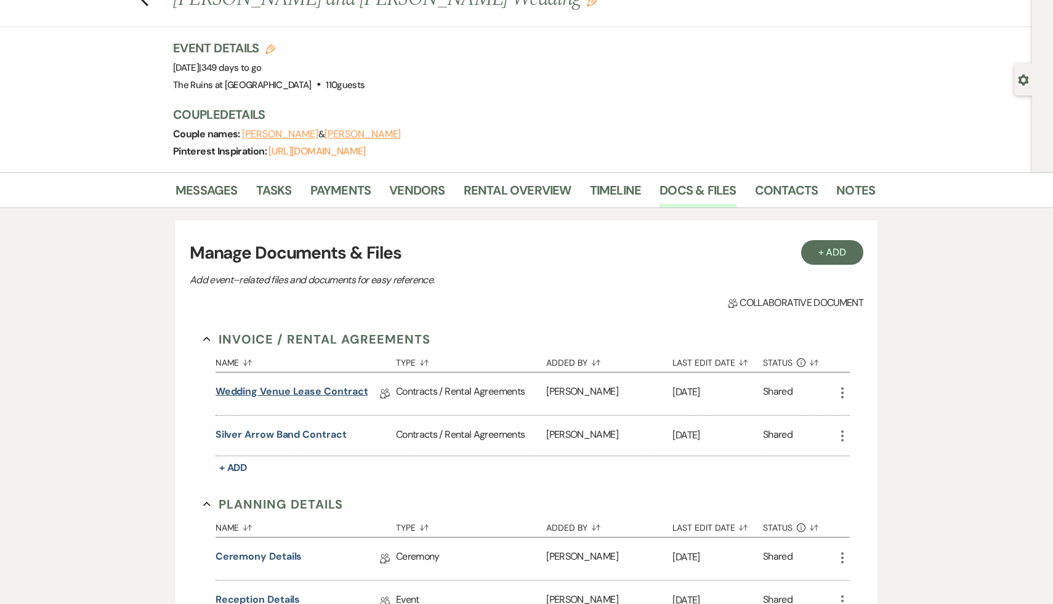
click at [320, 395] on link "Wedding Venue Lease Contract" at bounding box center [292, 393] width 153 height 19
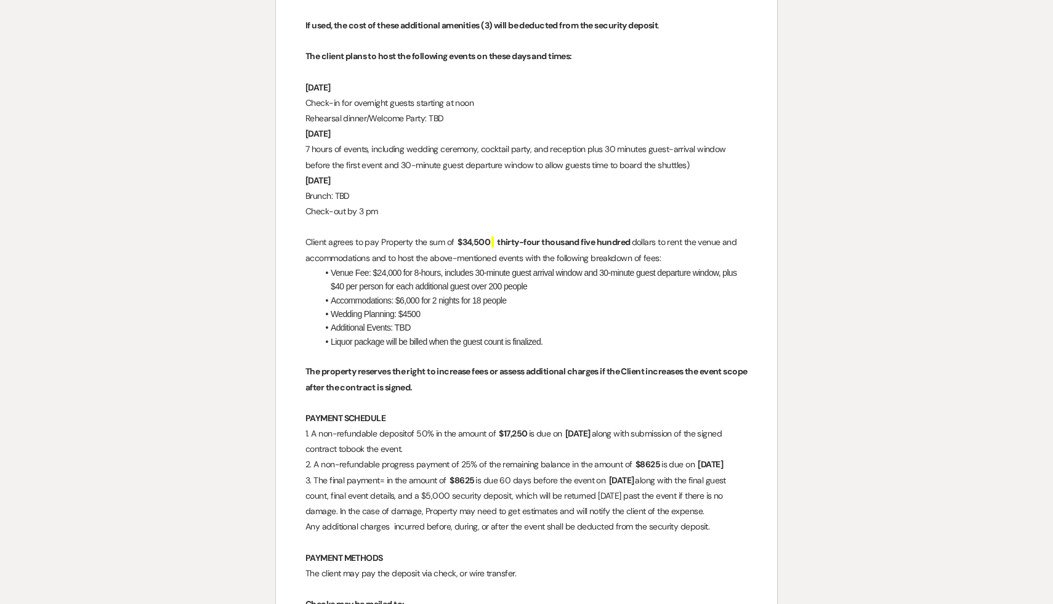
scroll to position [1992, 0]
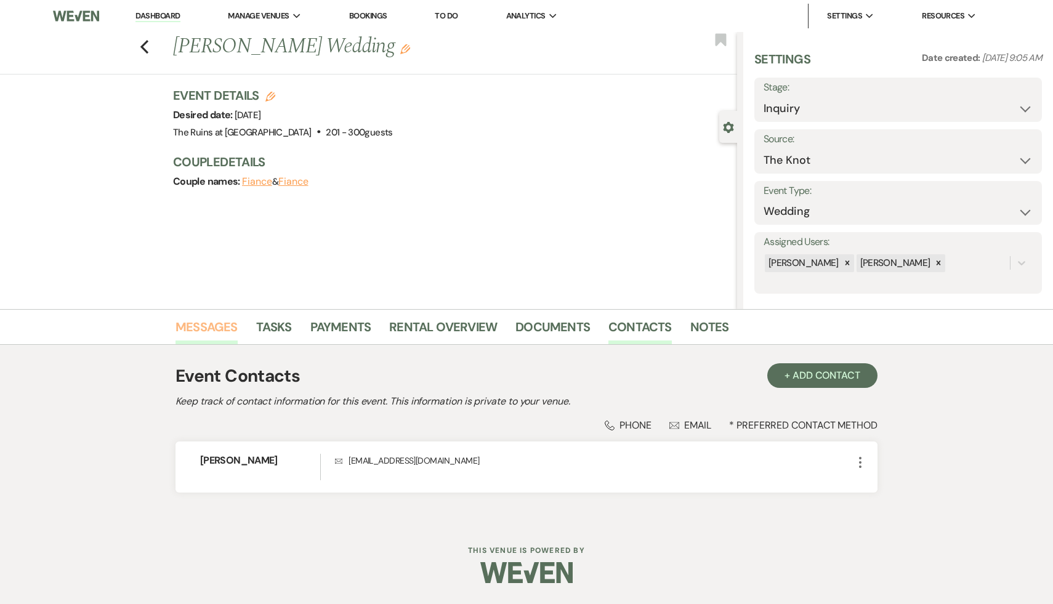
click at [206, 323] on link "Messages" at bounding box center [206, 330] width 62 height 27
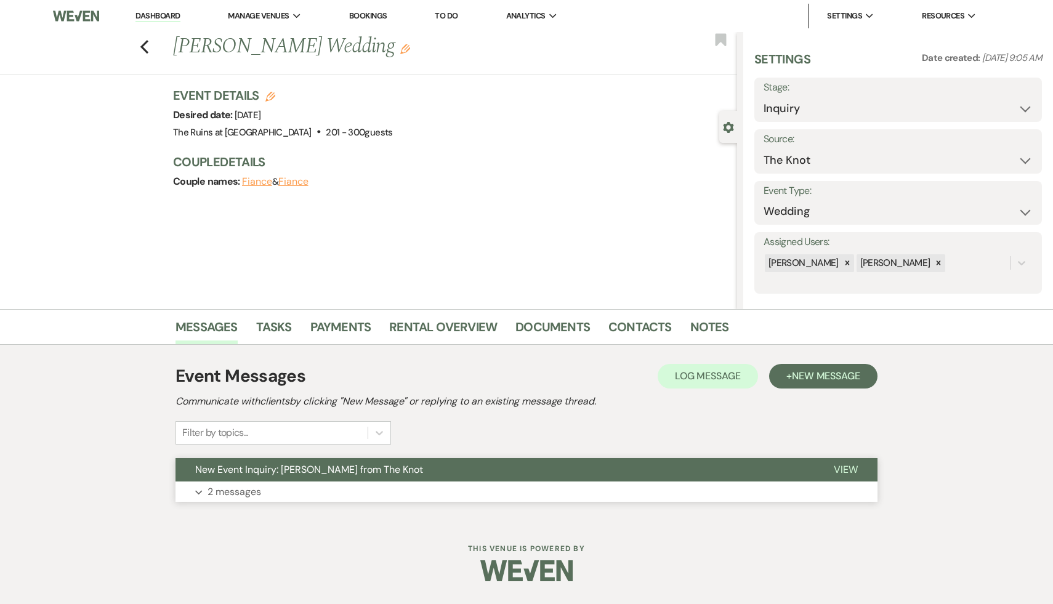
click at [328, 476] on button "New Event Inquiry: Vincent Falvo from The Knot" at bounding box center [494, 469] width 639 height 23
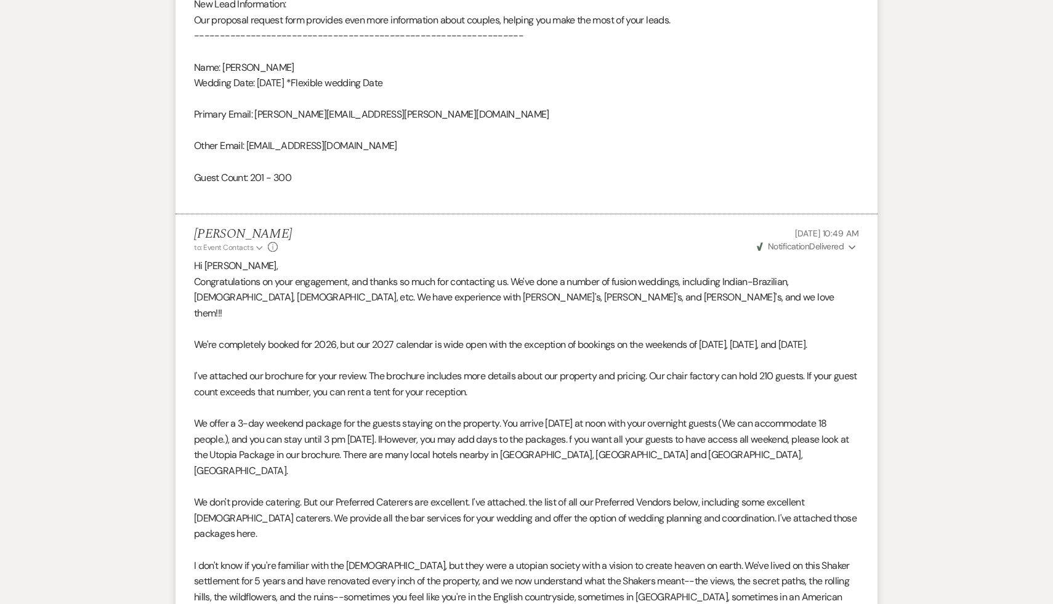
scroll to position [1066, 0]
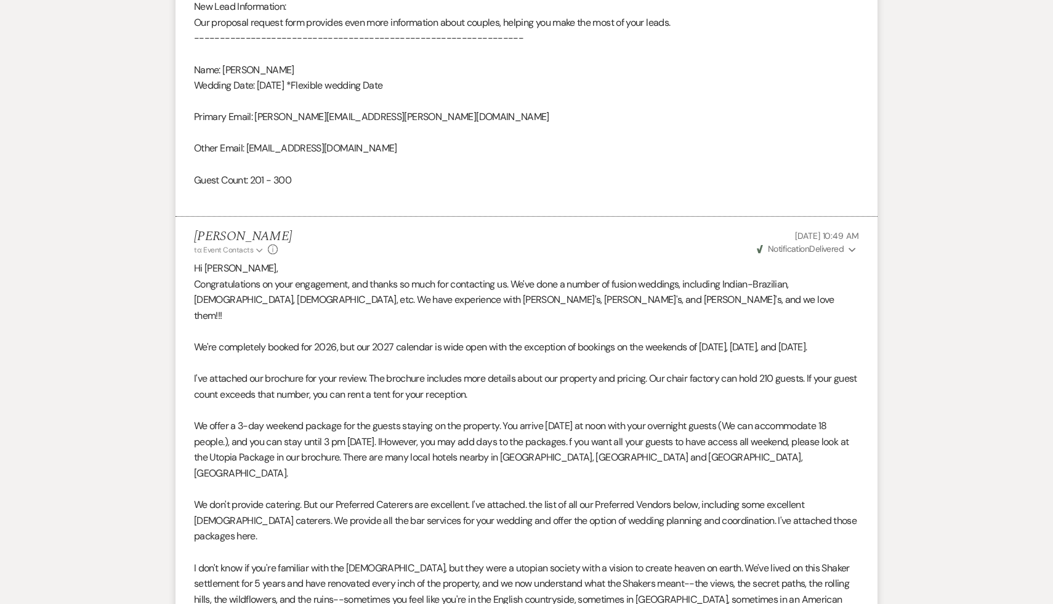
click at [374, 497] on p "We don't provide catering. But our Preferred Caterers are excellent. I've attac…" at bounding box center [526, 520] width 665 height 47
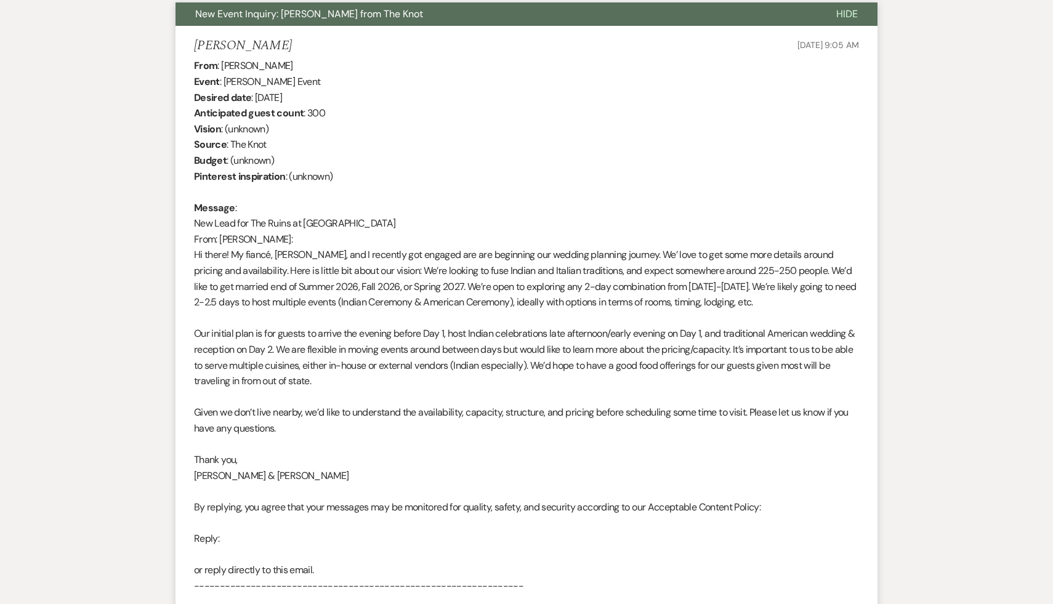
scroll to position [385, 0]
